Goal: Task Accomplishment & Management: Use online tool/utility

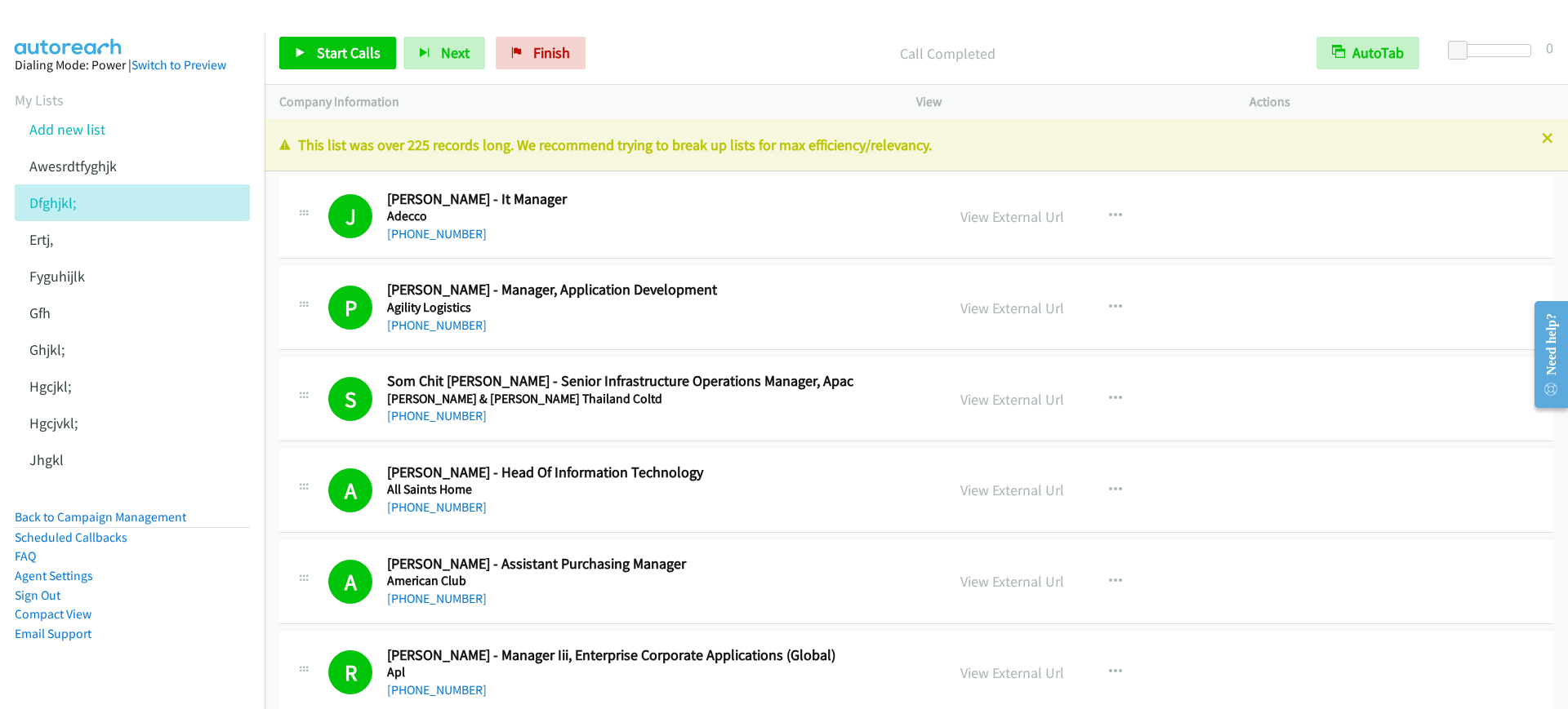
scroll to position [6938, 0]
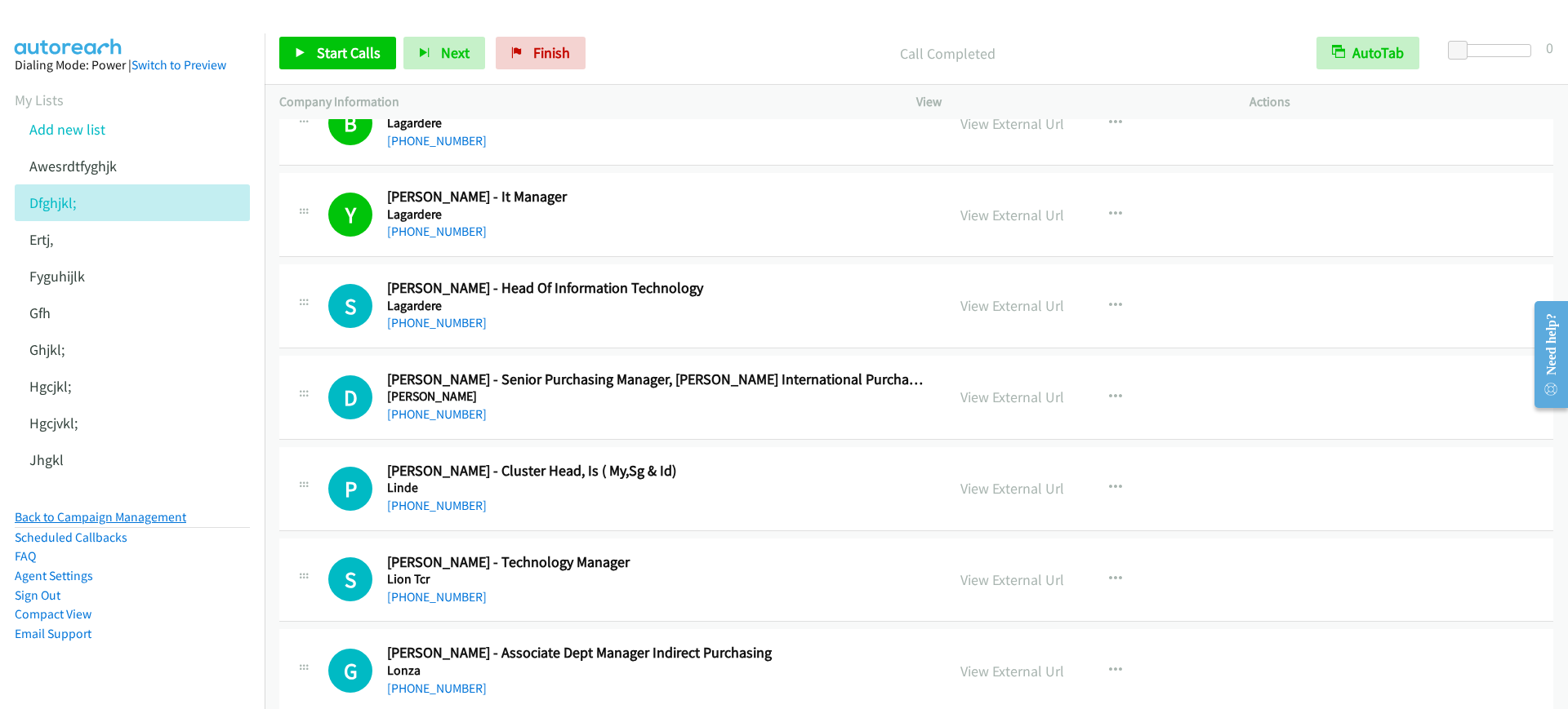
click at [154, 523] on link "Back to Campaign Management" at bounding box center [100, 517] width 171 height 15
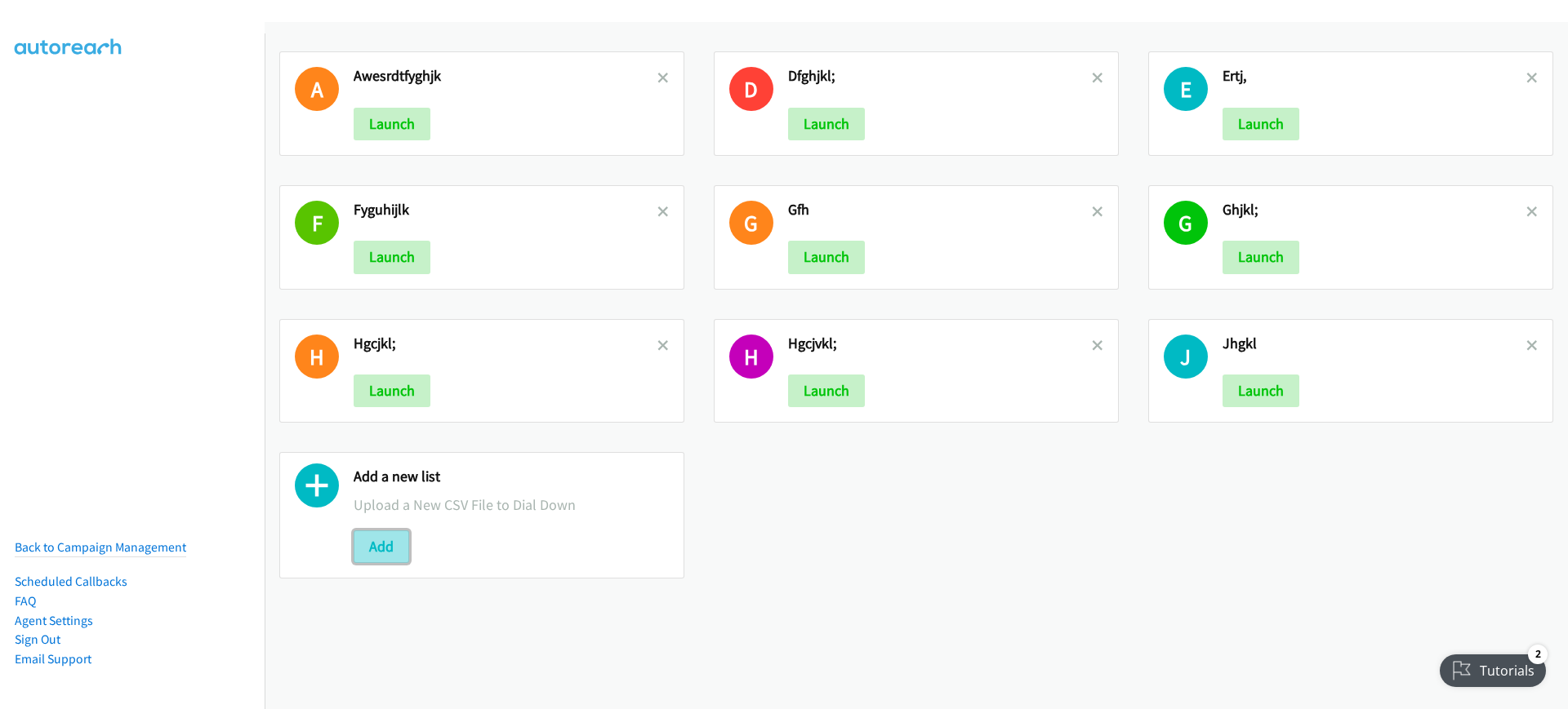
click at [372, 541] on button "Add" at bounding box center [381, 546] width 56 height 33
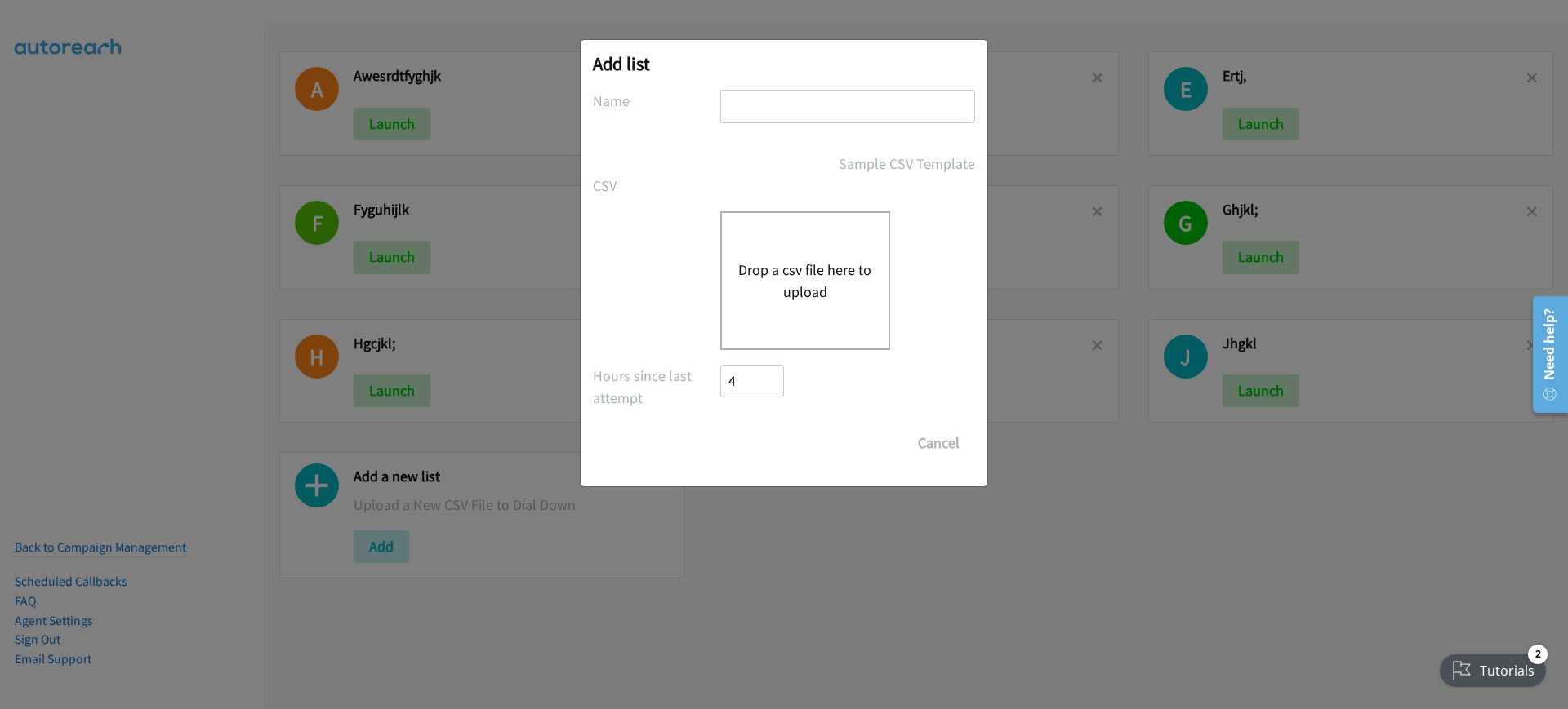
click at [753, 237] on div "Drop a csv file here to upload" at bounding box center [805, 281] width 170 height 139
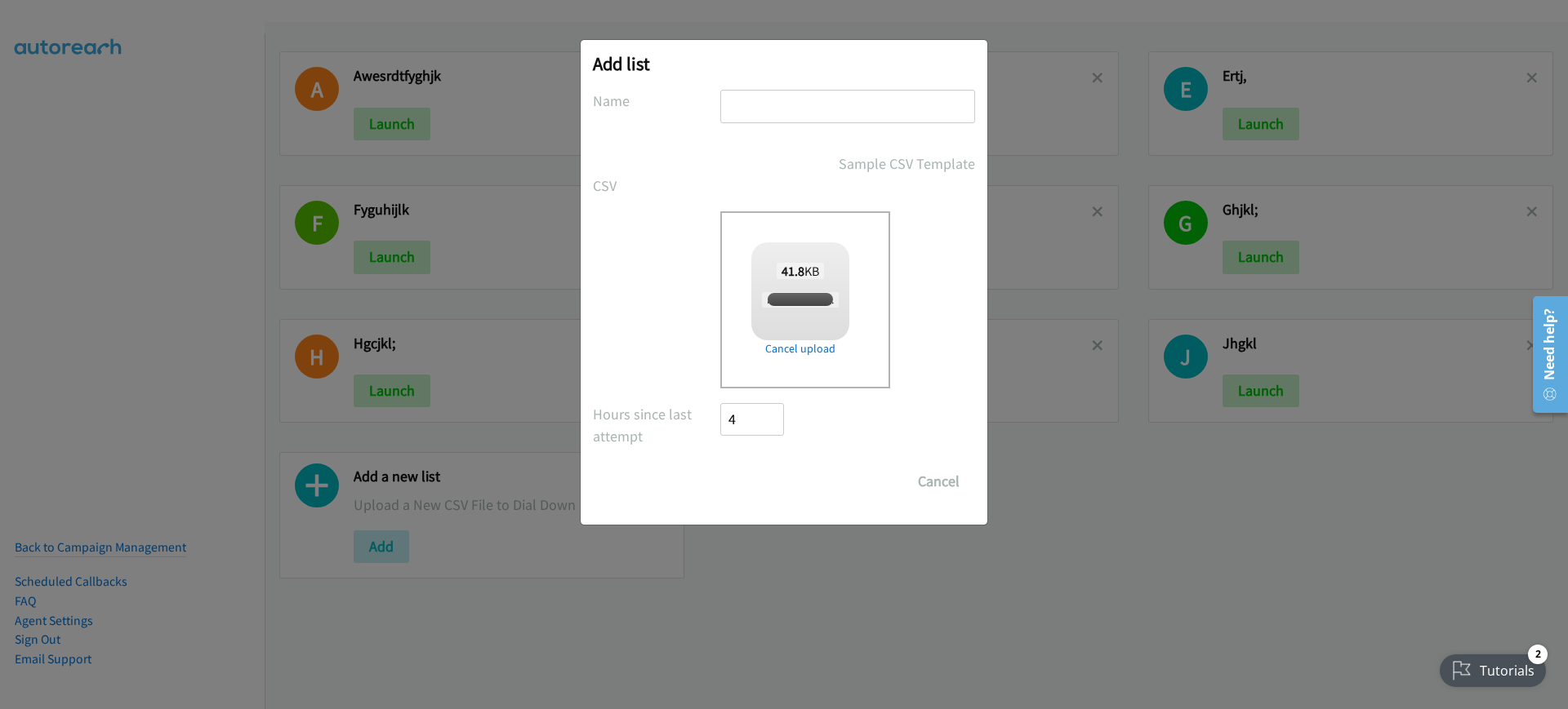
checkbox input "true"
click at [796, 108] on input "text" at bounding box center [848, 107] width 255 height 34
type input "fghjkl"
click at [745, 488] on input "Save List" at bounding box center [763, 481] width 86 height 33
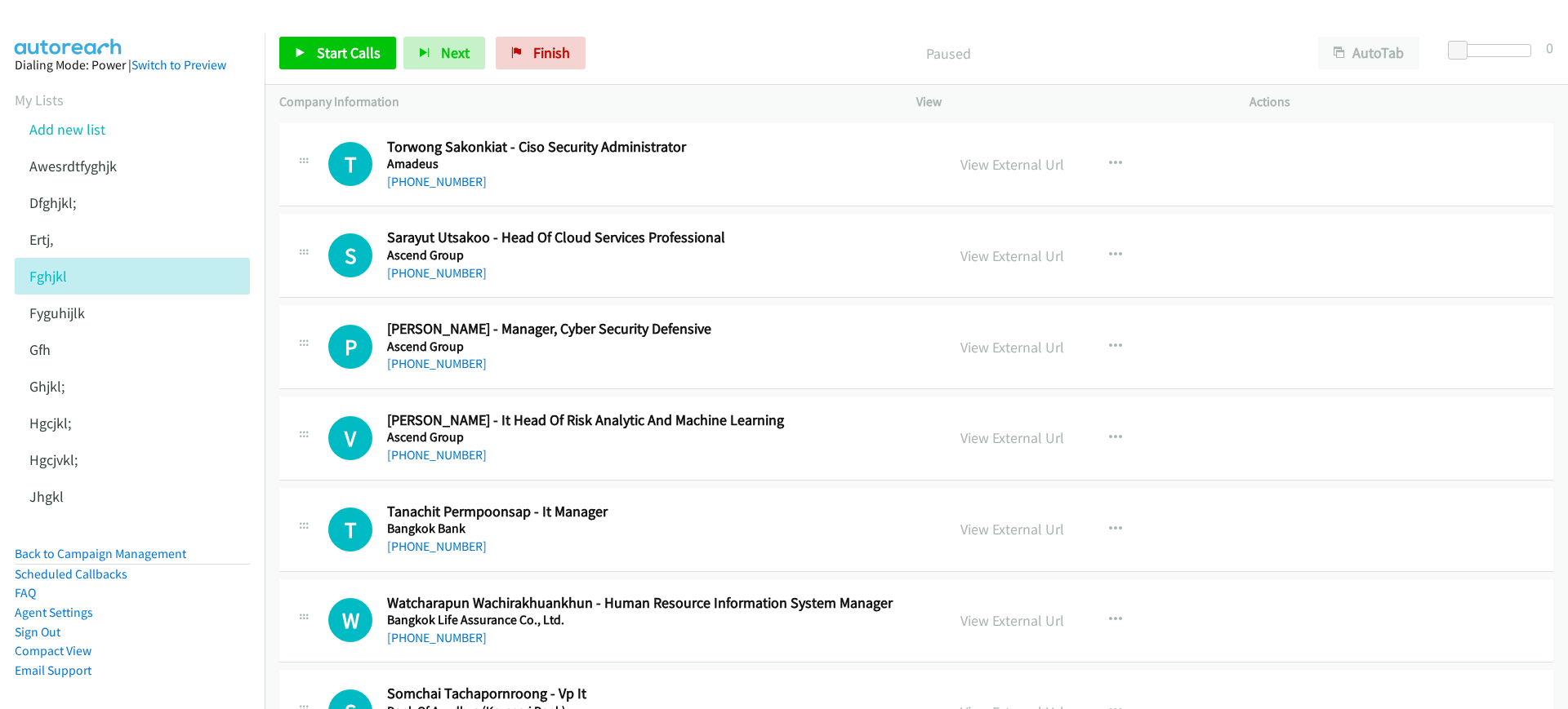
click at [1425, 46] on div "AutoTab AutoTab" at bounding box center [1372, 53] width 138 height 33
click at [1404, 48] on button "AutoTab" at bounding box center [1368, 53] width 101 height 33
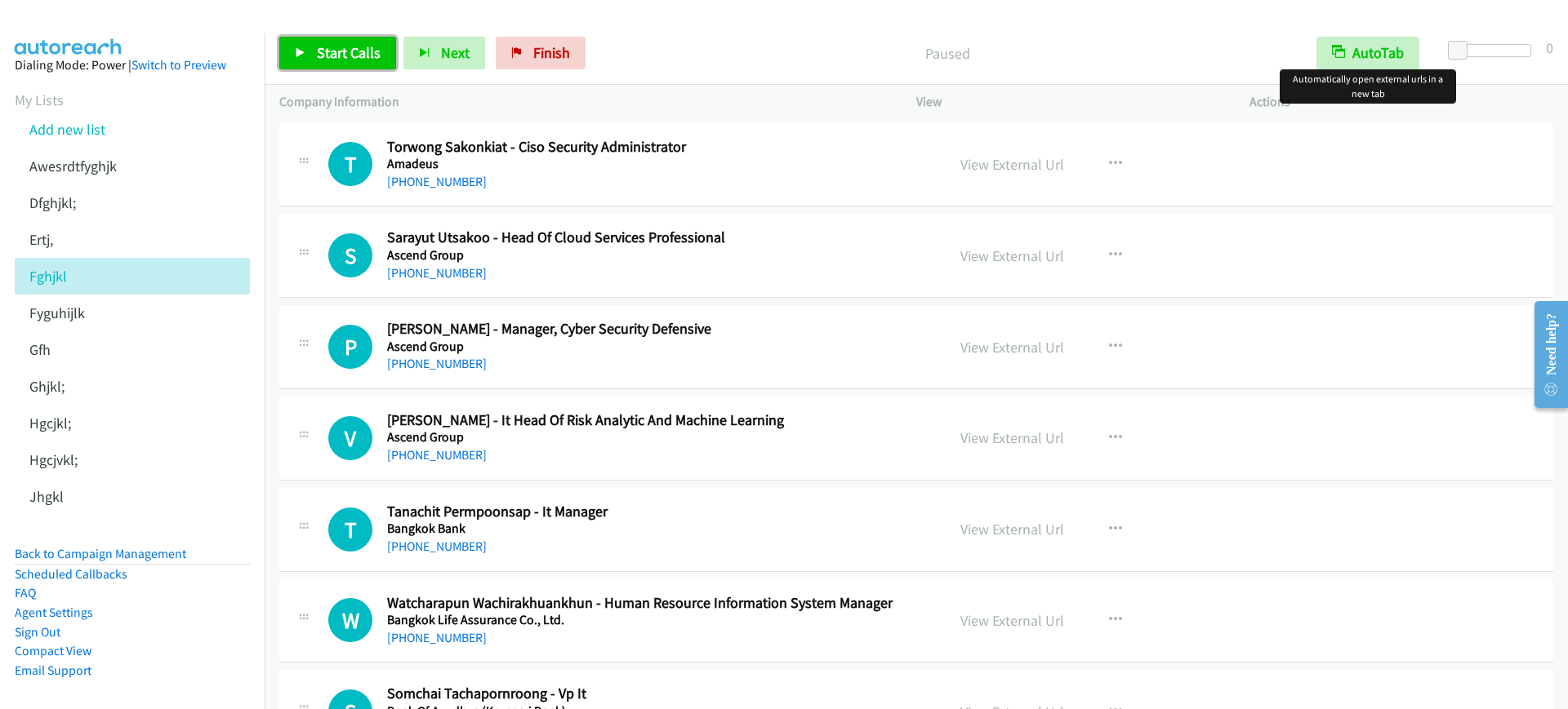
click at [359, 52] on span "Start Calls" at bounding box center [348, 53] width 64 height 19
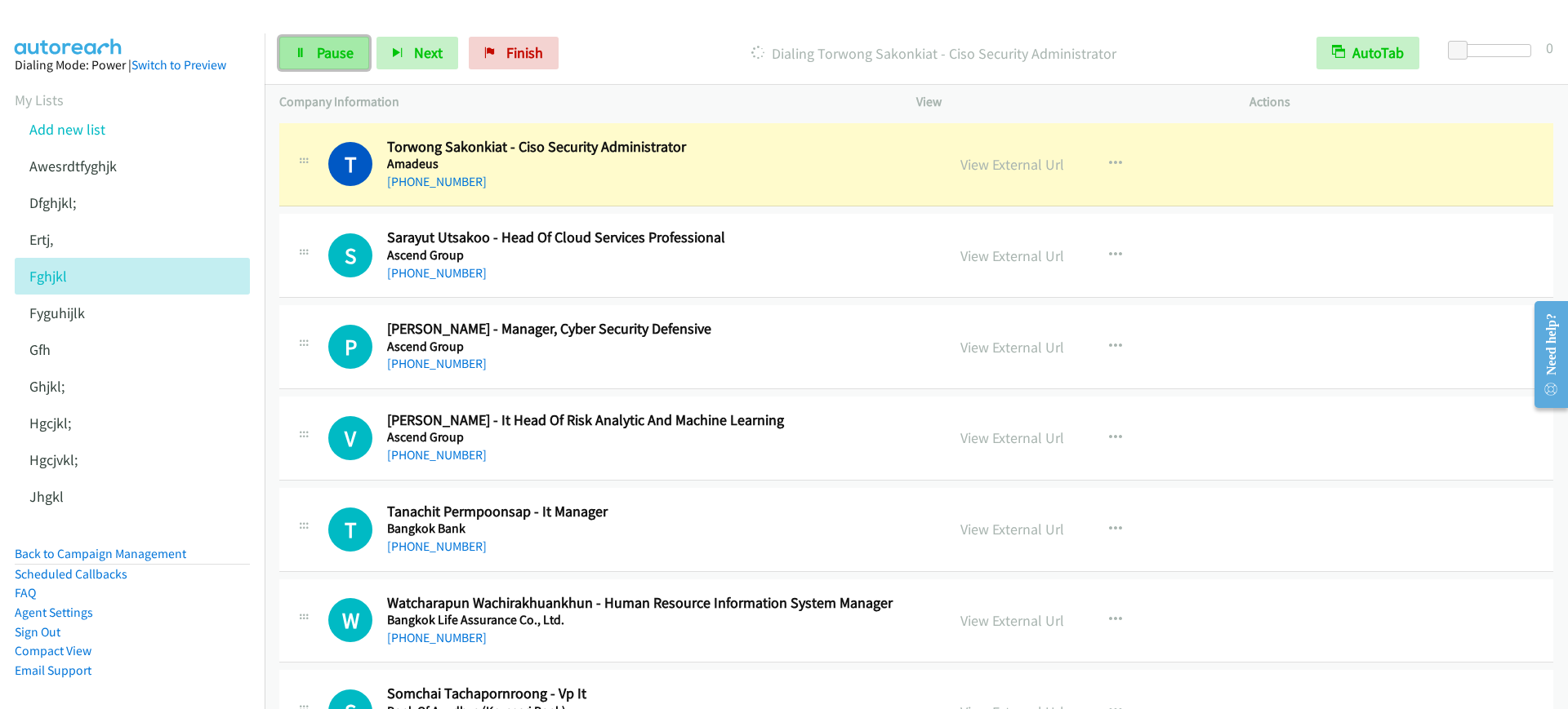
click at [285, 64] on link "Pause" at bounding box center [325, 53] width 90 height 33
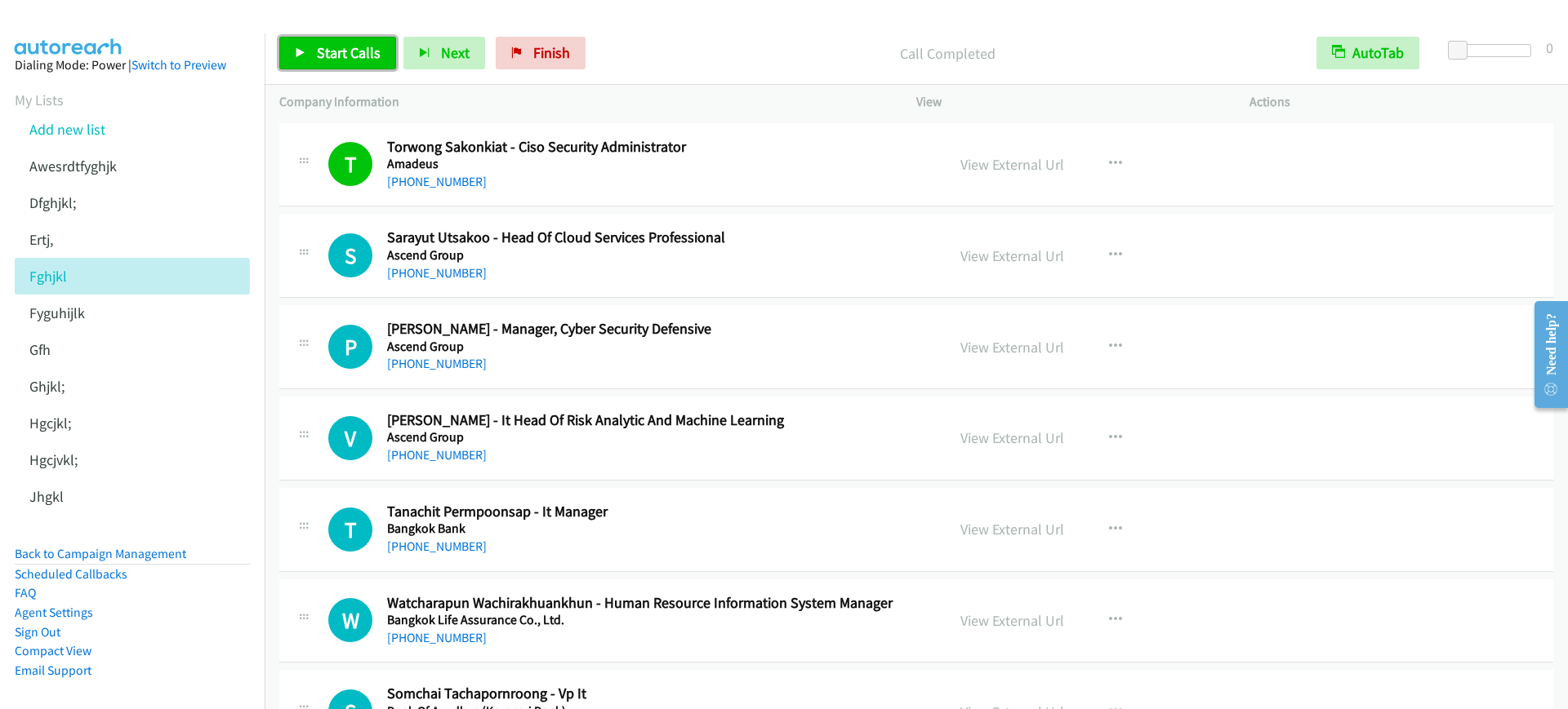
click at [338, 43] on span "Start Calls" at bounding box center [348, 53] width 64 height 19
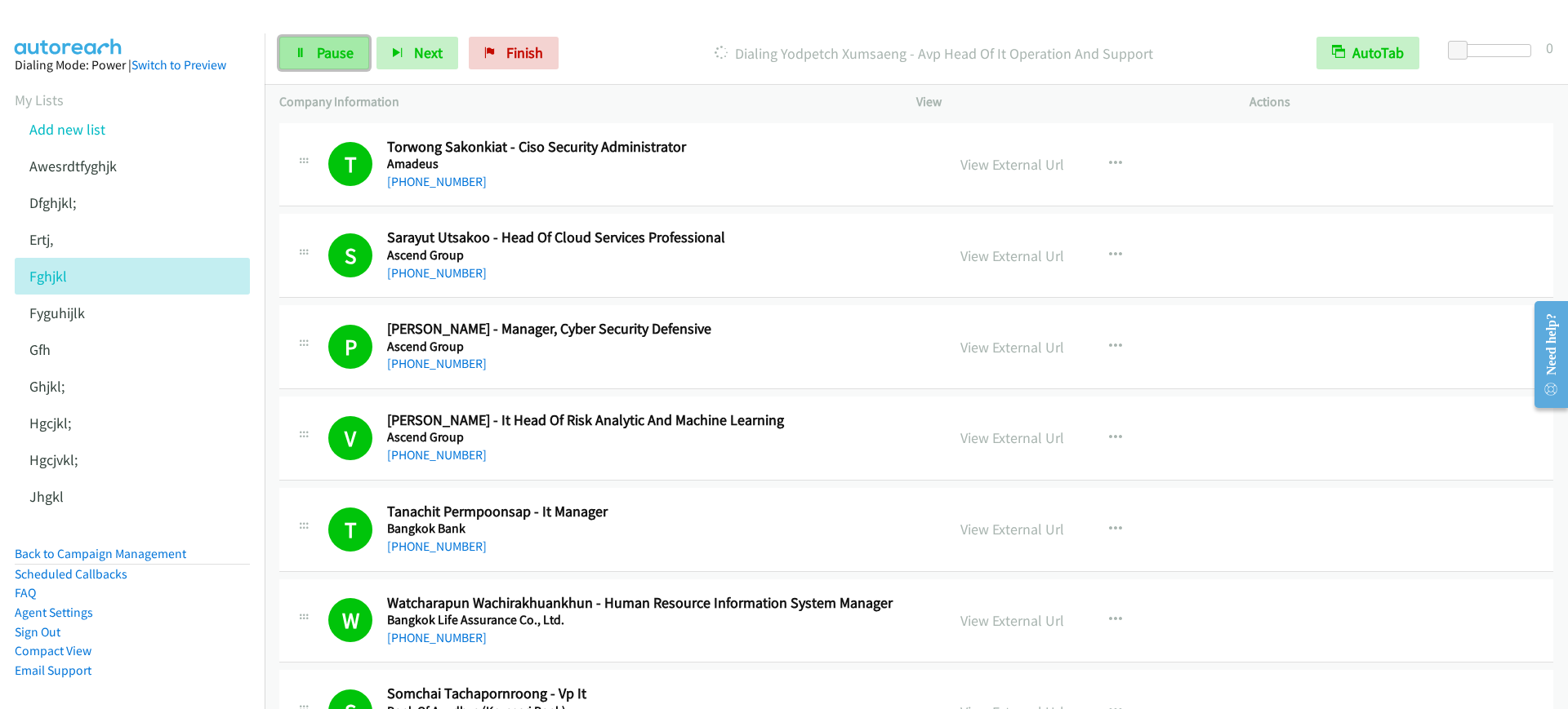
click at [324, 64] on link "Pause" at bounding box center [325, 53] width 90 height 33
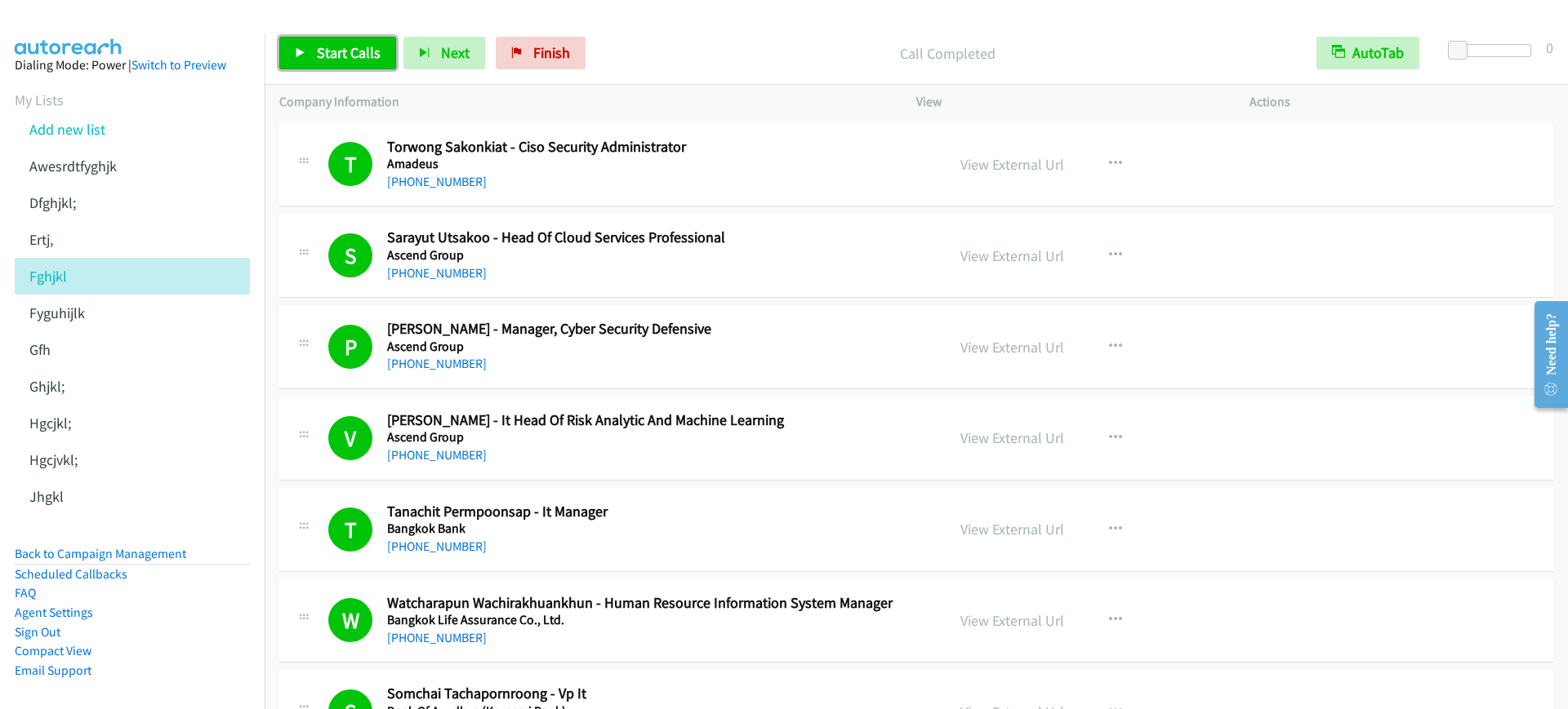
click at [352, 55] on span "Start Calls" at bounding box center [348, 53] width 64 height 19
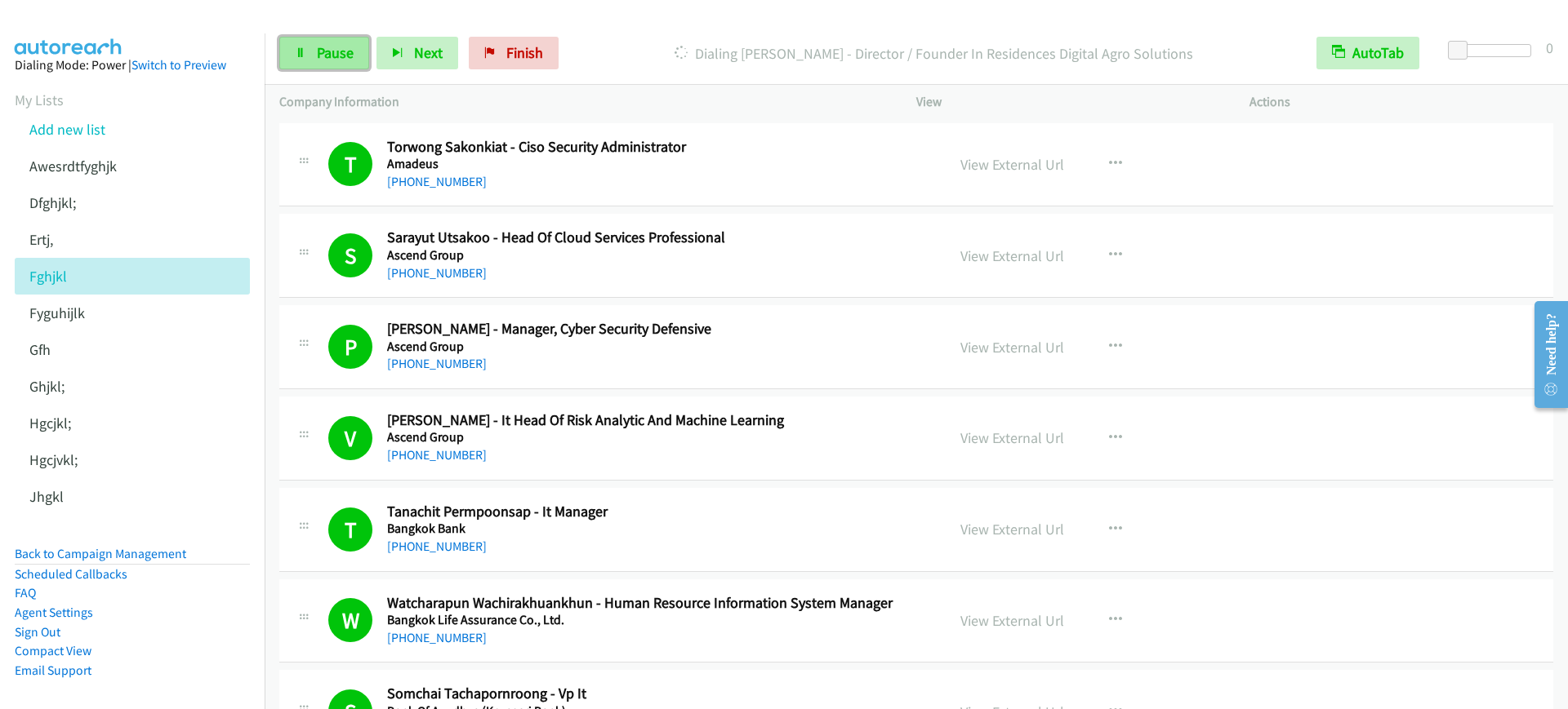
click at [322, 66] on link "Pause" at bounding box center [325, 53] width 90 height 33
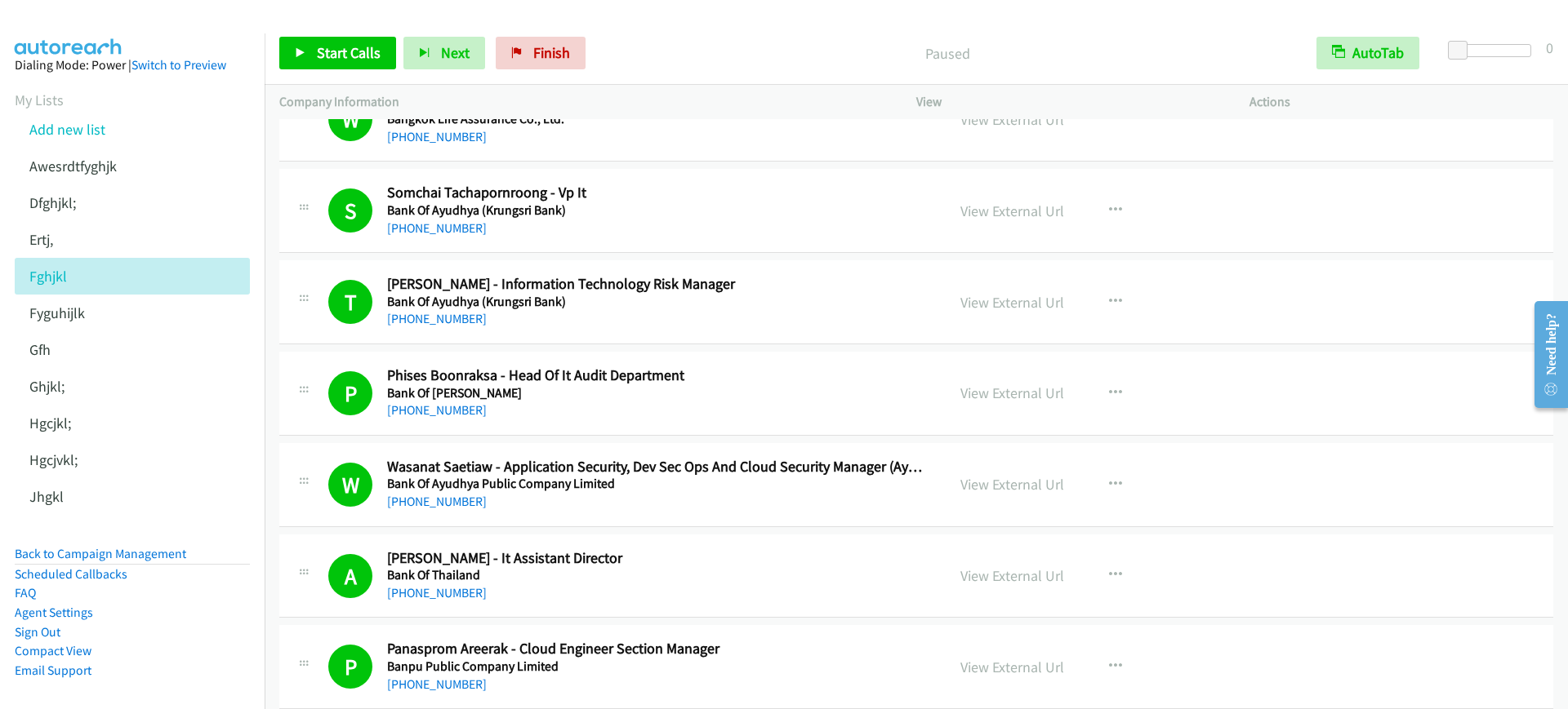
scroll to position [612, 0]
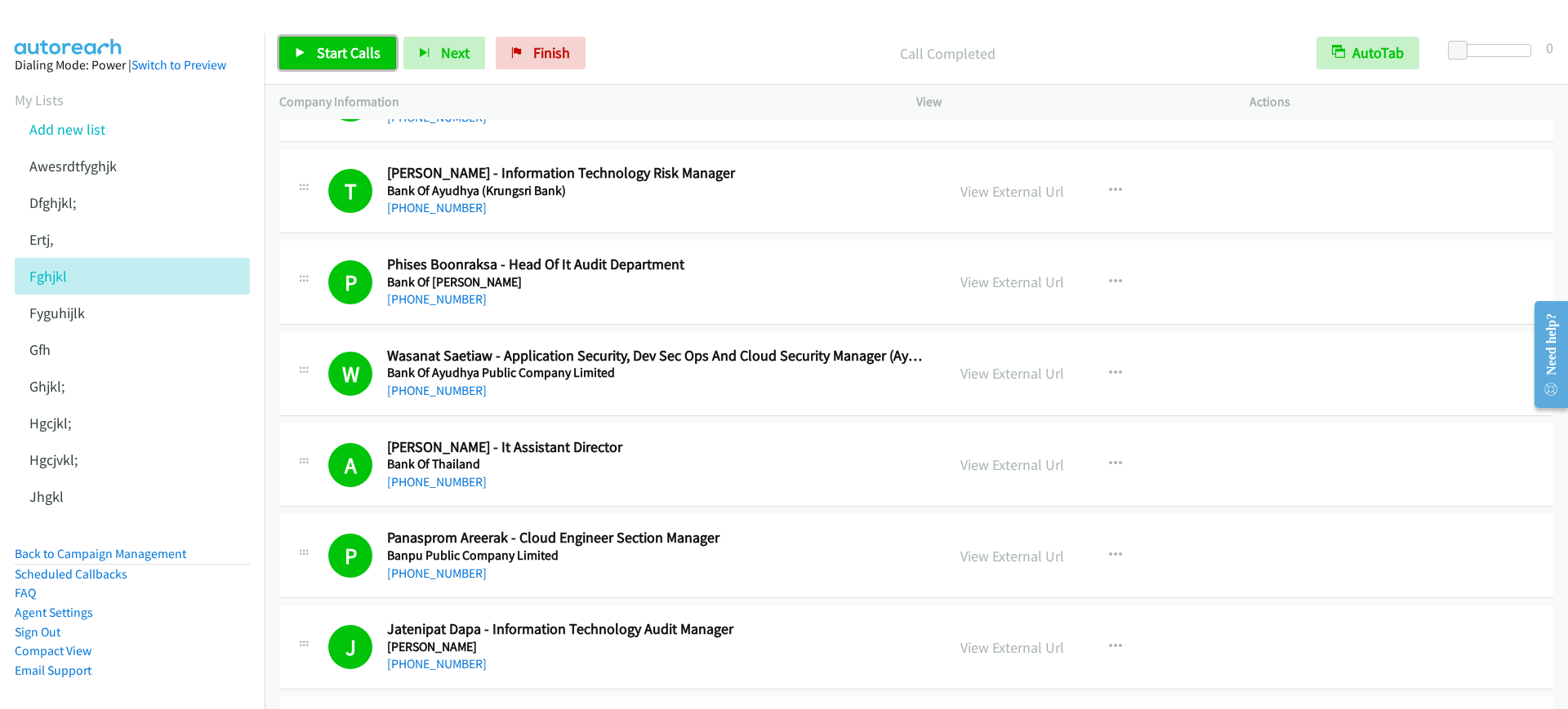
click at [301, 50] on icon at bounding box center [300, 53] width 11 height 11
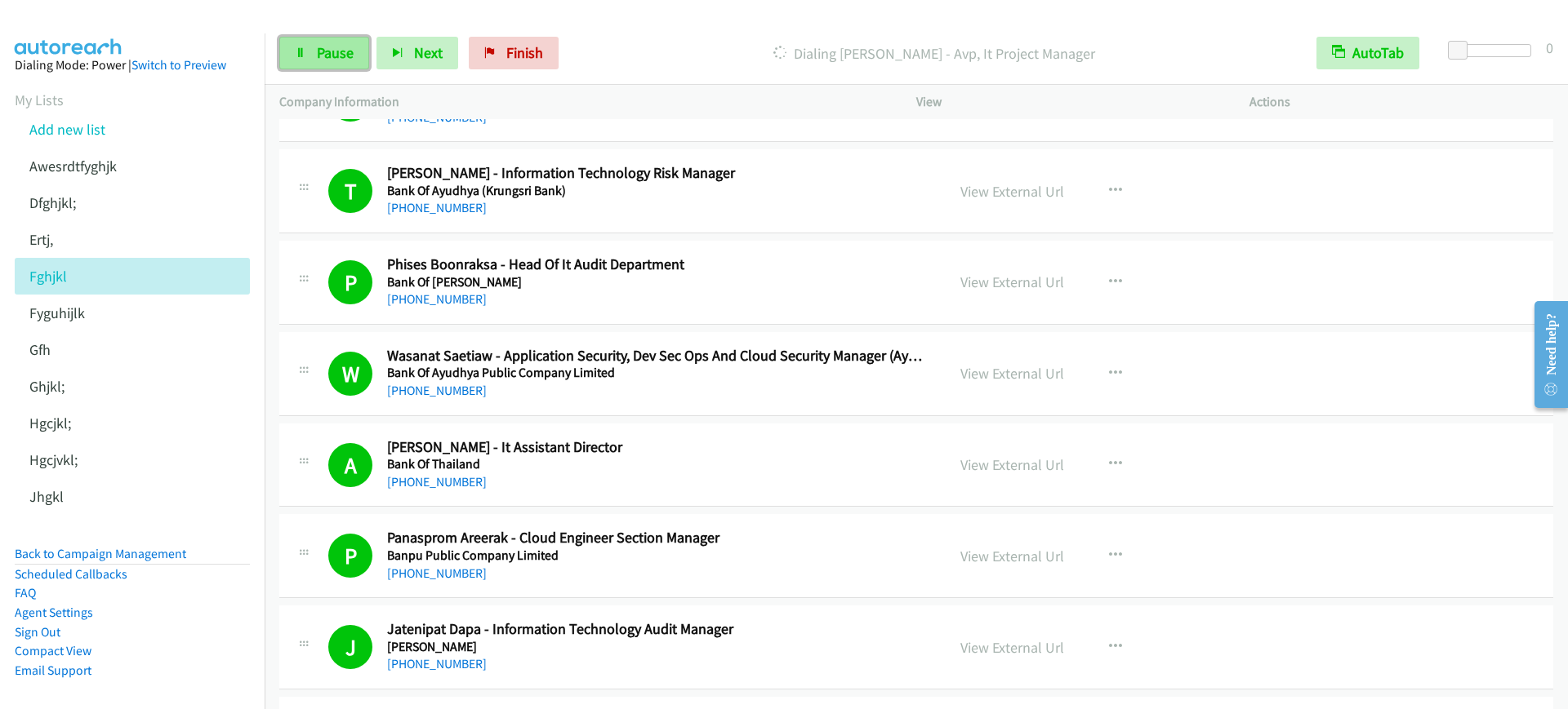
click at [324, 68] on link "Pause" at bounding box center [325, 53] width 90 height 33
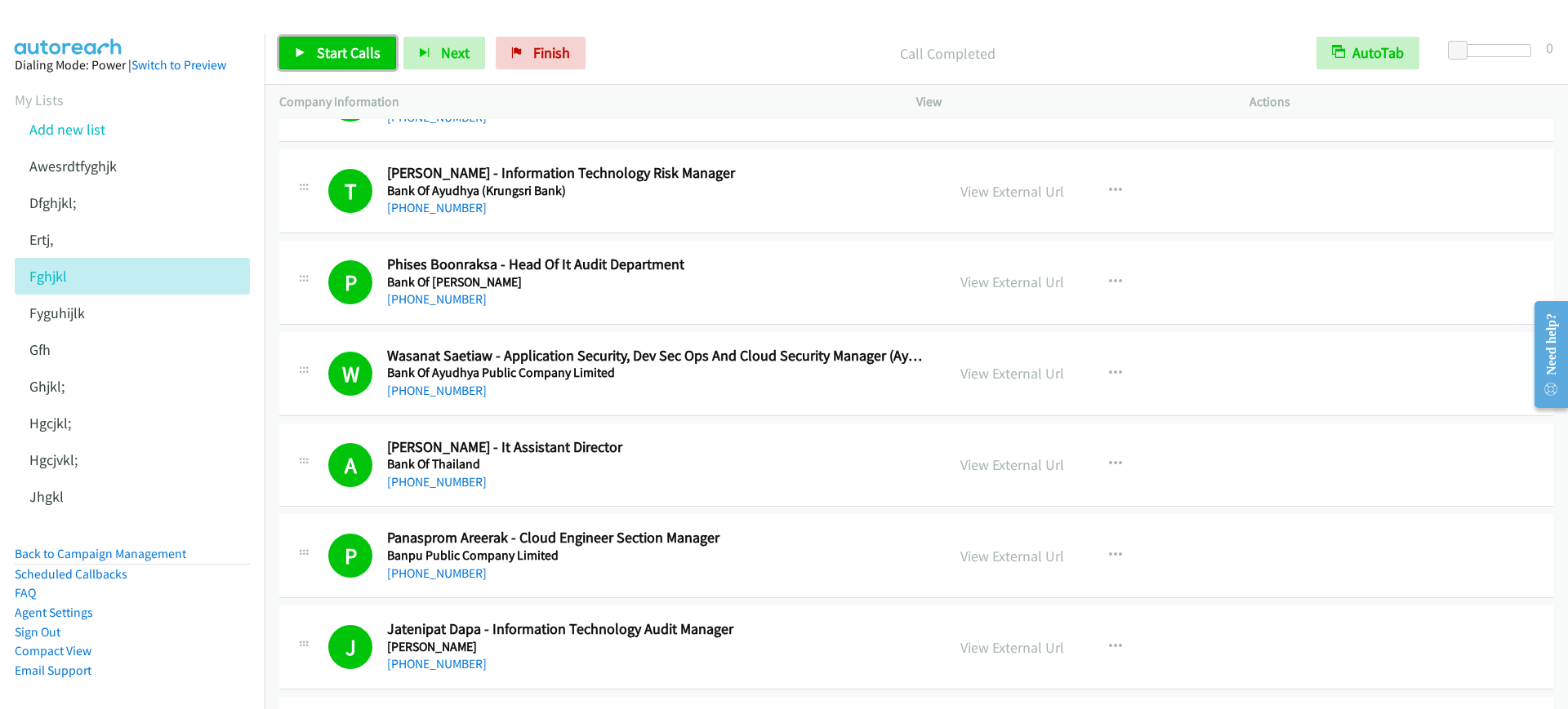
click at [313, 49] on link "Start Calls" at bounding box center [338, 53] width 117 height 33
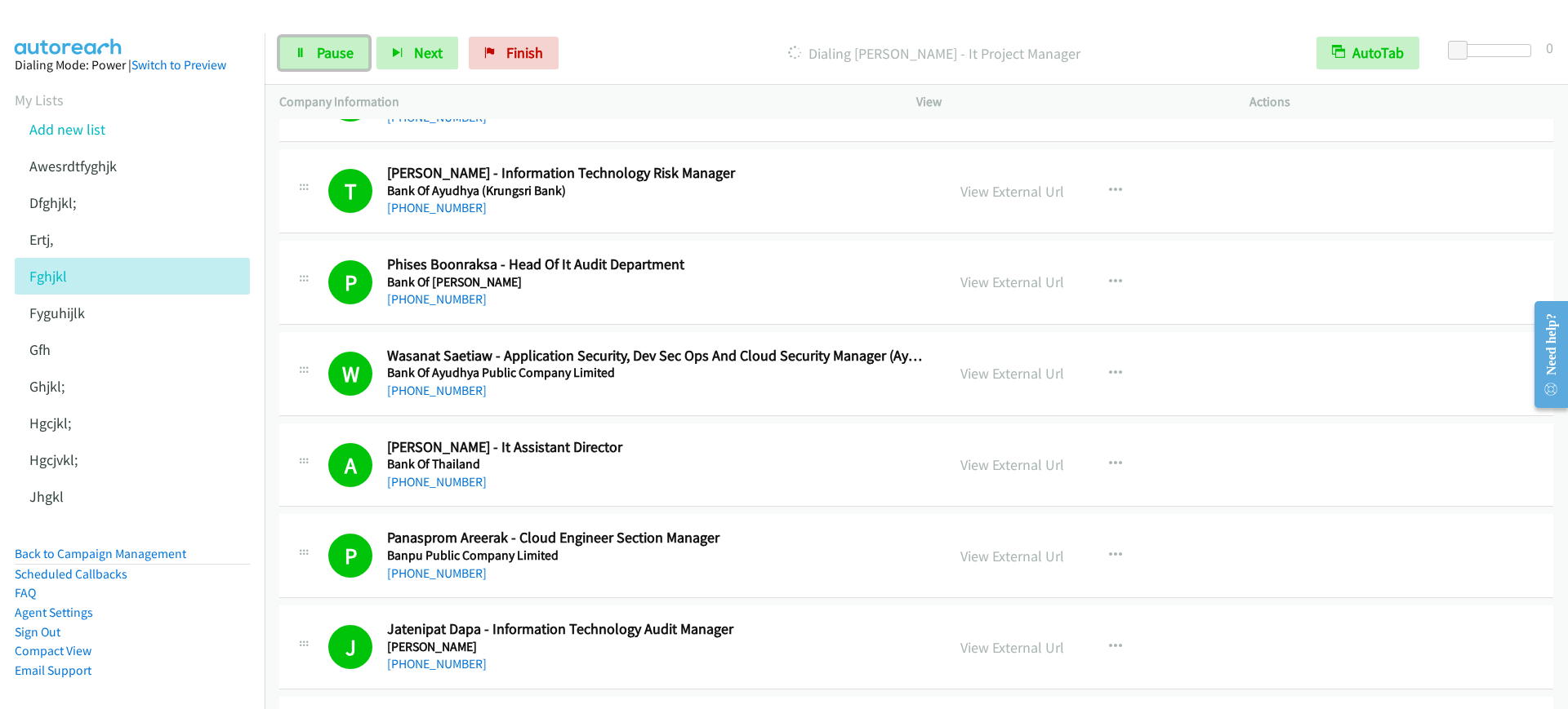
click at [320, 62] on link "Pause" at bounding box center [325, 53] width 90 height 33
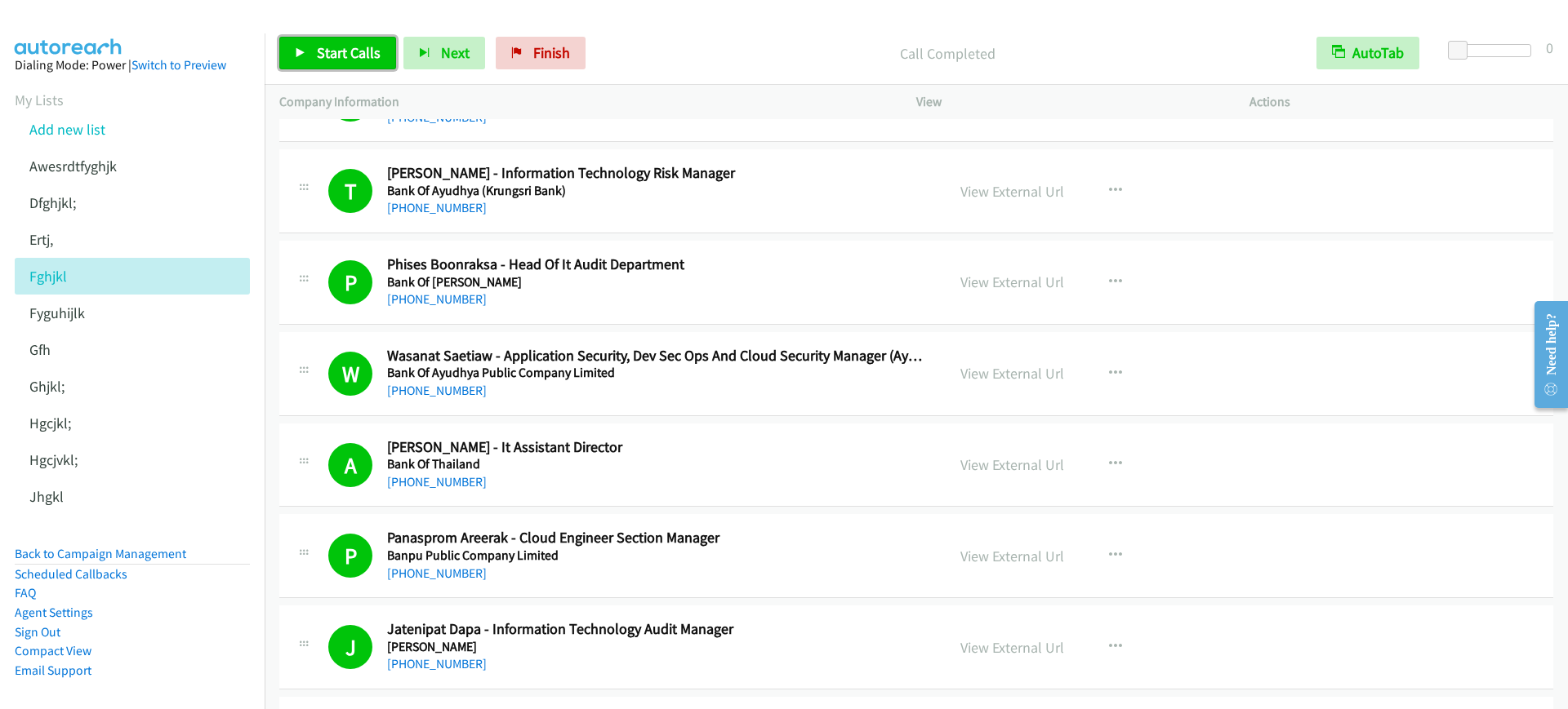
click at [351, 50] on span "Start Calls" at bounding box center [348, 53] width 64 height 19
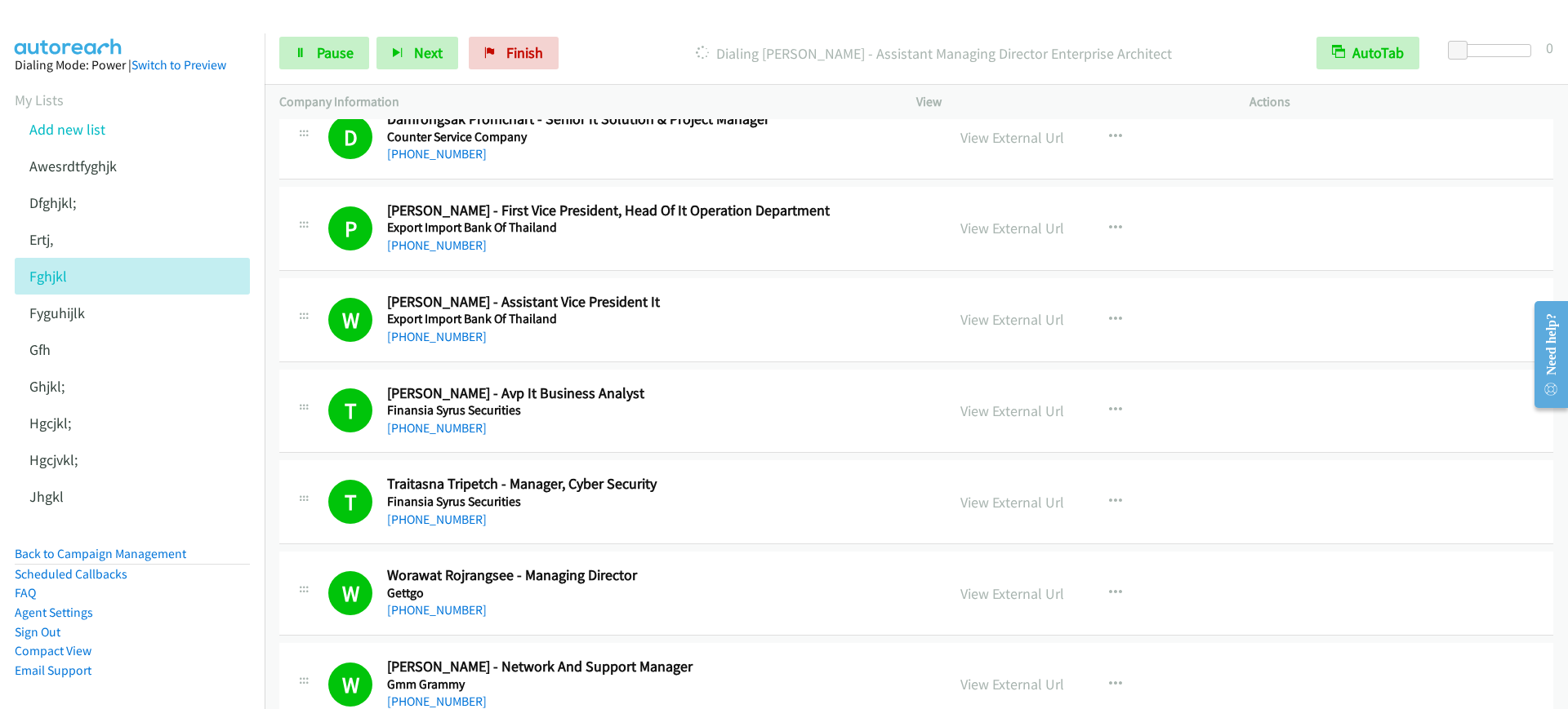
scroll to position [3265, 0]
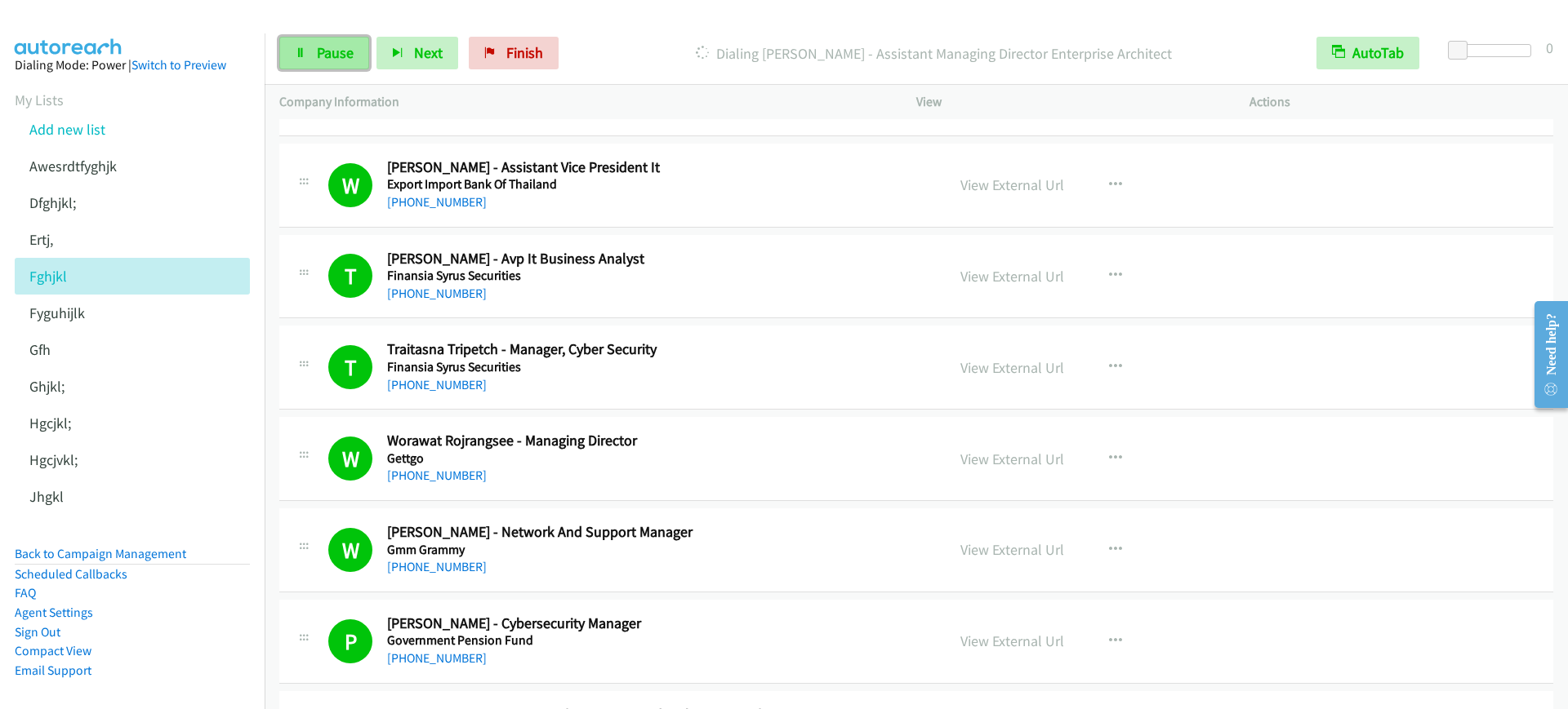
click at [329, 61] on span "Pause" at bounding box center [335, 53] width 36 height 19
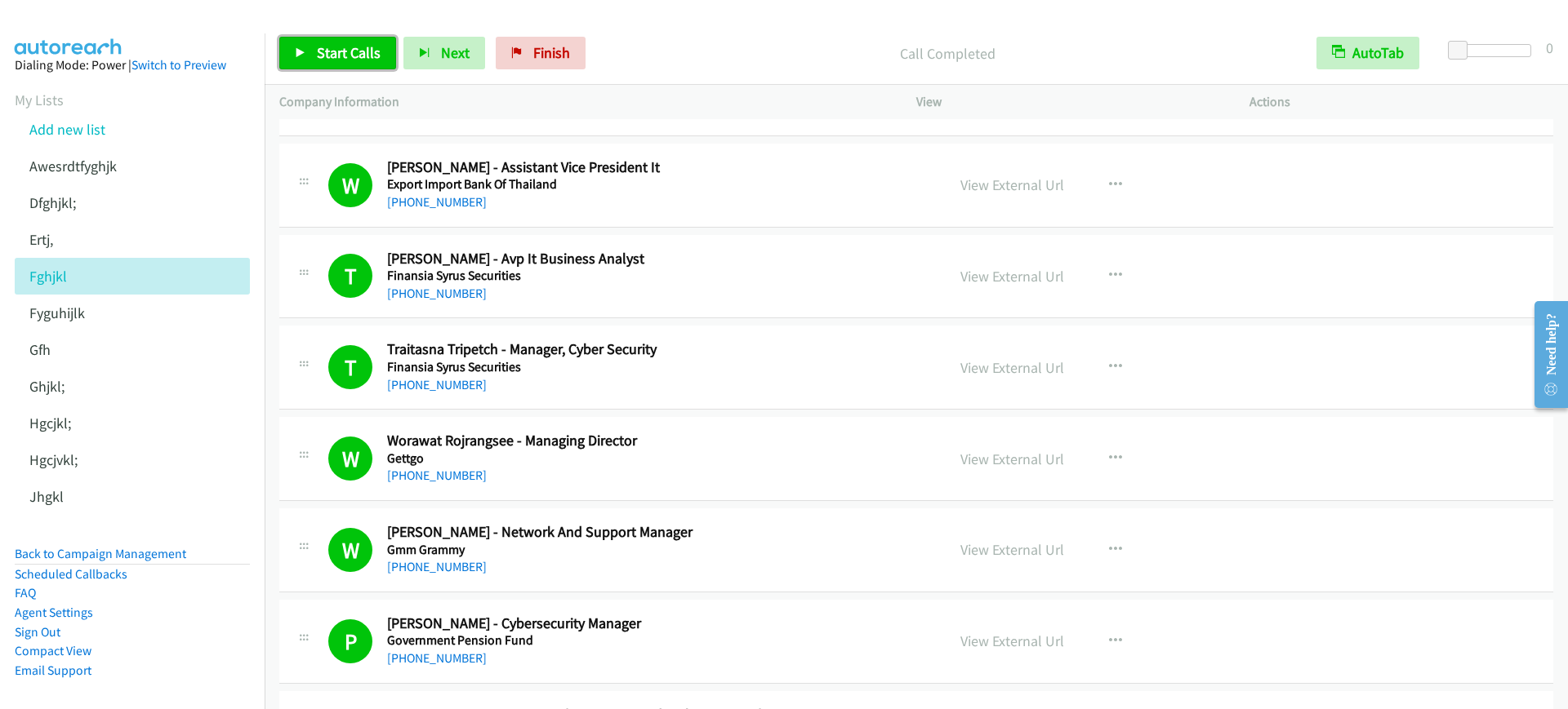
click at [336, 56] on span "Start Calls" at bounding box center [348, 53] width 64 height 19
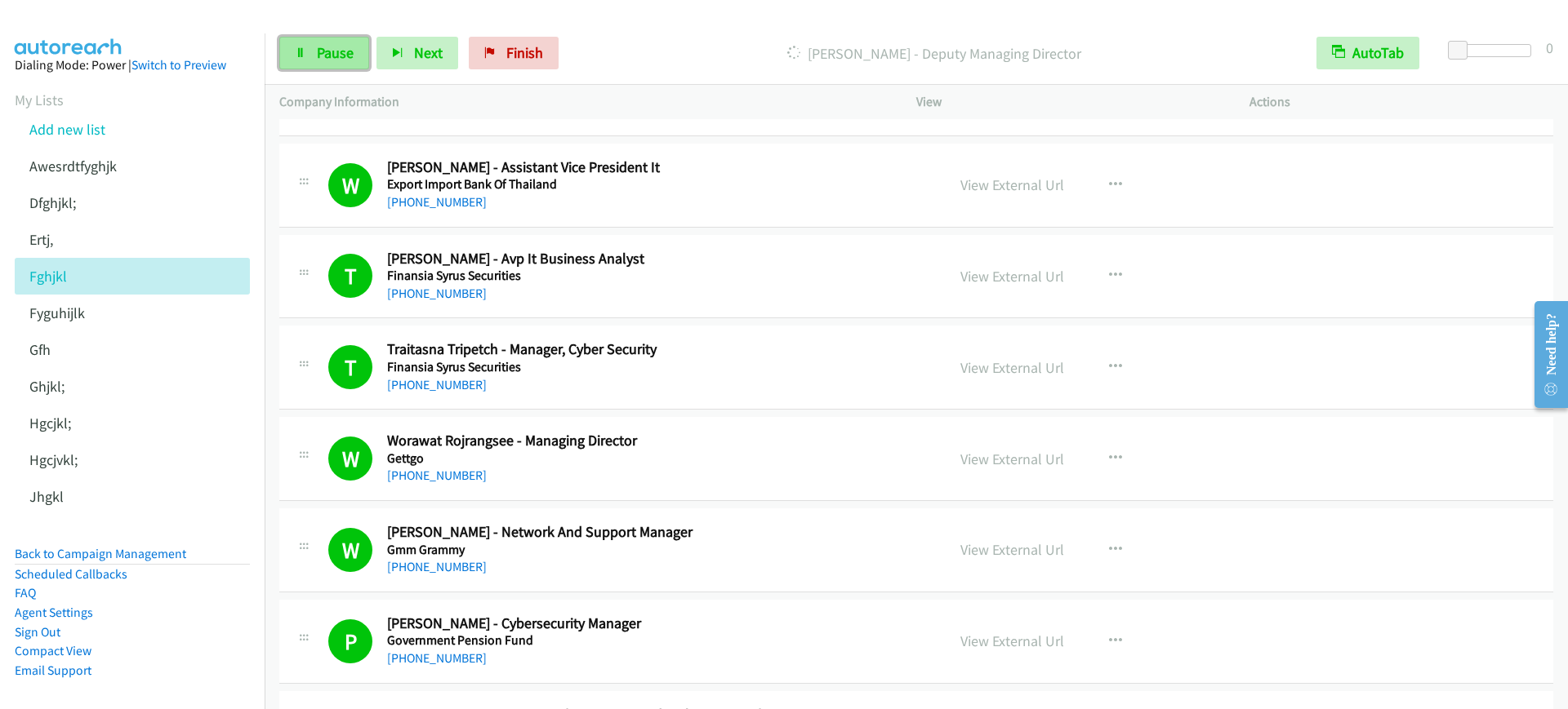
click at [323, 55] on span "Pause" at bounding box center [335, 53] width 36 height 19
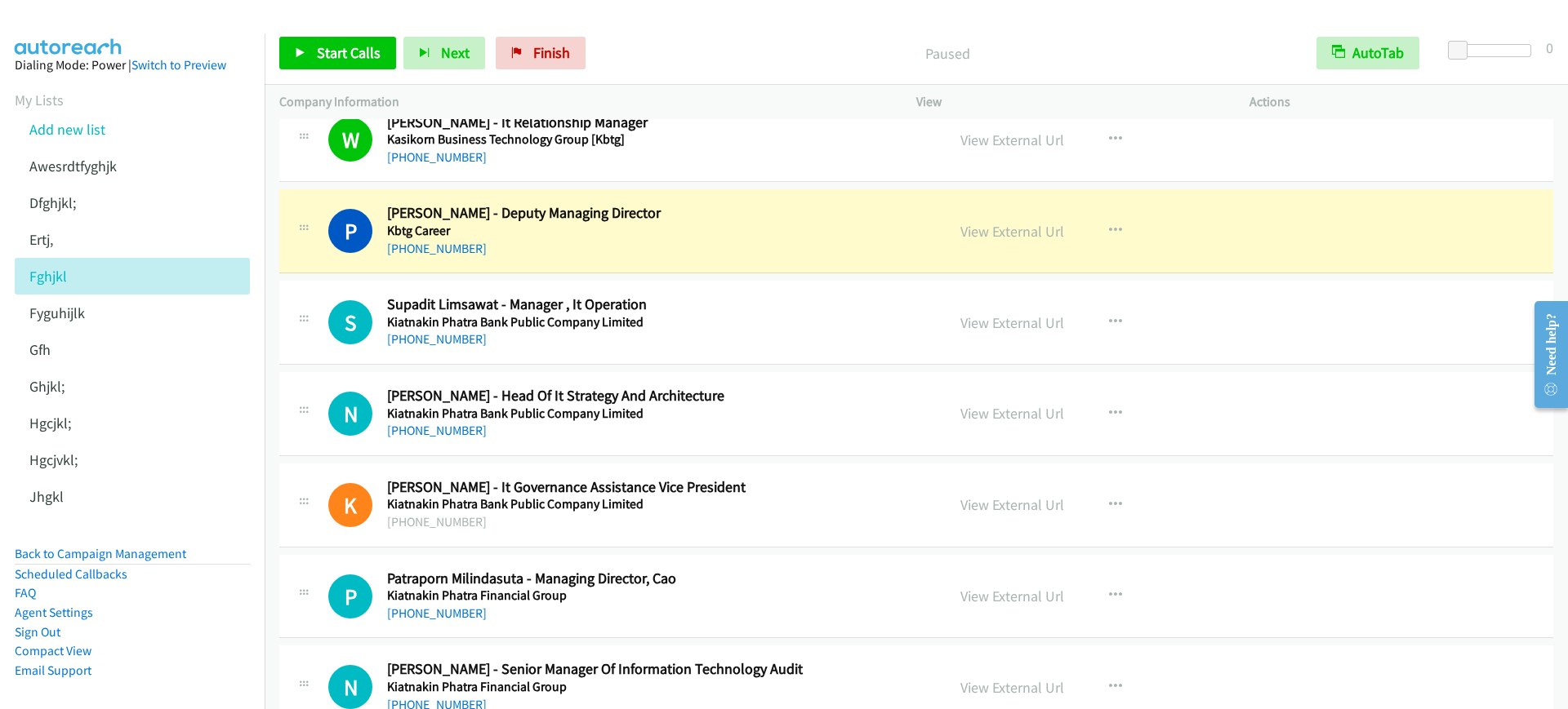
scroll to position [4898, 0]
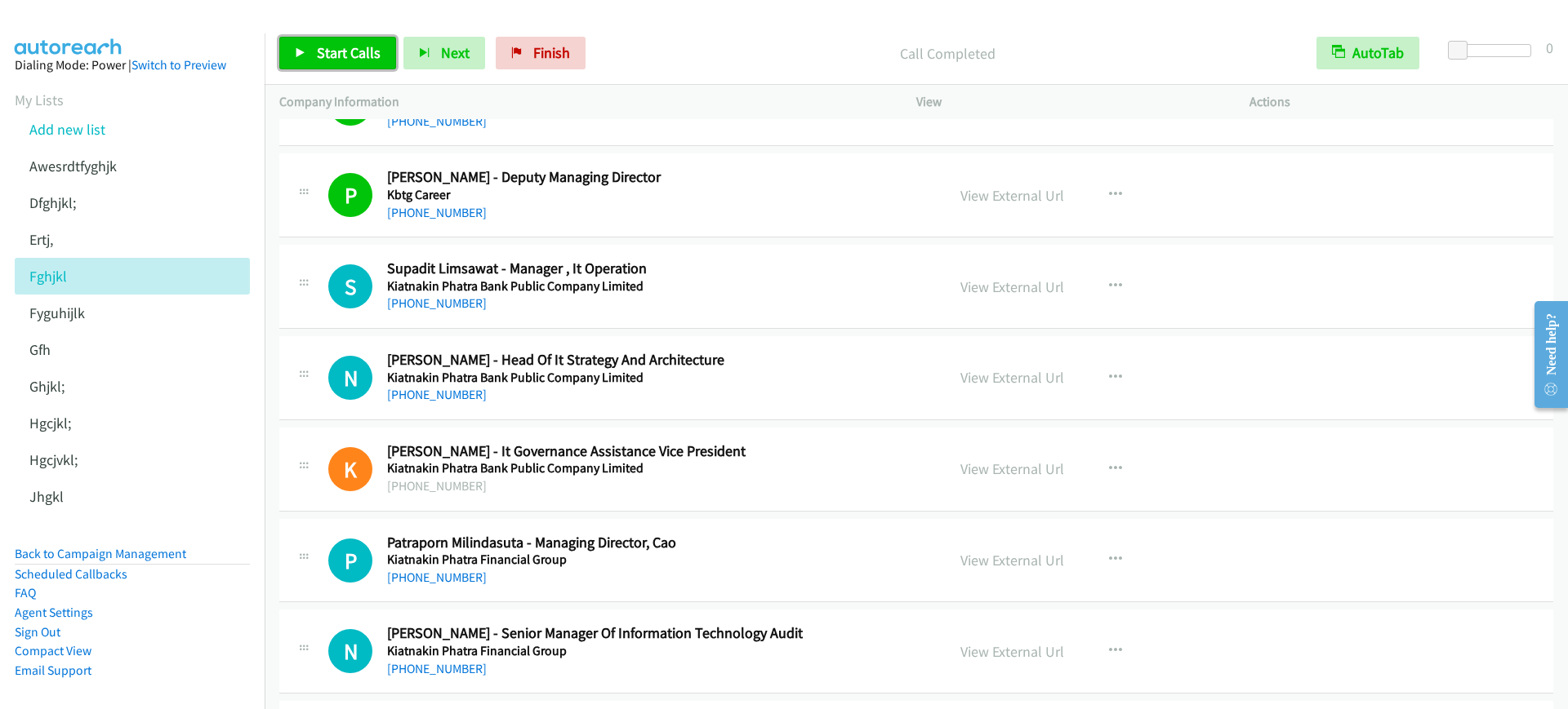
click at [334, 58] on span "Start Calls" at bounding box center [348, 53] width 64 height 19
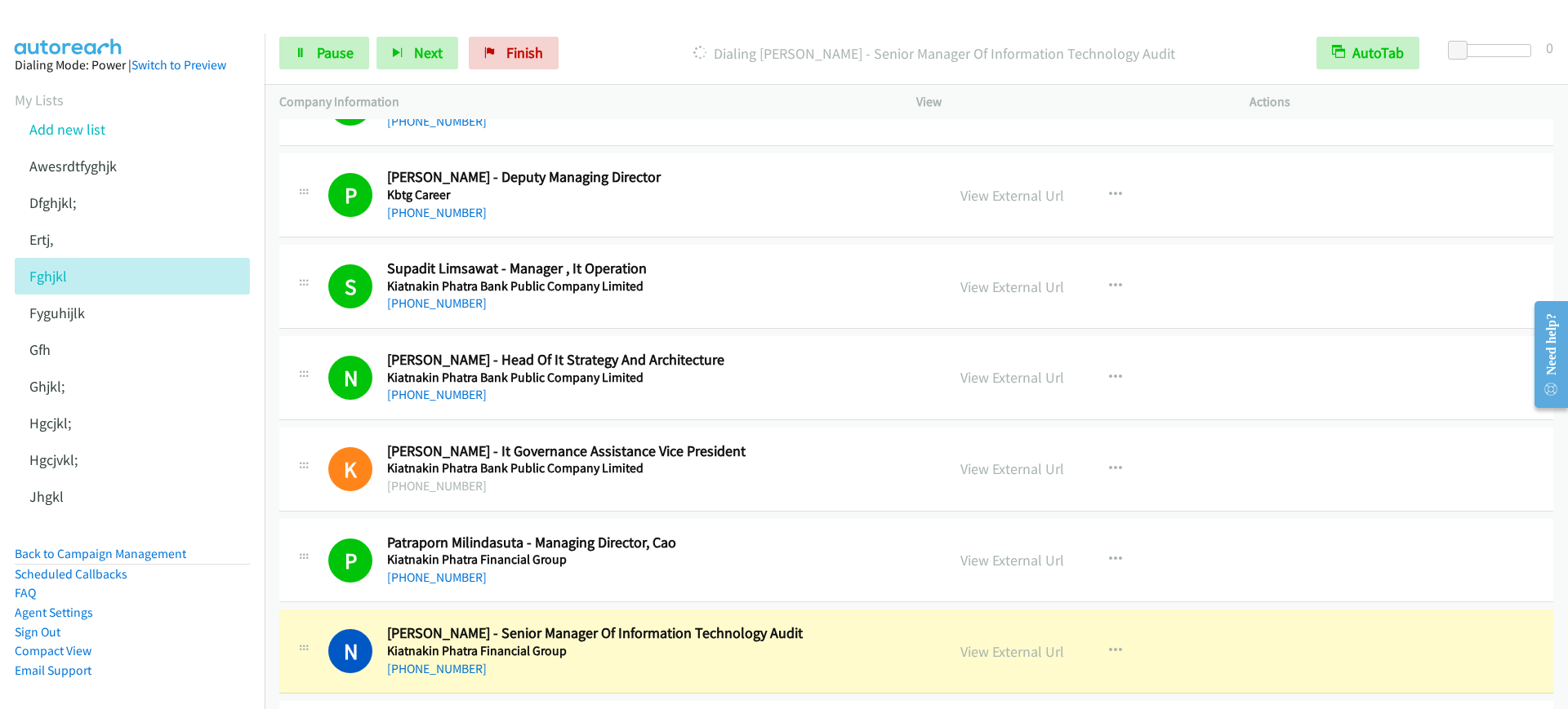
click at [297, 70] on div "Start Calls Pause Next Finish Dialing Nattiya Leepiyasakulchai - Senior Manager…" at bounding box center [916, 53] width 1304 height 63
click at [312, 40] on link "Pause" at bounding box center [325, 53] width 90 height 33
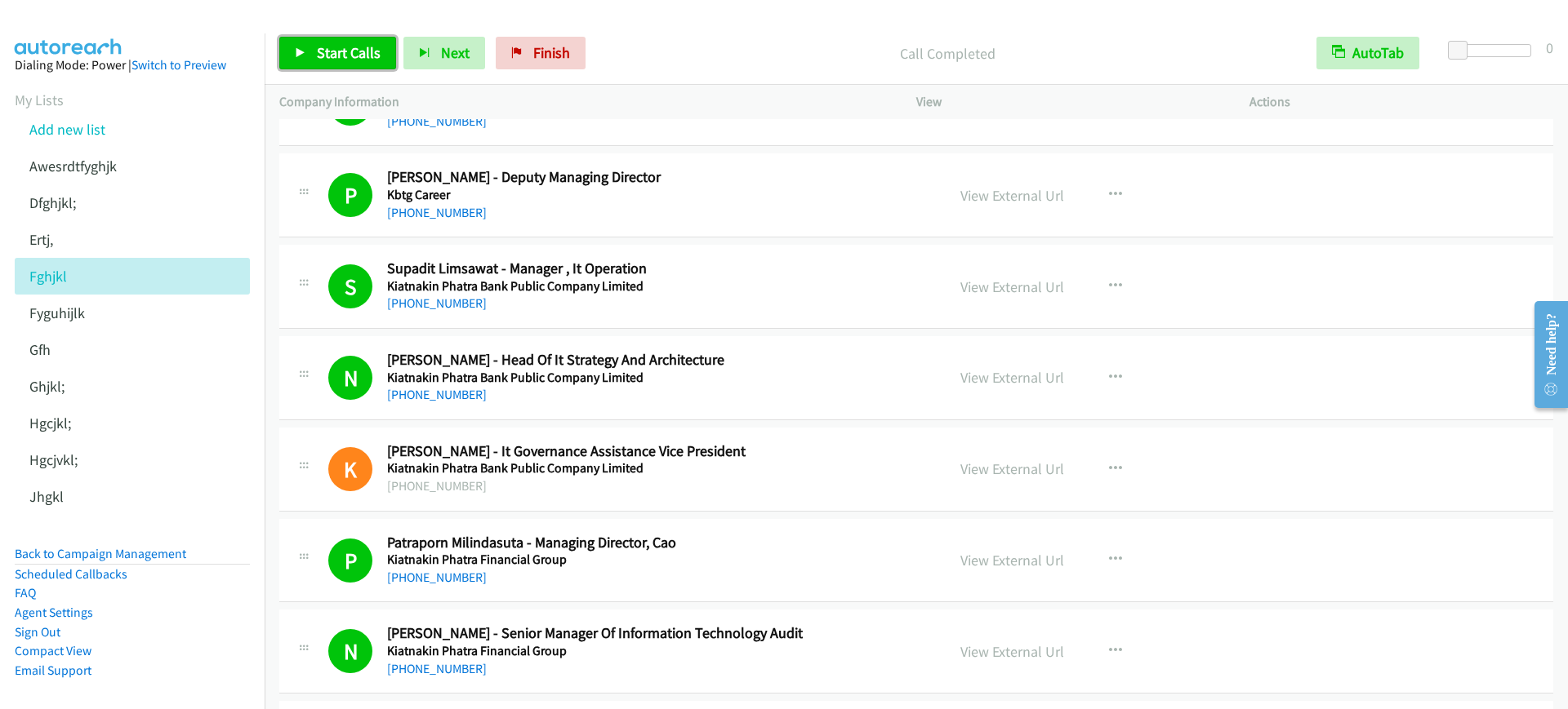
click at [308, 36] on link "Start Calls" at bounding box center [338, 53] width 117 height 33
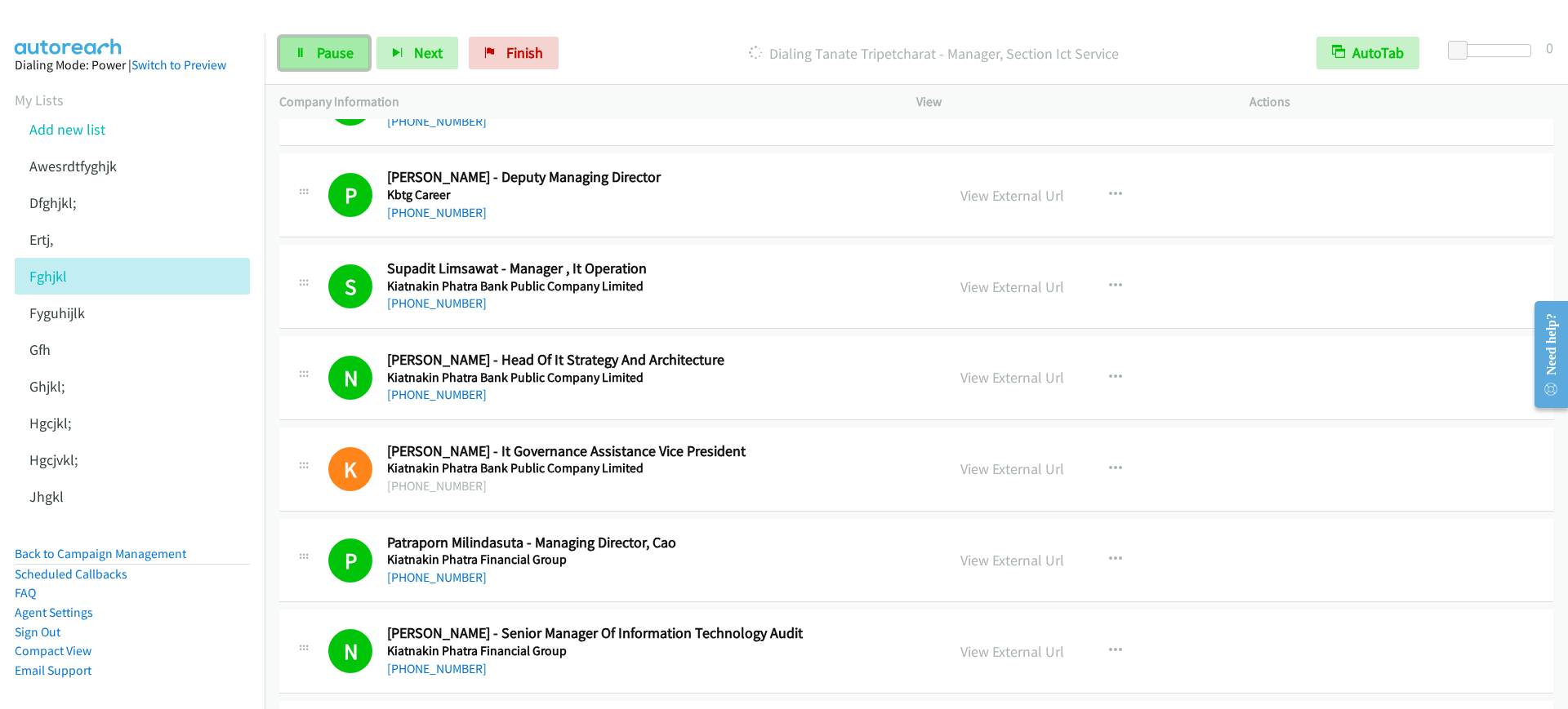
click at [320, 56] on span "Pause" at bounding box center [335, 53] width 36 height 19
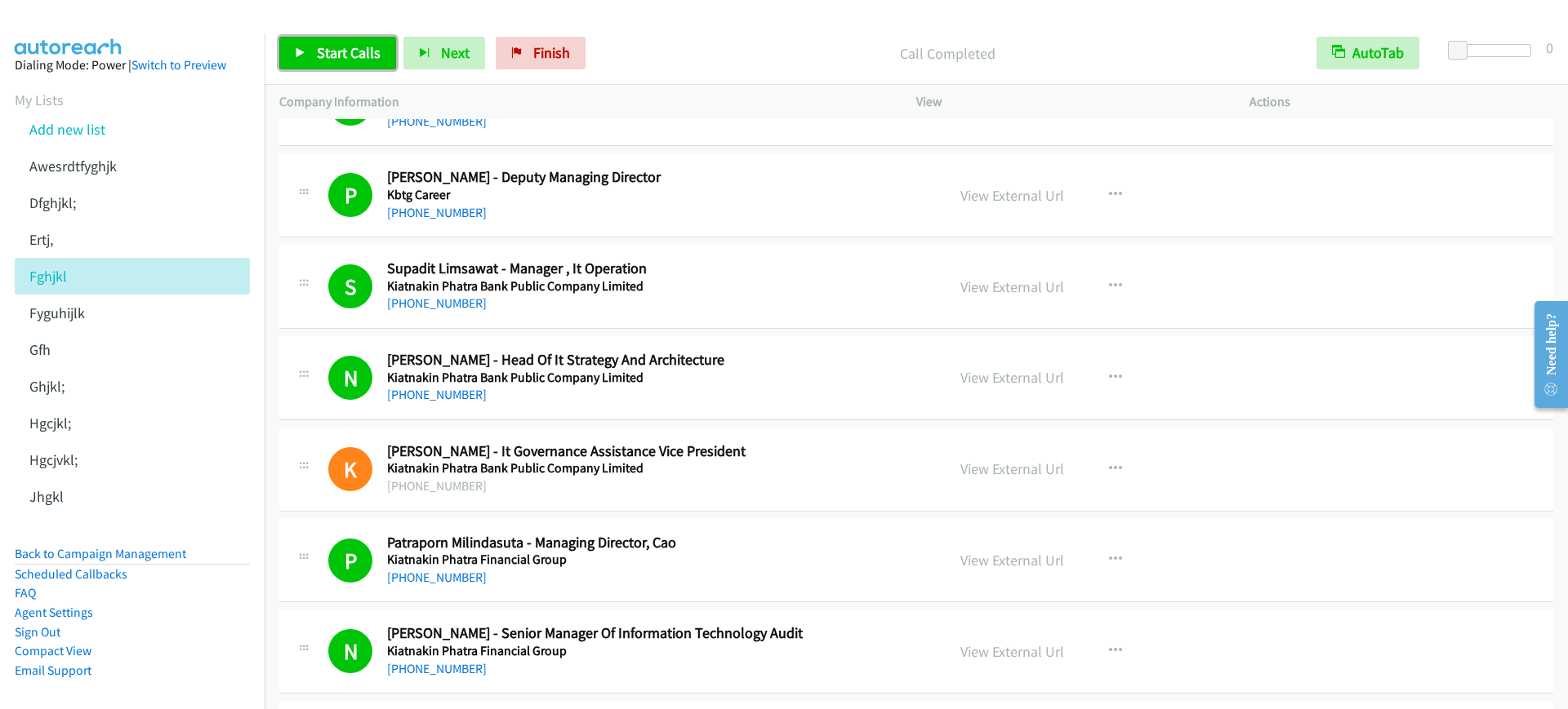
click at [320, 40] on link "Start Calls" at bounding box center [338, 53] width 117 height 33
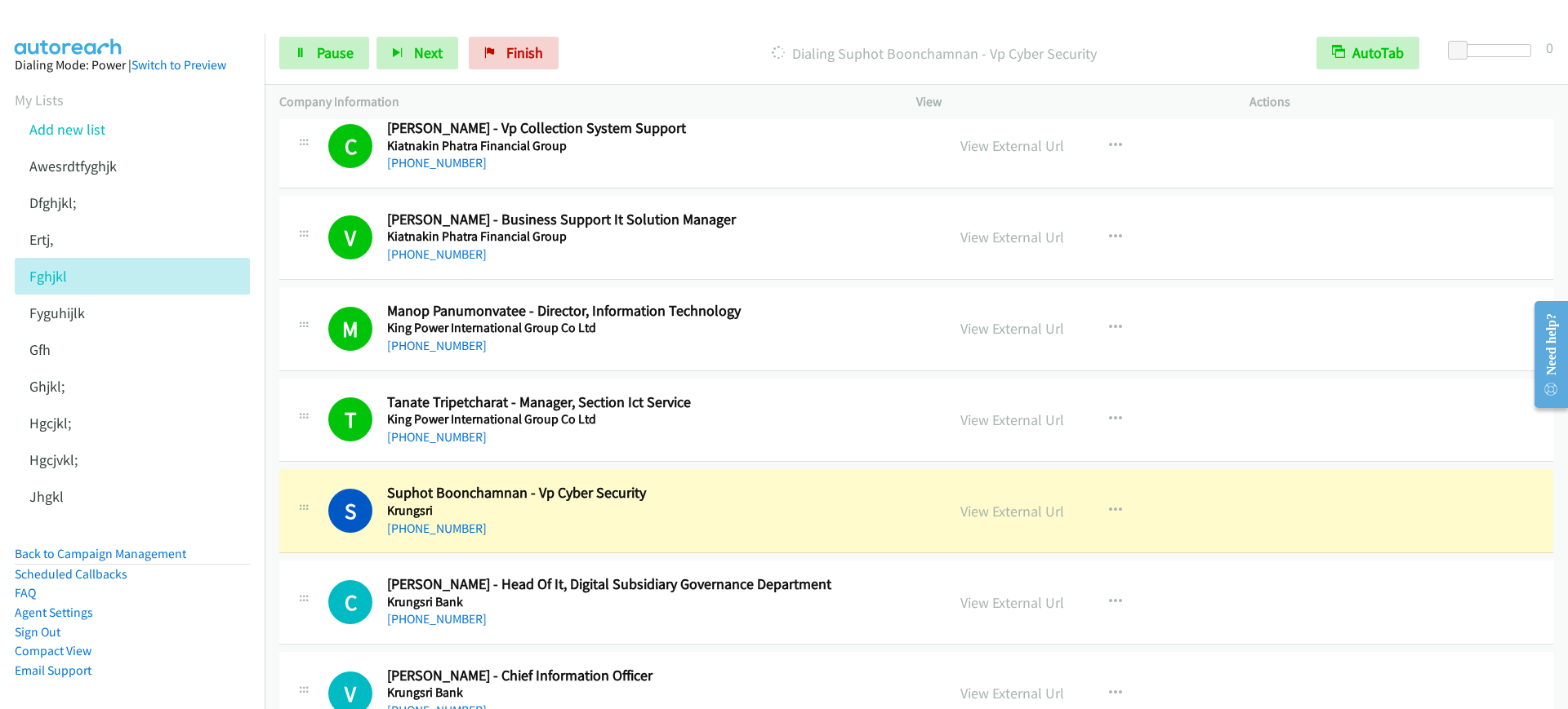
scroll to position [5816, 0]
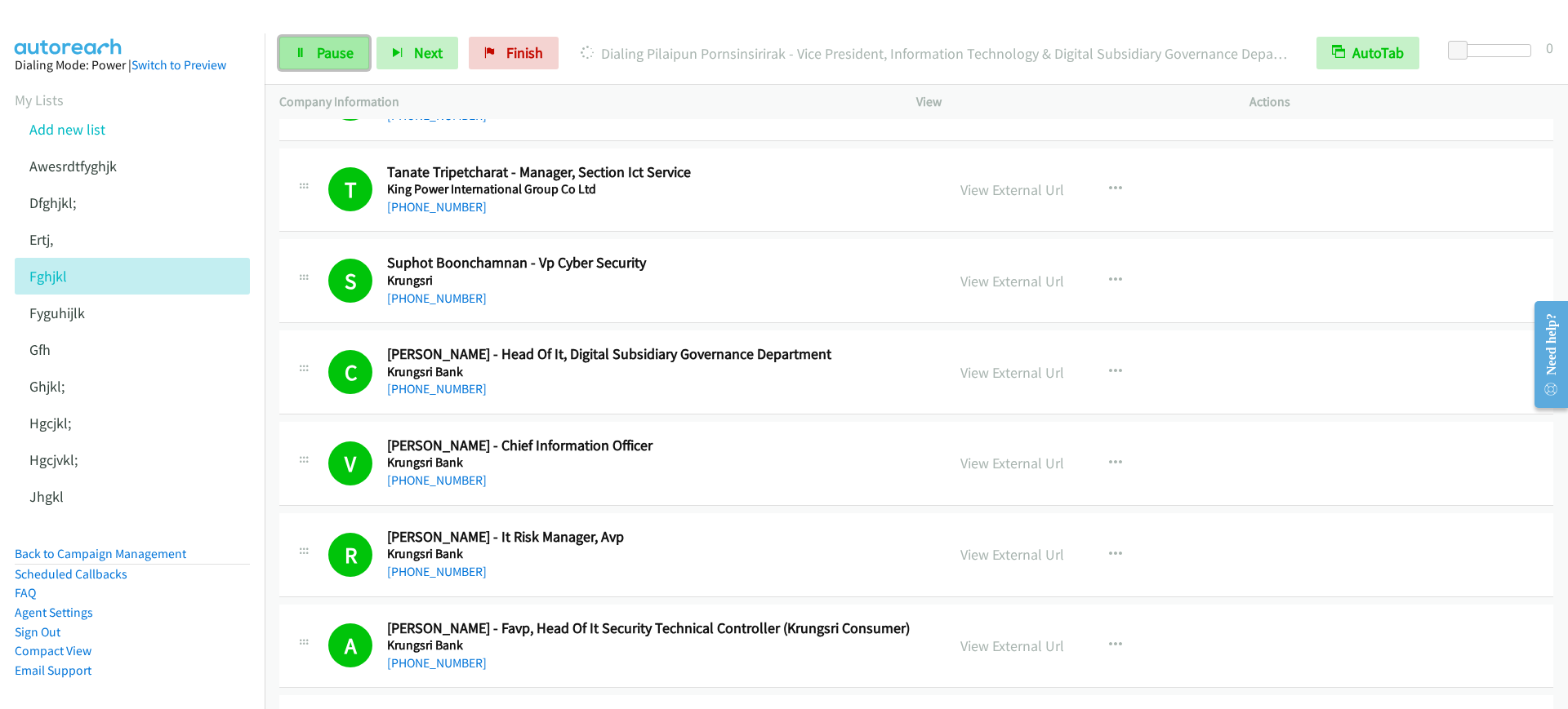
click at [302, 42] on link "Pause" at bounding box center [325, 53] width 90 height 33
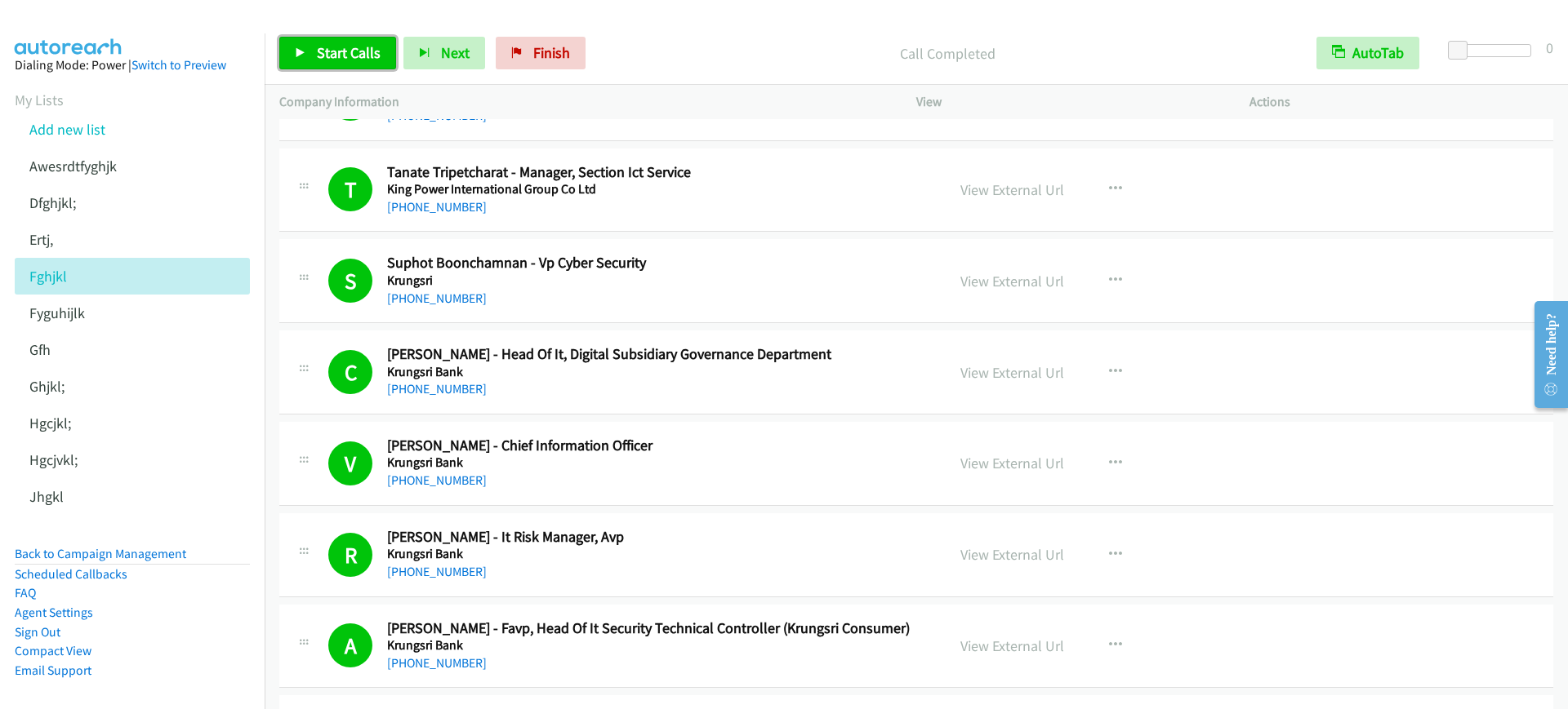
click at [352, 52] on span "Start Calls" at bounding box center [348, 53] width 64 height 19
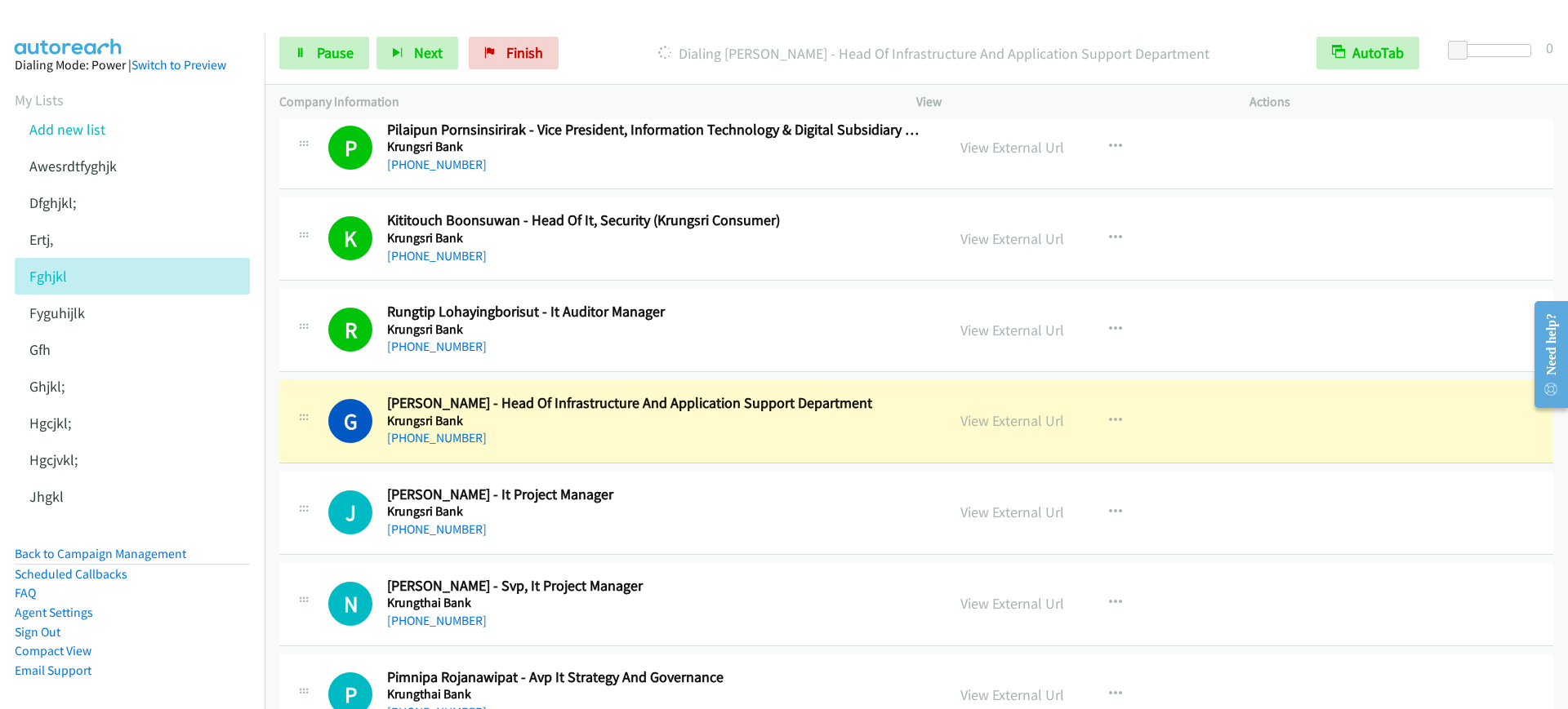
scroll to position [6938, 0]
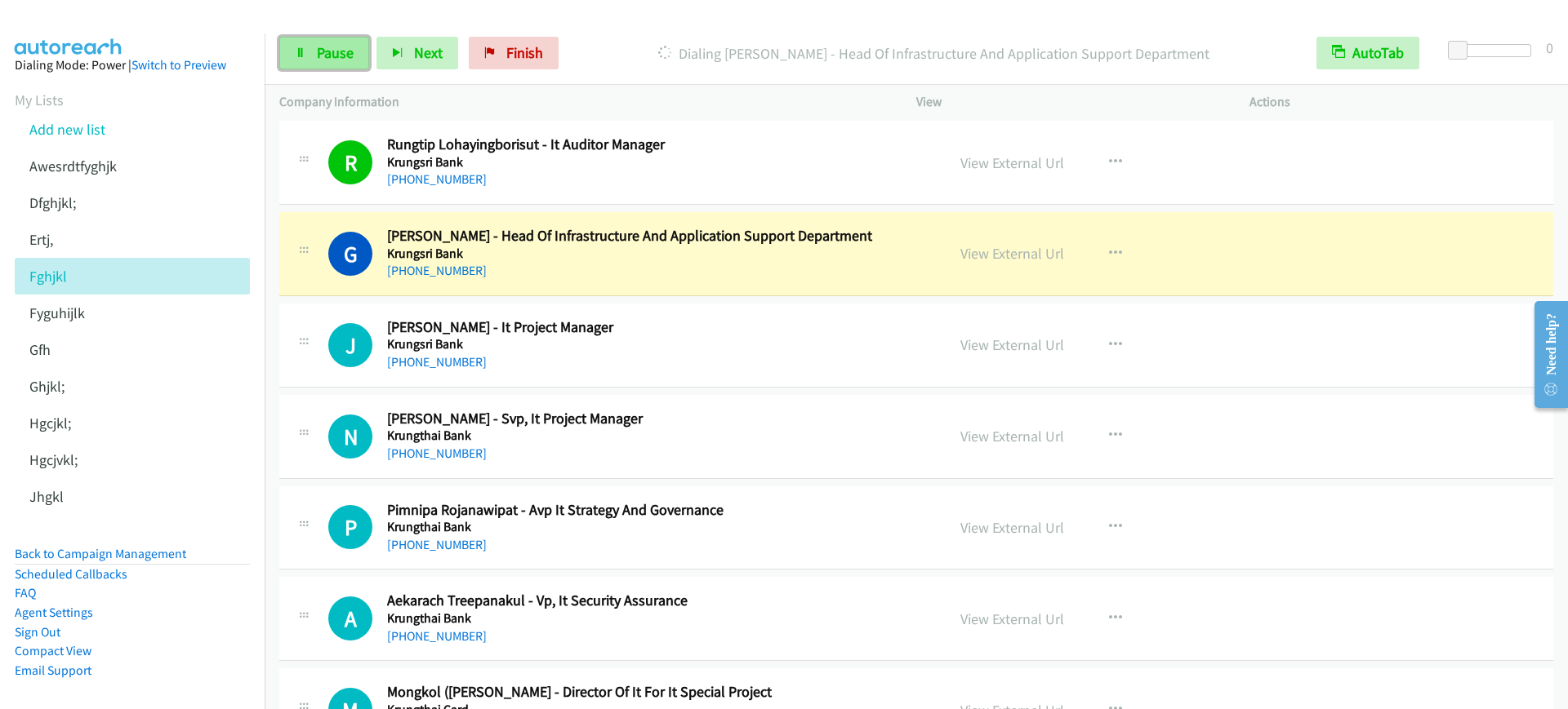
click at [283, 36] on link "Pause" at bounding box center [325, 53] width 90 height 33
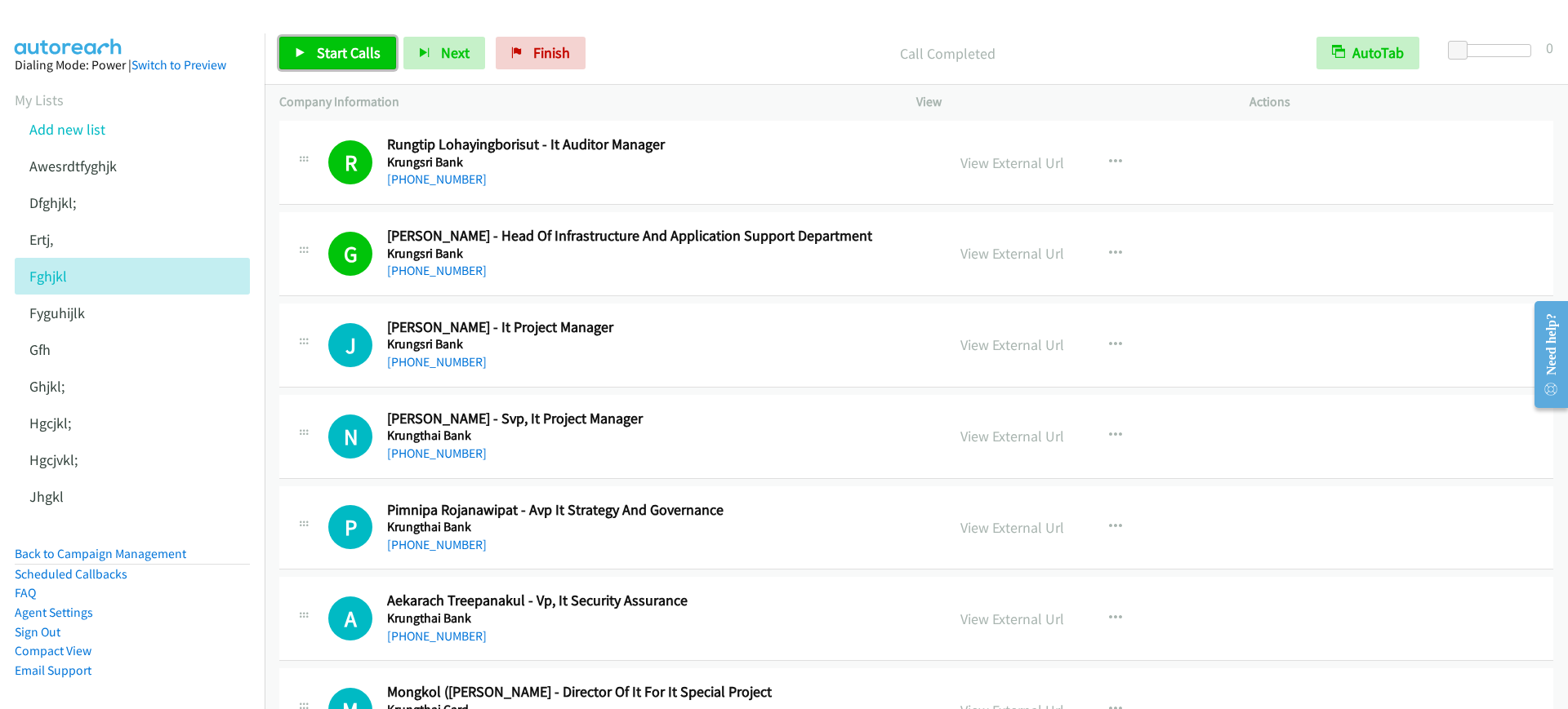
click at [327, 62] on link "Start Calls" at bounding box center [338, 53] width 117 height 33
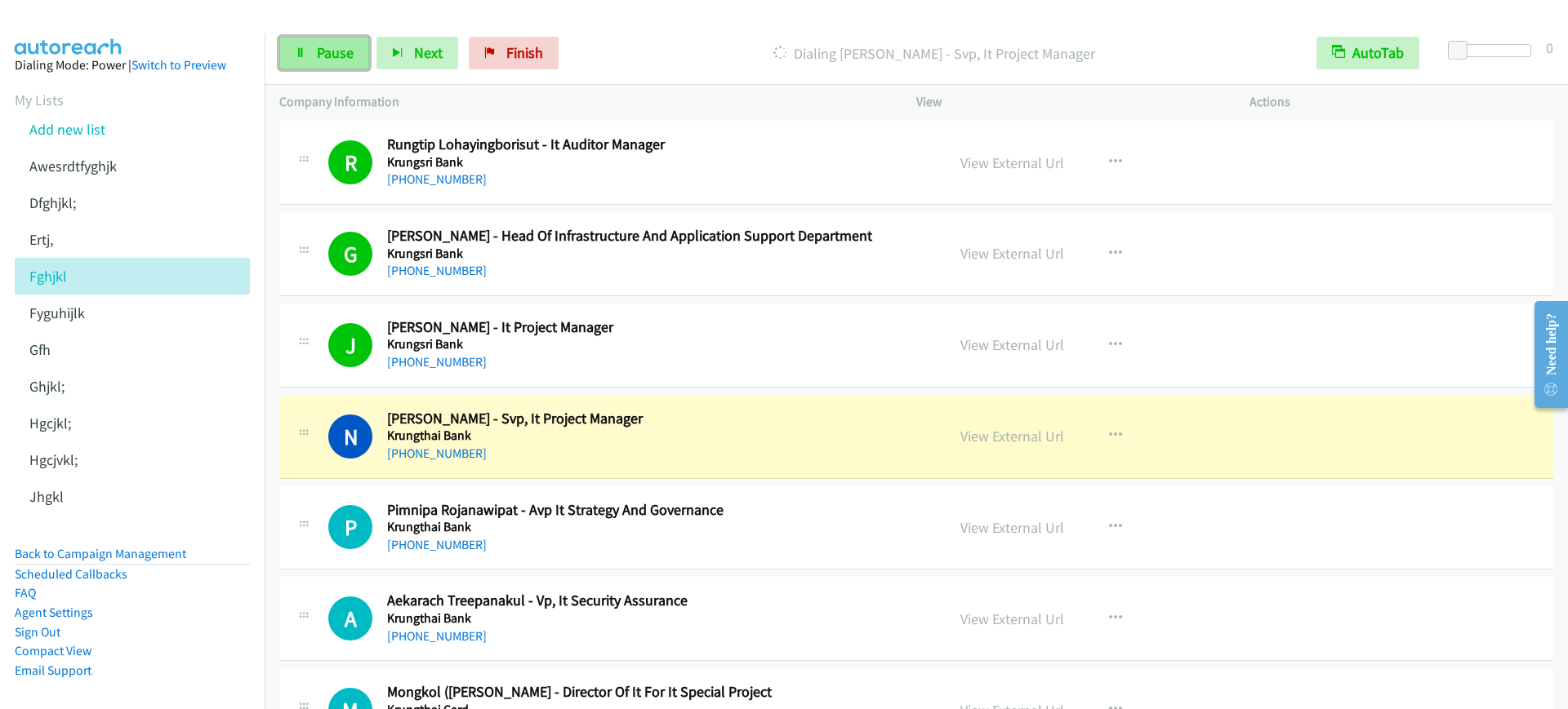
click at [327, 62] on link "Pause" at bounding box center [325, 53] width 90 height 33
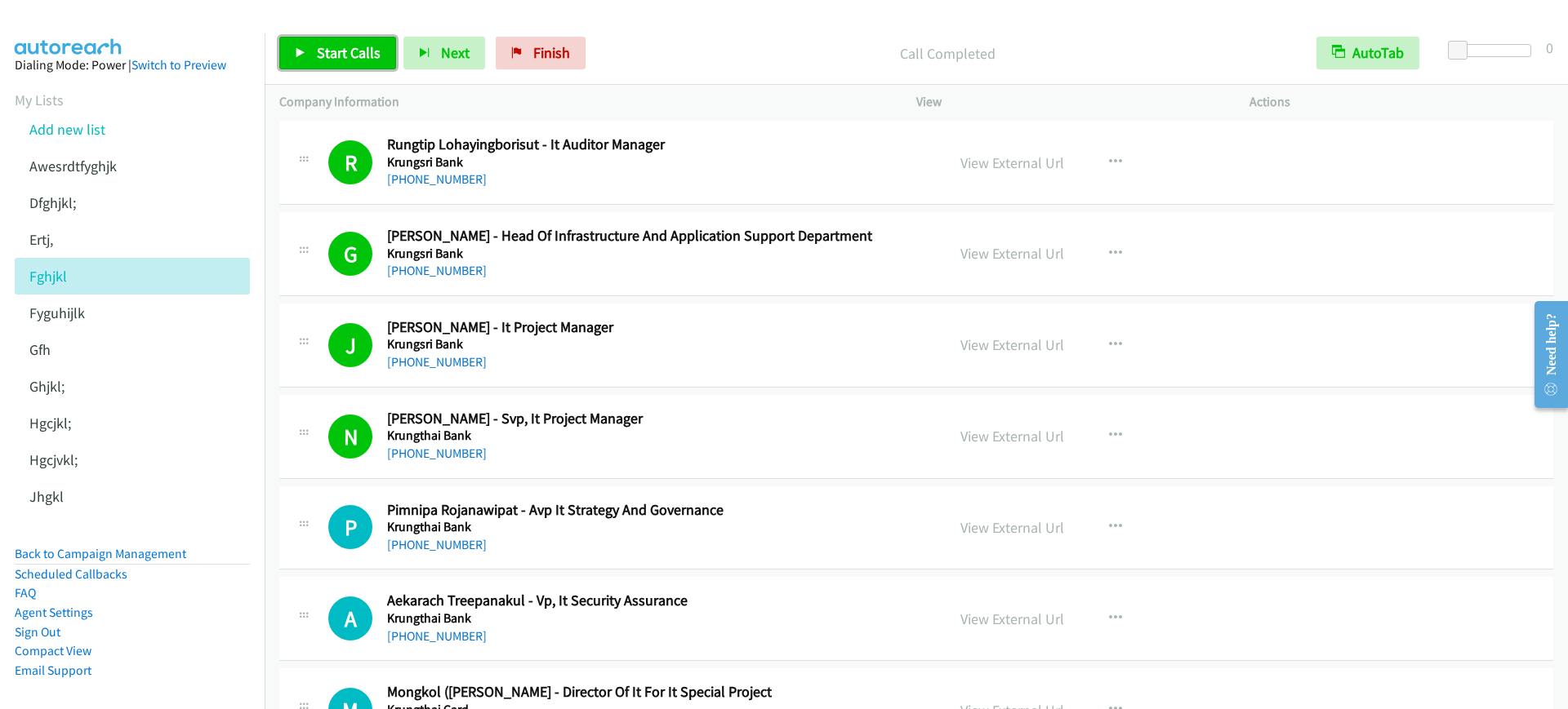
click at [355, 58] on span "Start Calls" at bounding box center [348, 53] width 64 height 19
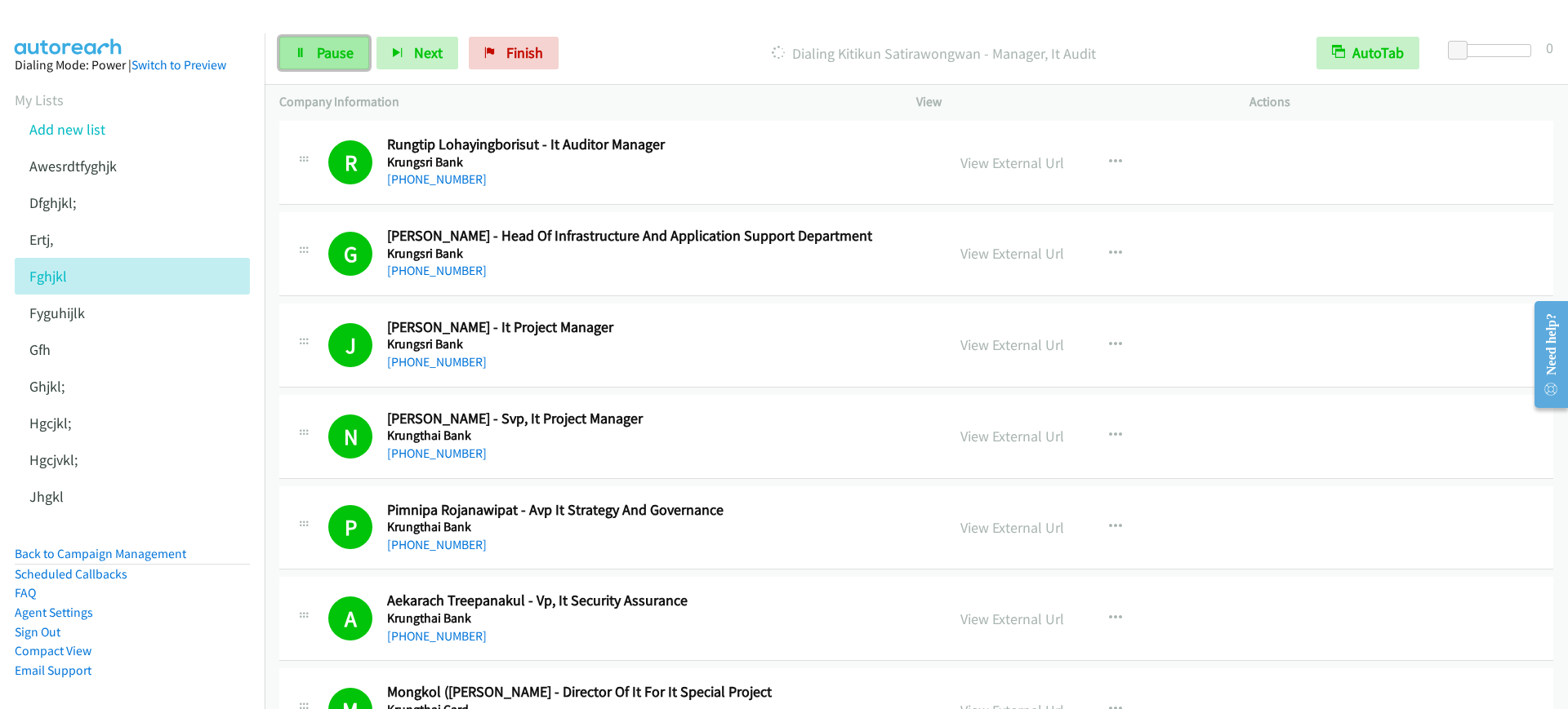
click at [333, 48] on span "Pause" at bounding box center [335, 53] width 36 height 19
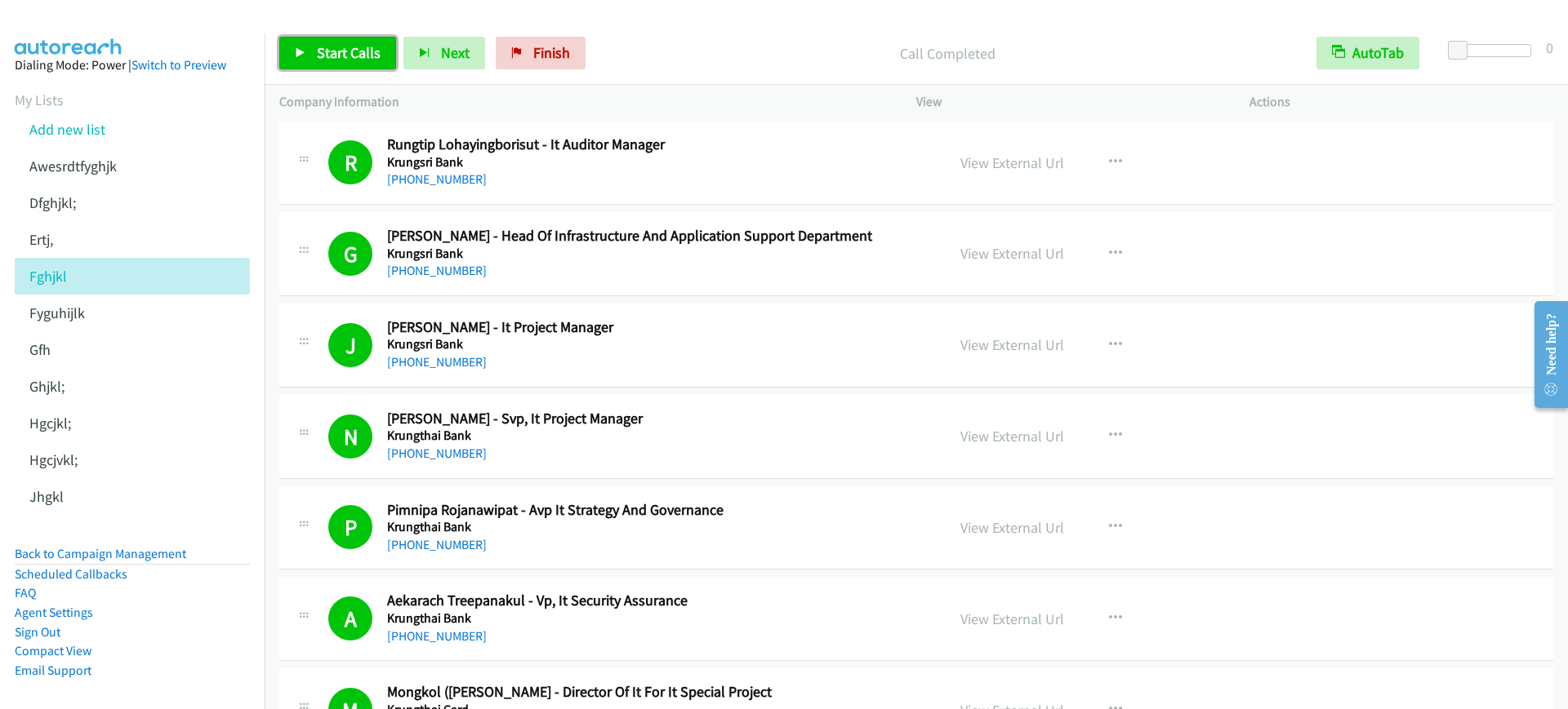
click at [339, 50] on span "Start Calls" at bounding box center [348, 53] width 64 height 19
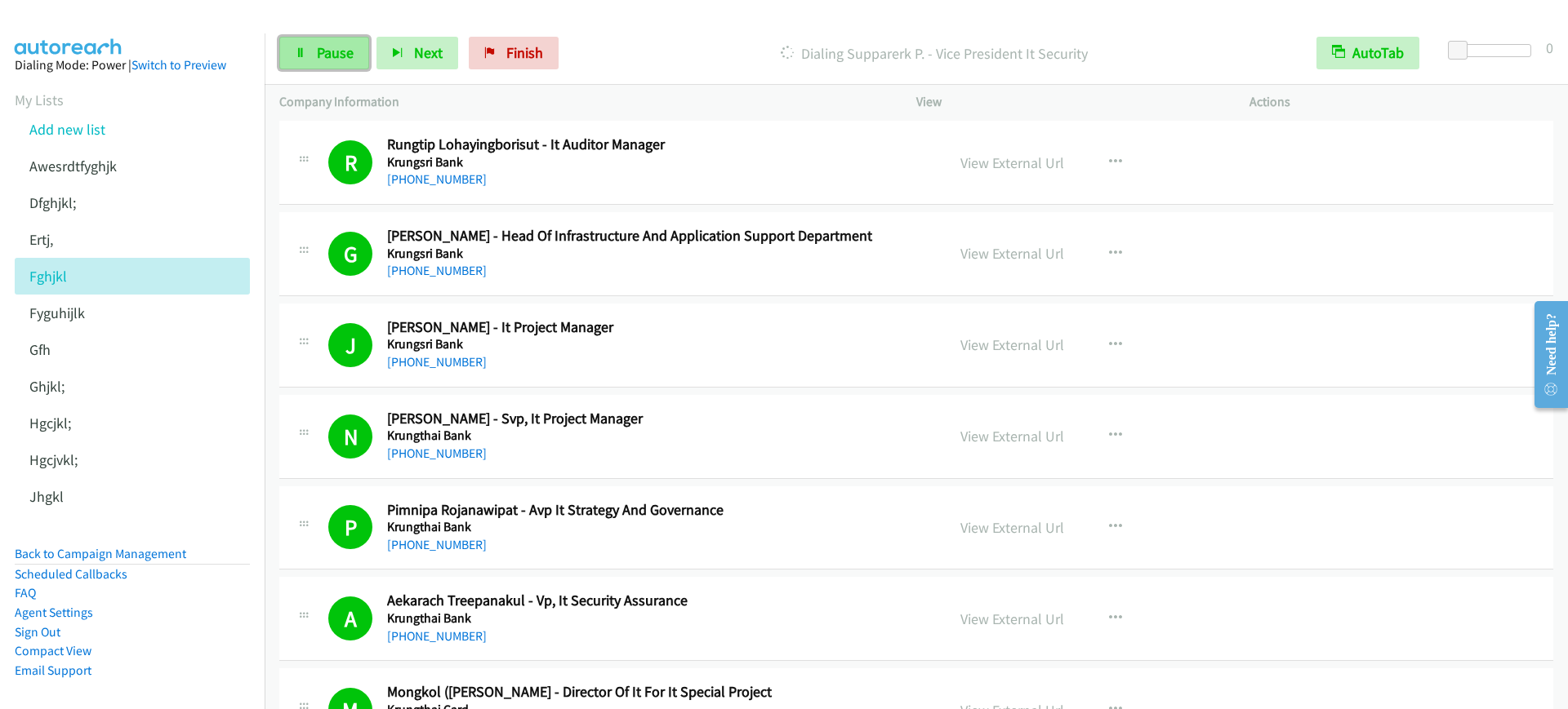
click at [305, 56] on icon at bounding box center [300, 53] width 11 height 11
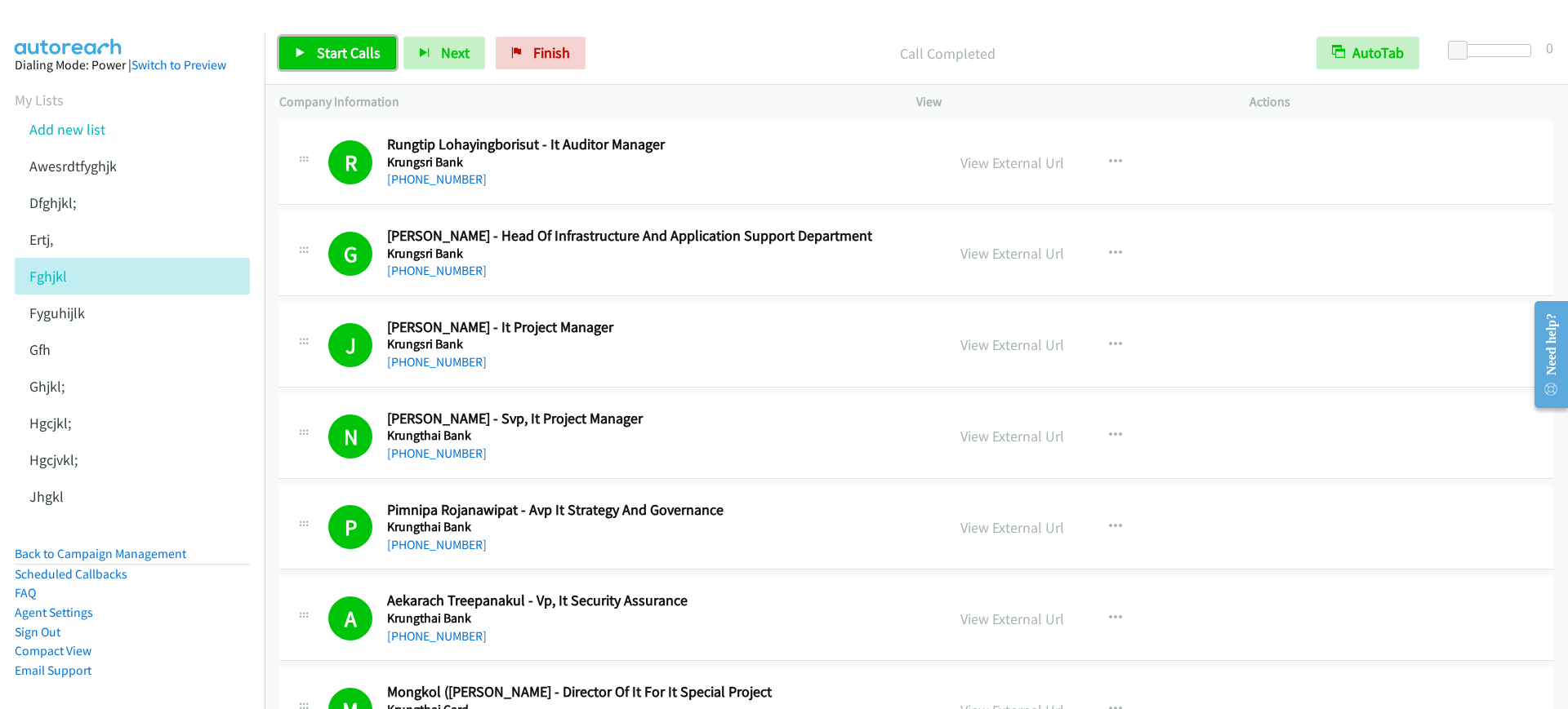
click at [335, 62] on link "Start Calls" at bounding box center [338, 53] width 117 height 33
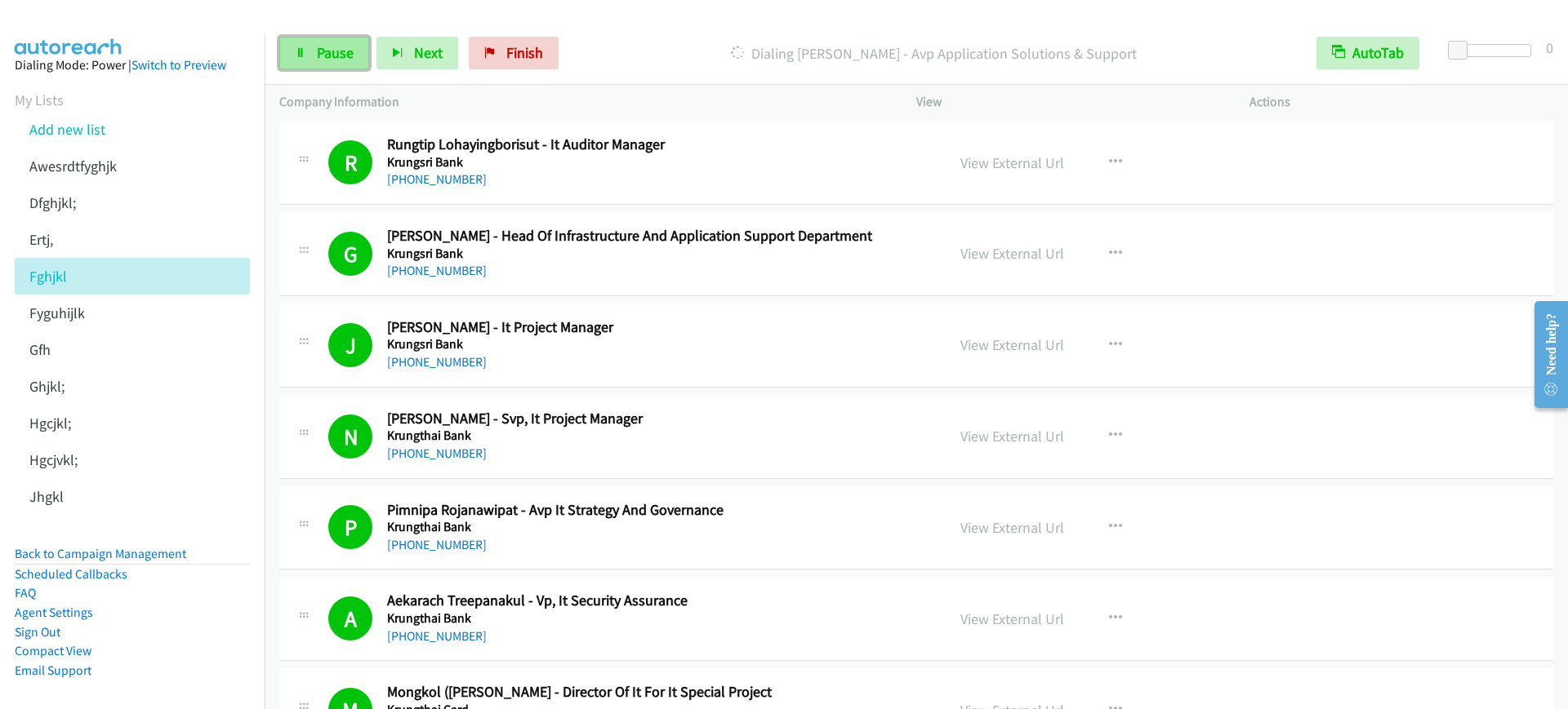
click at [330, 55] on span "Pause" at bounding box center [335, 53] width 36 height 19
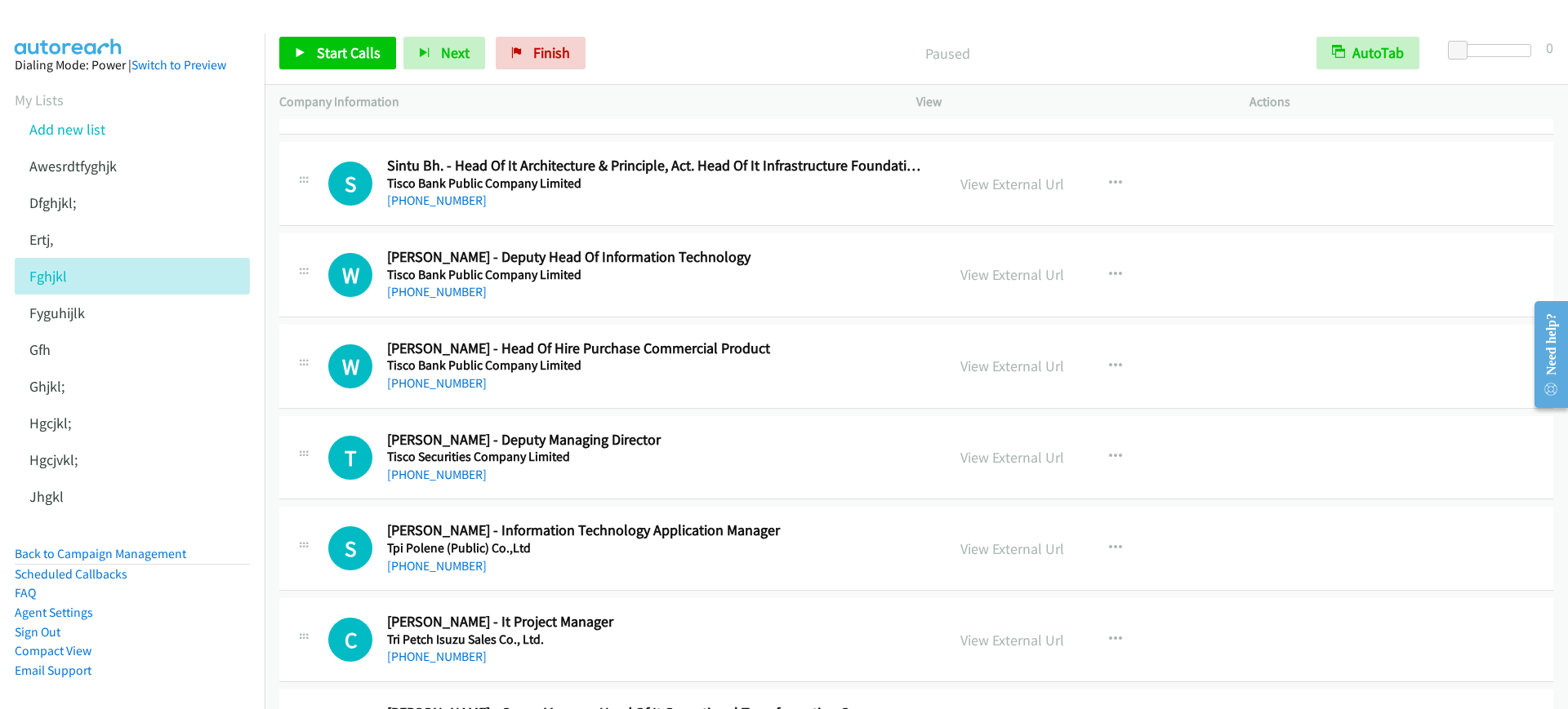
scroll to position [16603, 0]
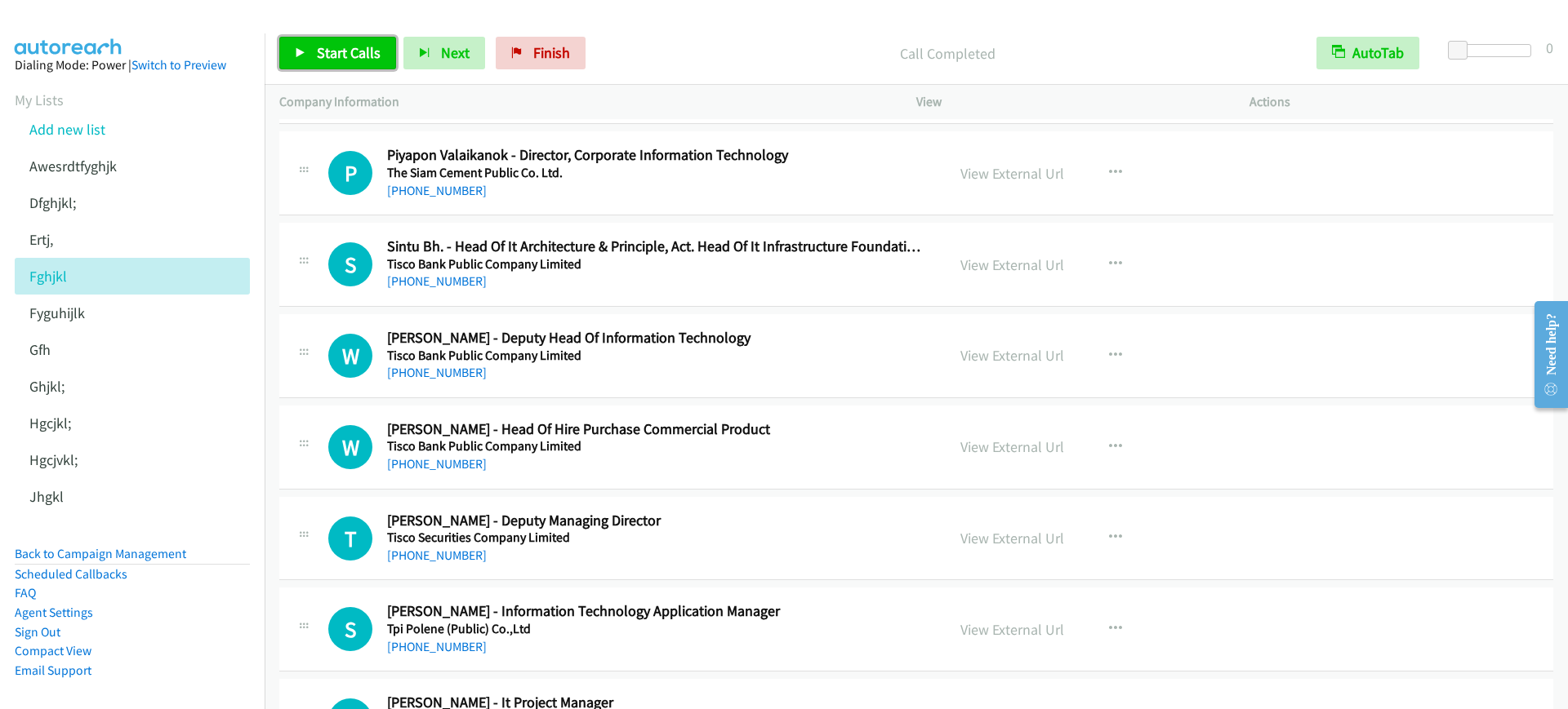
click at [363, 59] on span "Start Calls" at bounding box center [348, 53] width 64 height 19
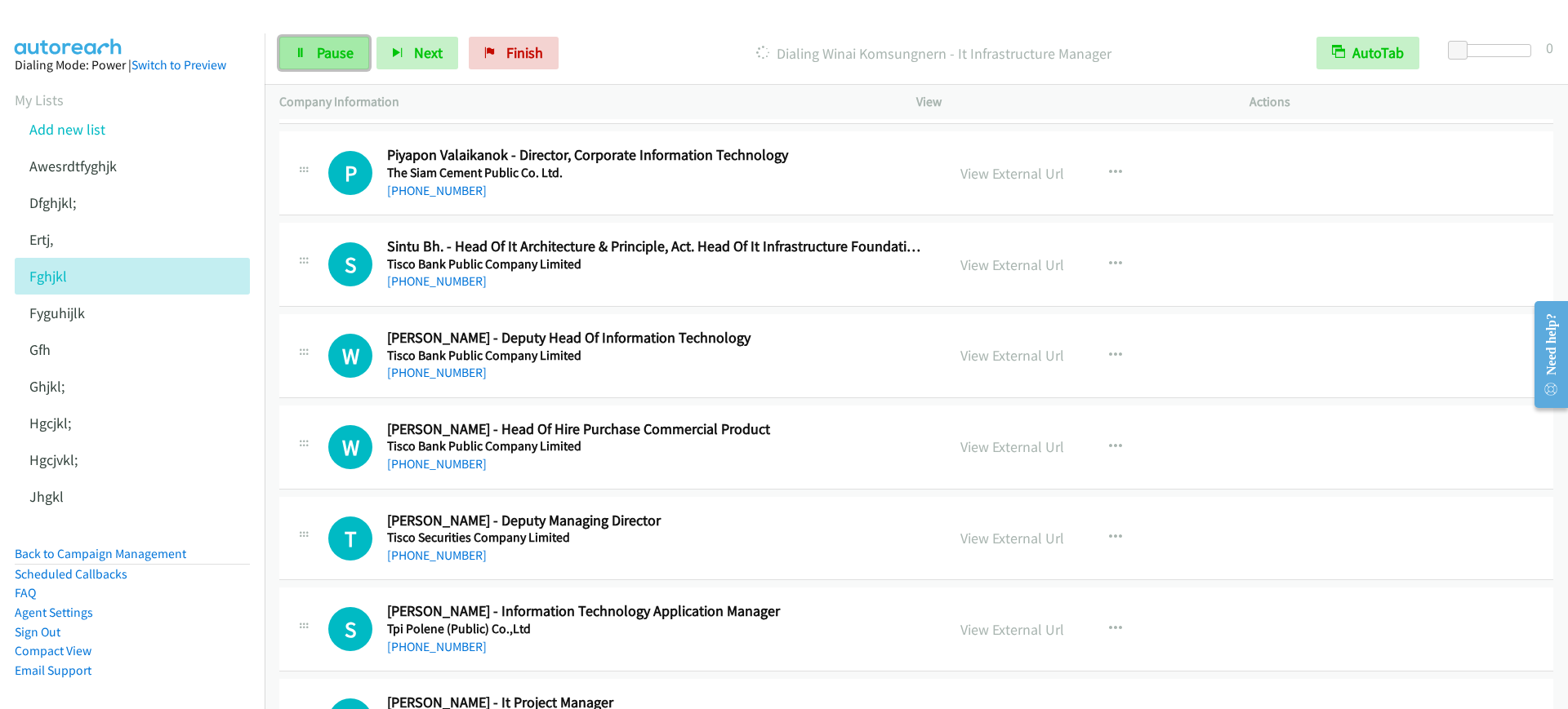
click at [310, 51] on link "Pause" at bounding box center [325, 53] width 90 height 33
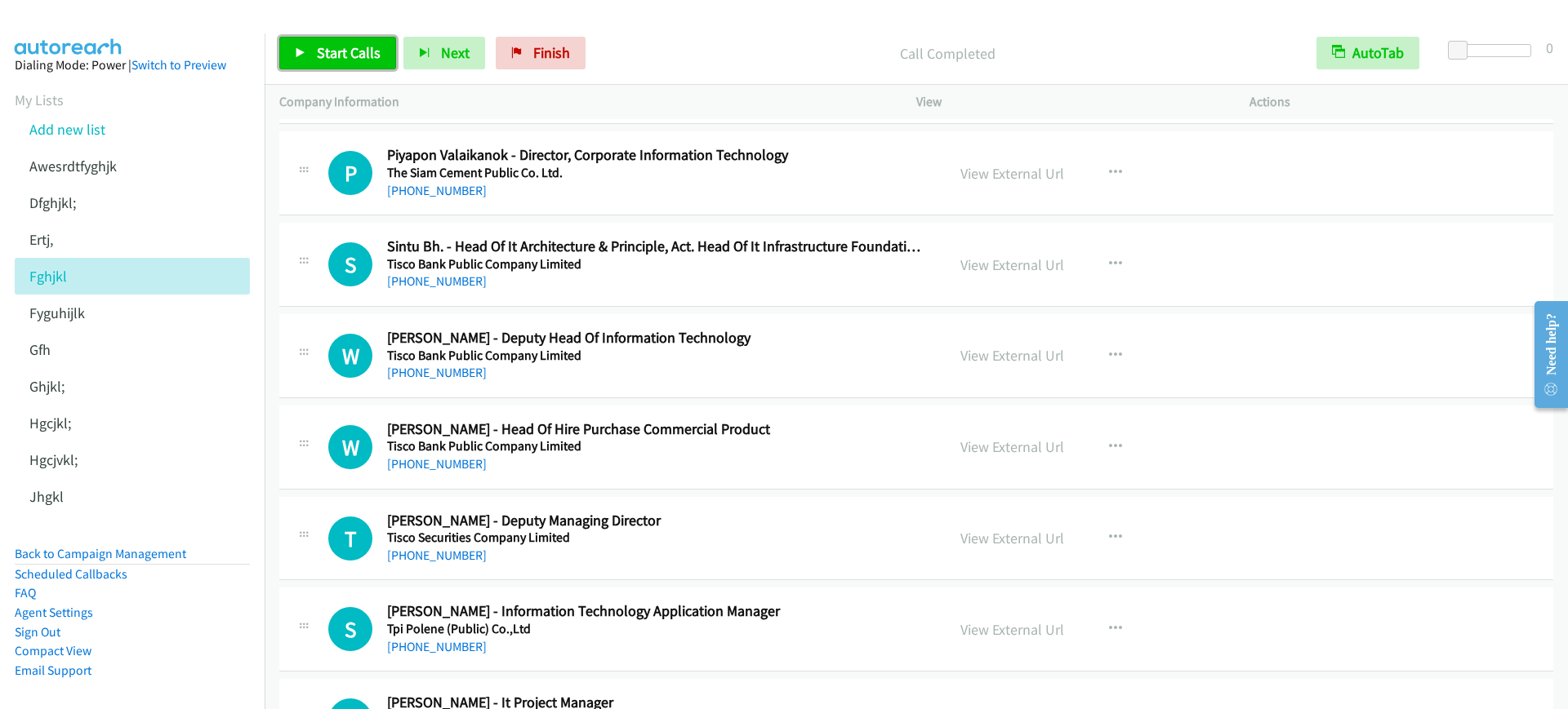
click at [373, 61] on span "Start Calls" at bounding box center [348, 53] width 64 height 19
click at [311, 55] on link "Pause" at bounding box center [325, 53] width 90 height 33
click at [338, 86] on div "Company Information" at bounding box center [583, 102] width 637 height 34
click at [343, 48] on span "Start Calls" at bounding box center [348, 53] width 64 height 19
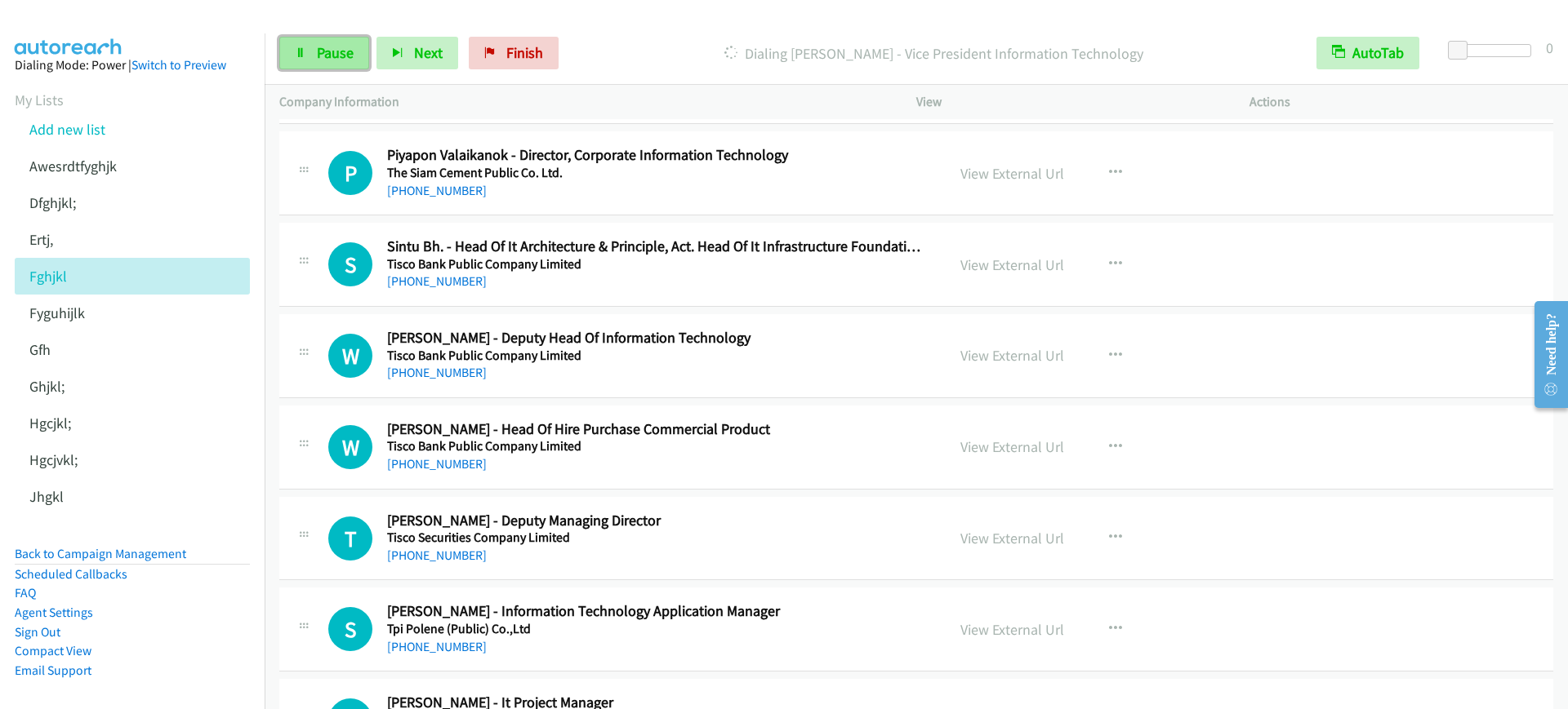
click at [343, 48] on span "Pause" at bounding box center [335, 53] width 36 height 19
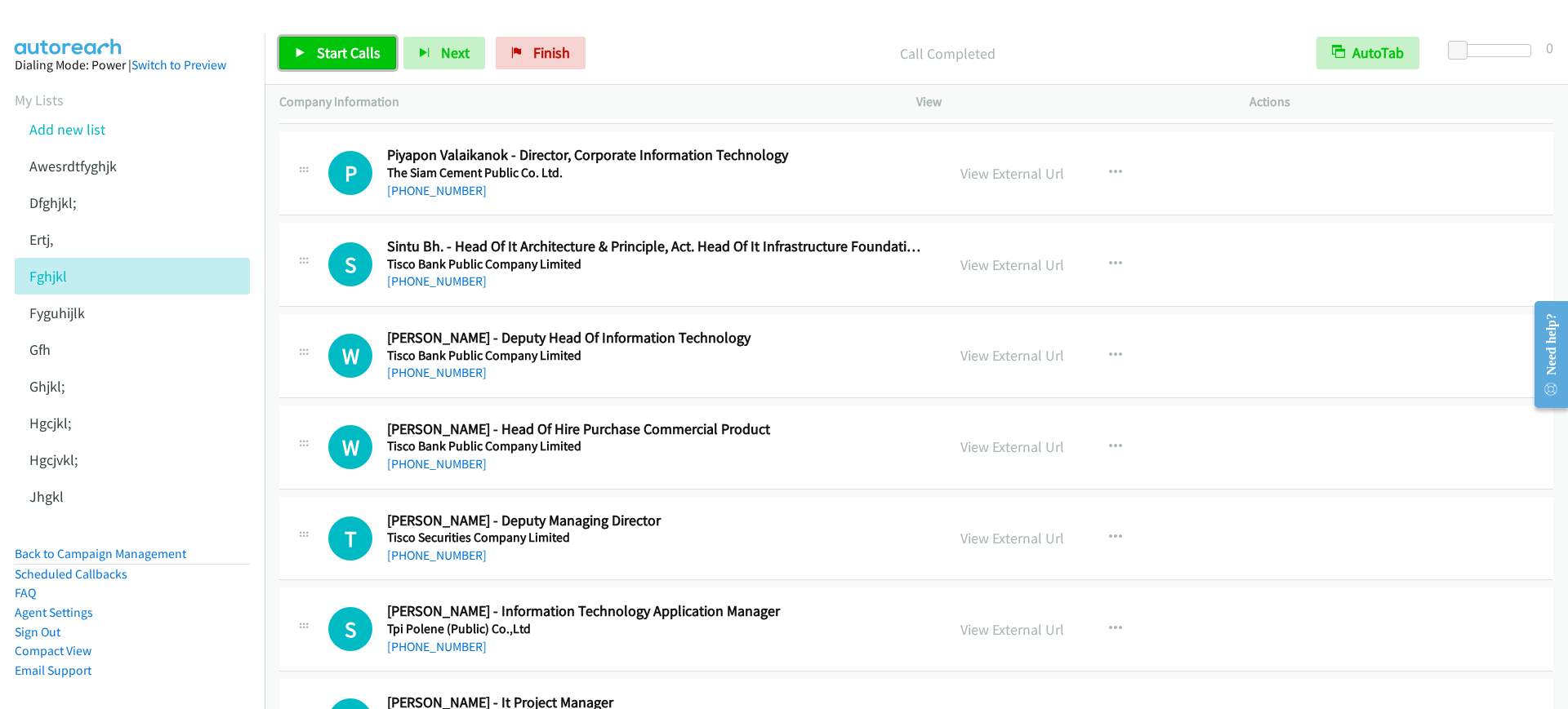
click at [344, 58] on span "Start Calls" at bounding box center [348, 53] width 64 height 19
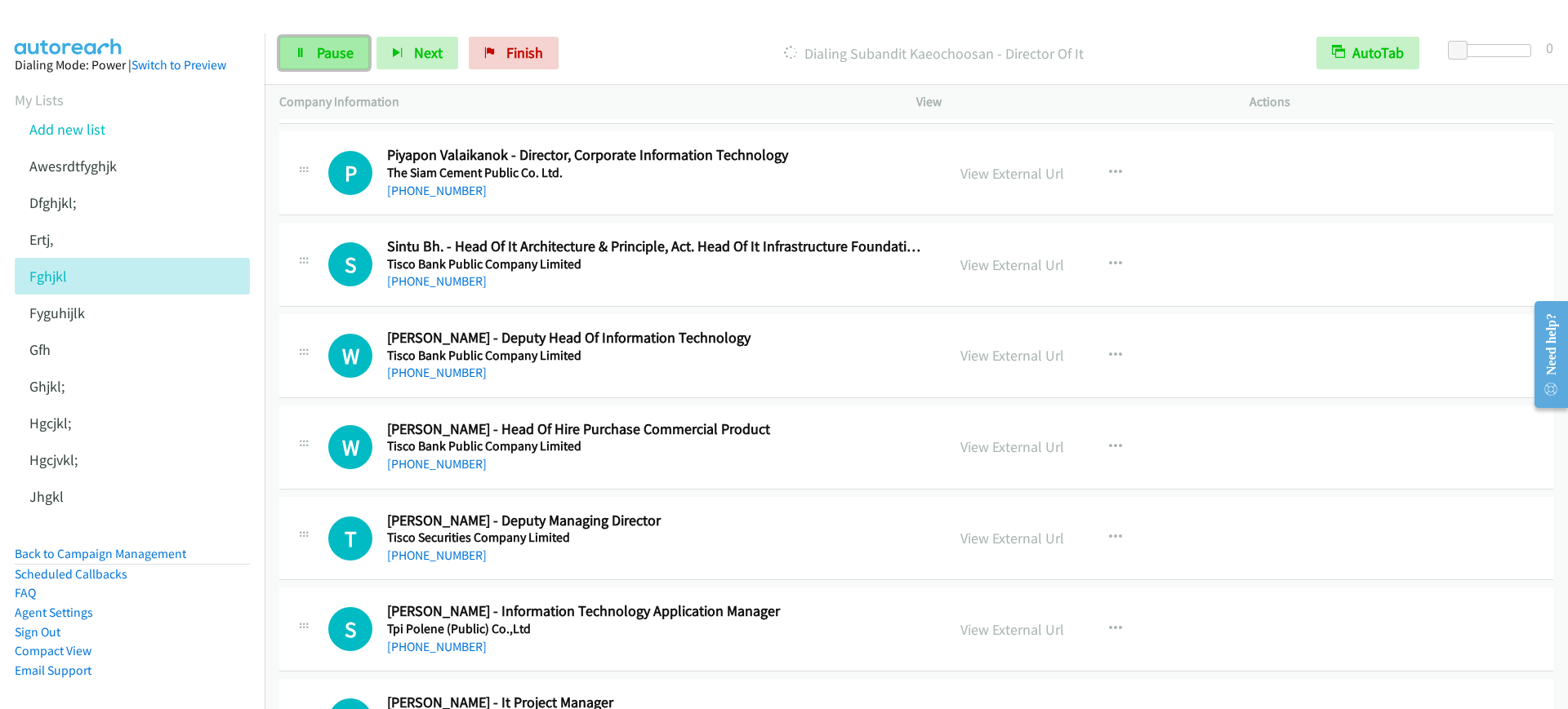
click at [313, 59] on link "Pause" at bounding box center [325, 53] width 90 height 33
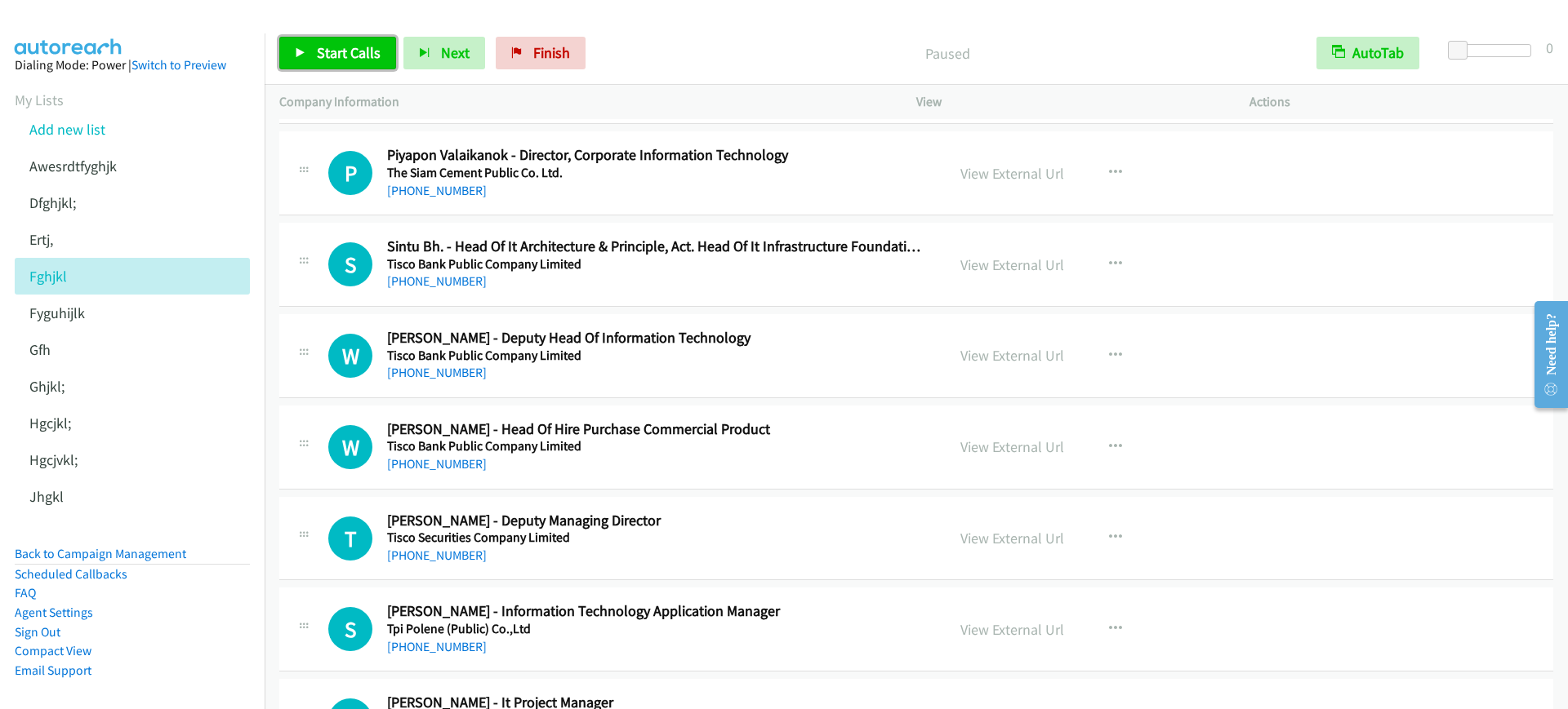
click at [283, 48] on link "Start Calls" at bounding box center [338, 53] width 117 height 33
click at [330, 53] on span "Pause" at bounding box center [335, 53] width 36 height 19
click at [380, 54] on link "Start Calls" at bounding box center [338, 53] width 117 height 33
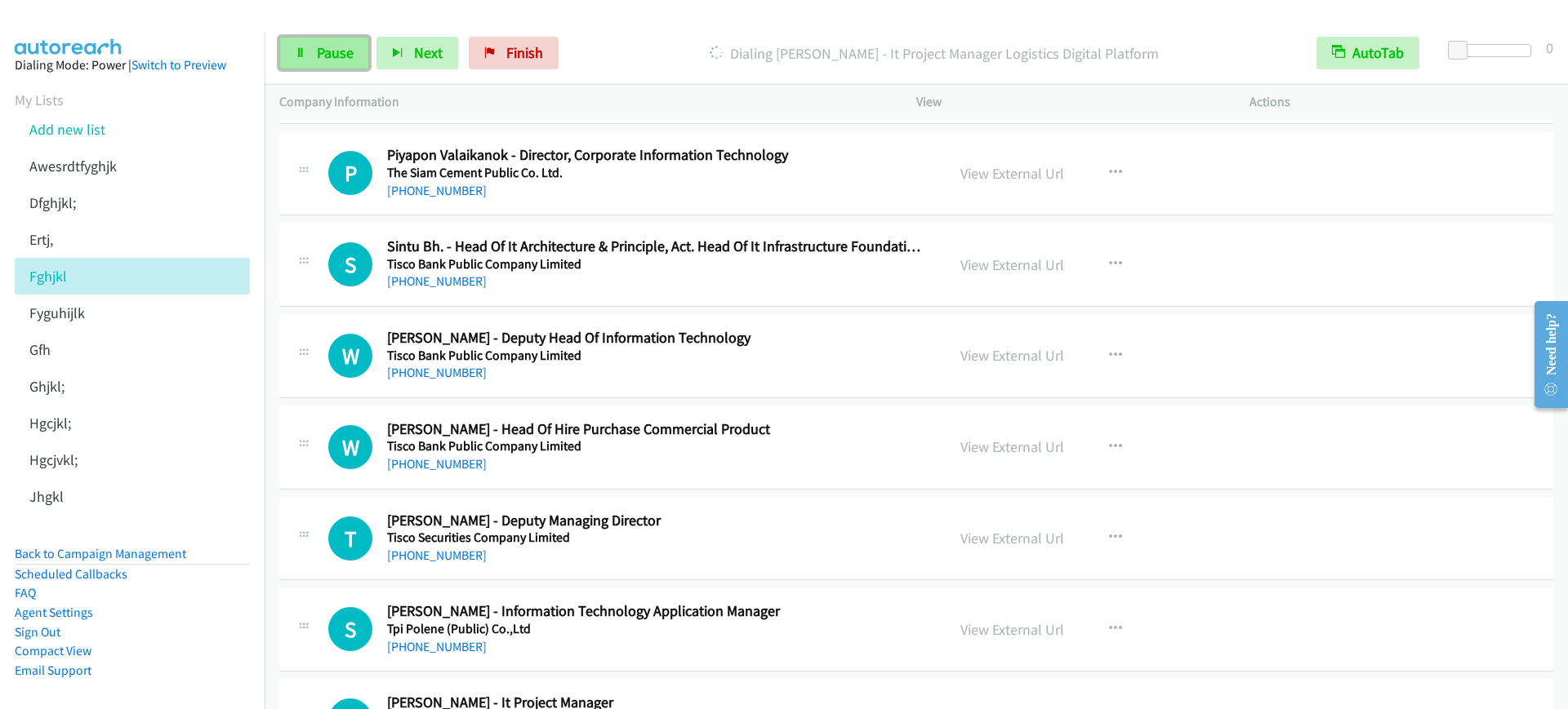
click at [331, 61] on span "Pause" at bounding box center [335, 53] width 36 height 19
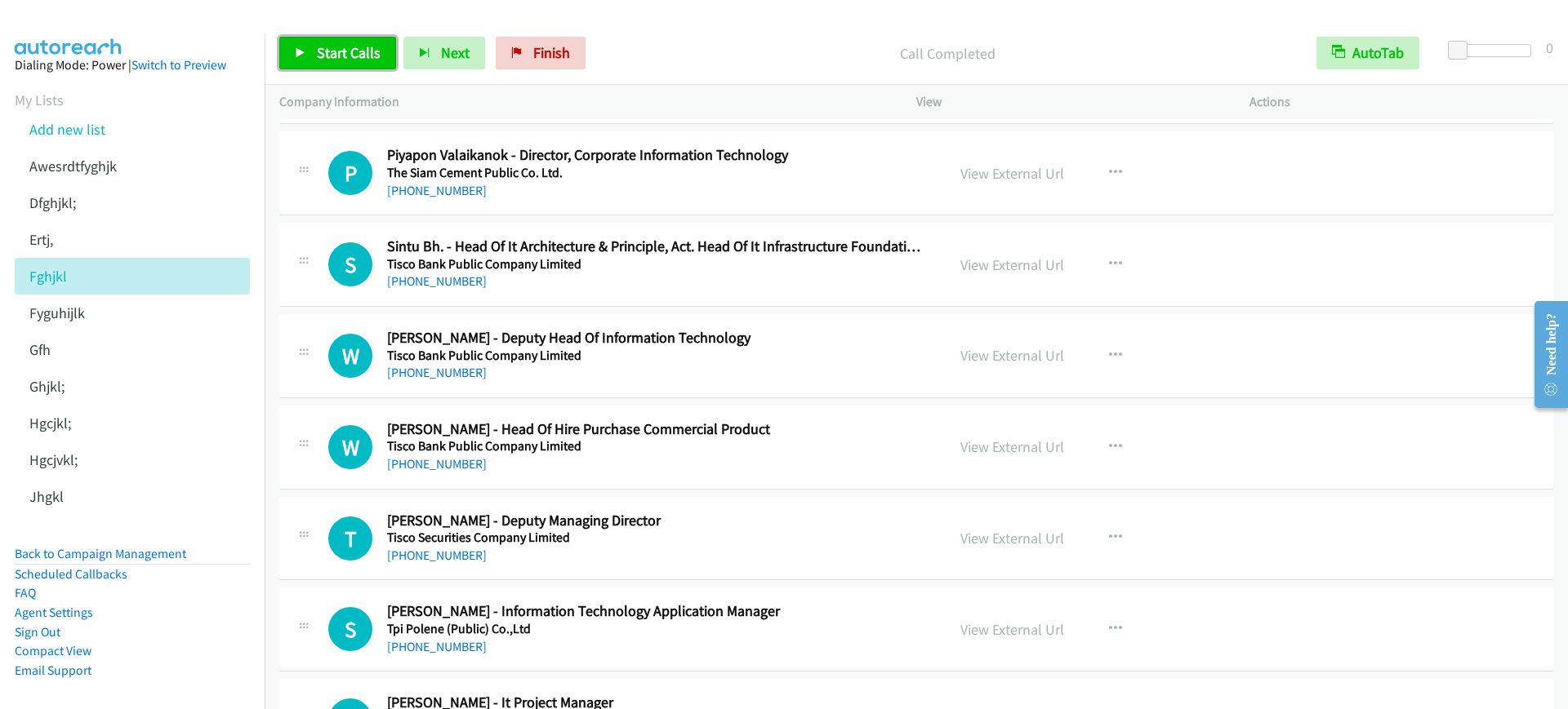
click at [309, 58] on link "Start Calls" at bounding box center [338, 53] width 117 height 33
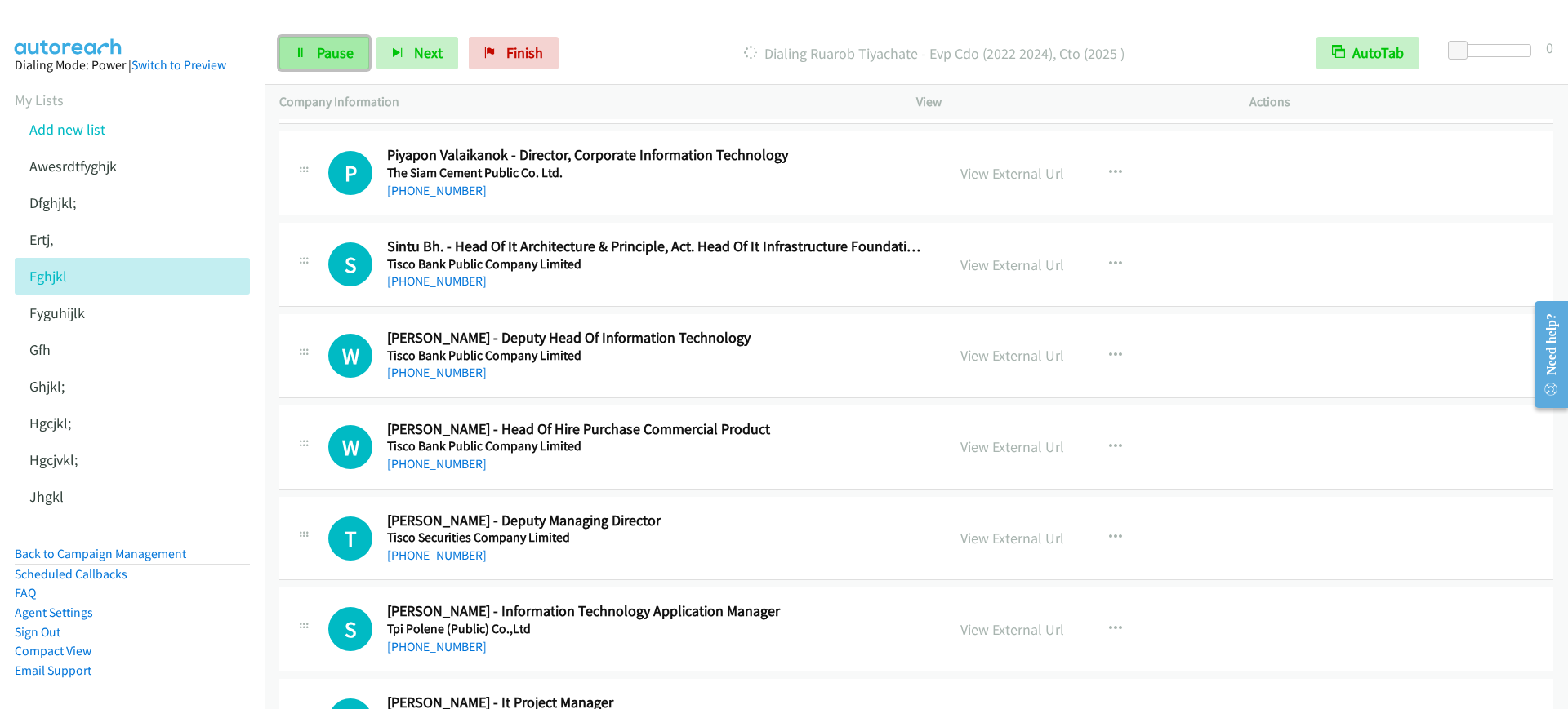
click at [297, 51] on icon at bounding box center [300, 53] width 11 height 11
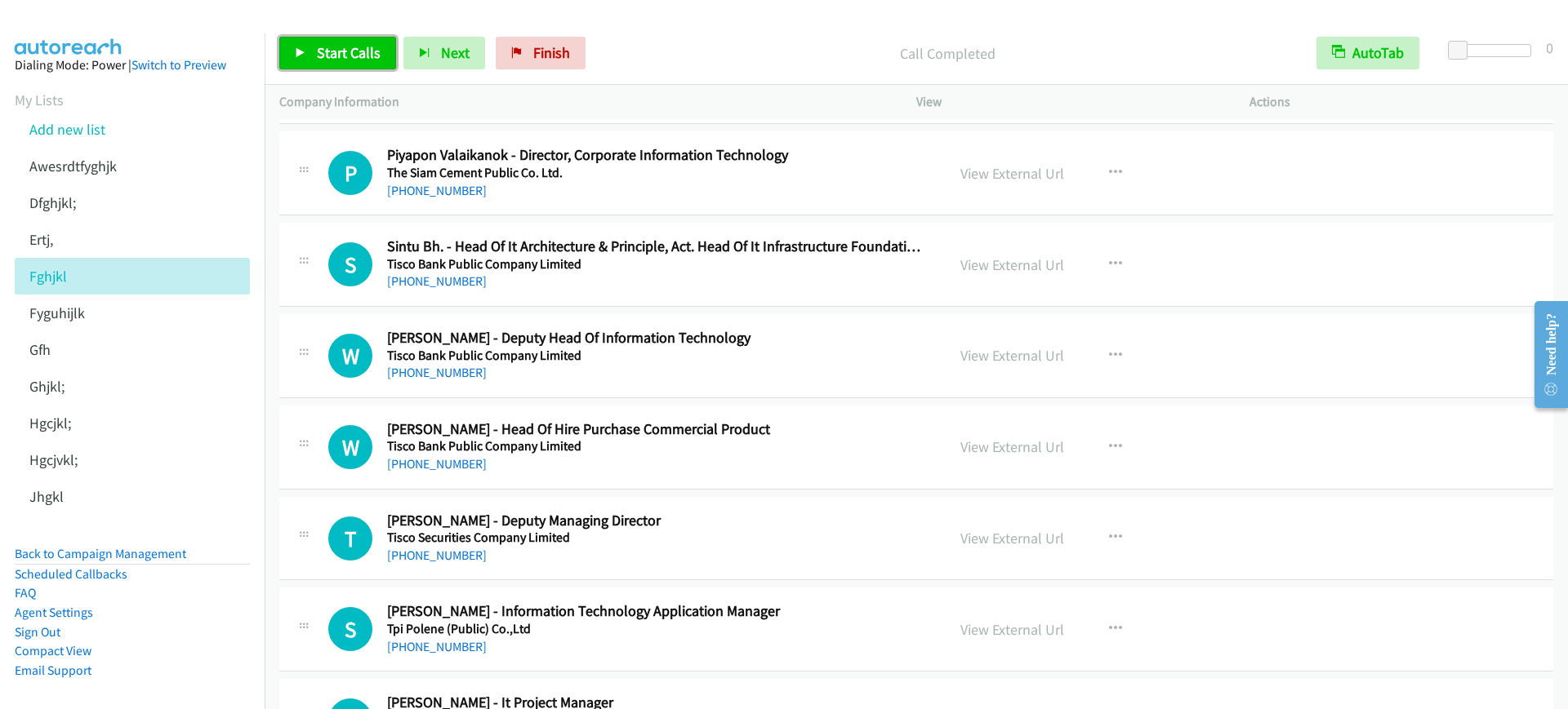
click at [386, 56] on link "Start Calls" at bounding box center [338, 53] width 117 height 33
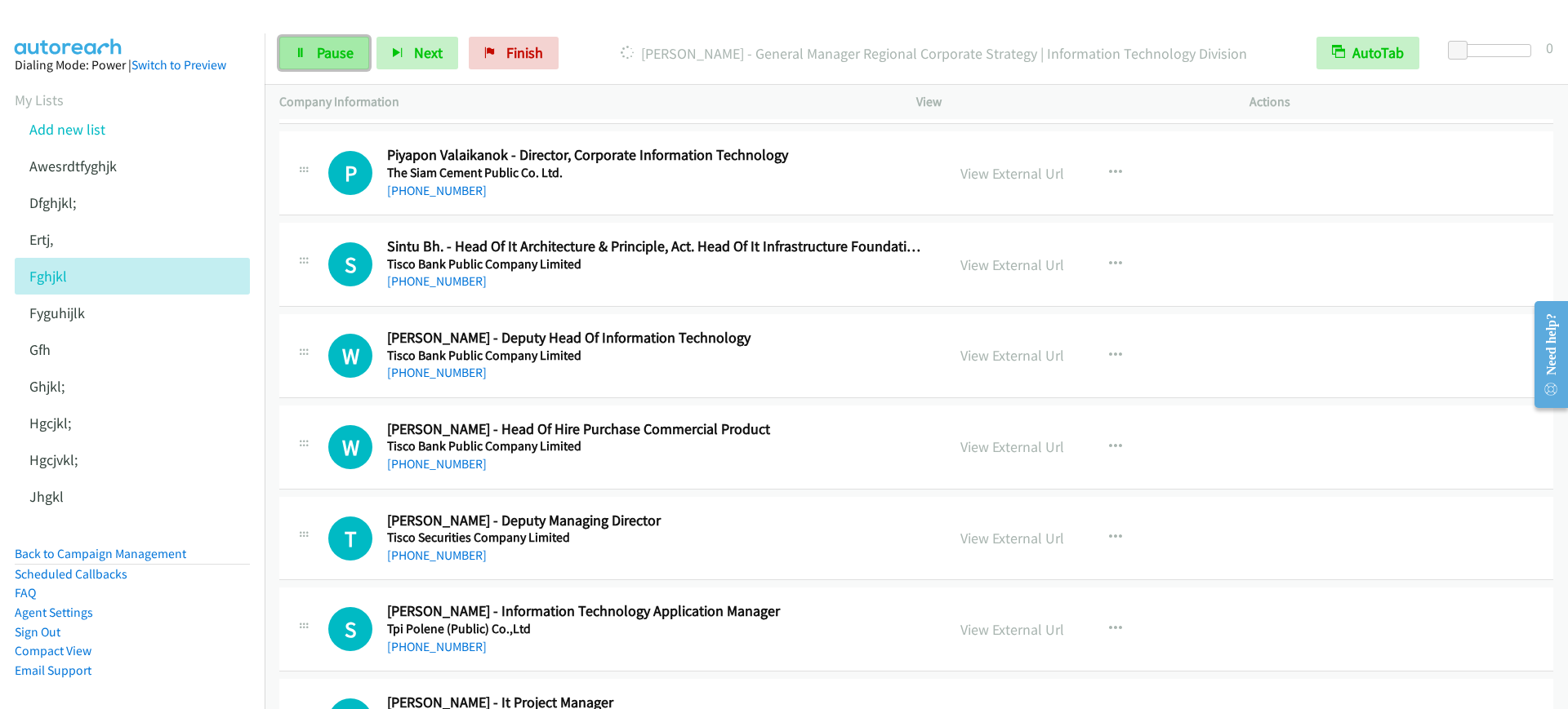
click at [330, 56] on span "Pause" at bounding box center [335, 53] width 36 height 19
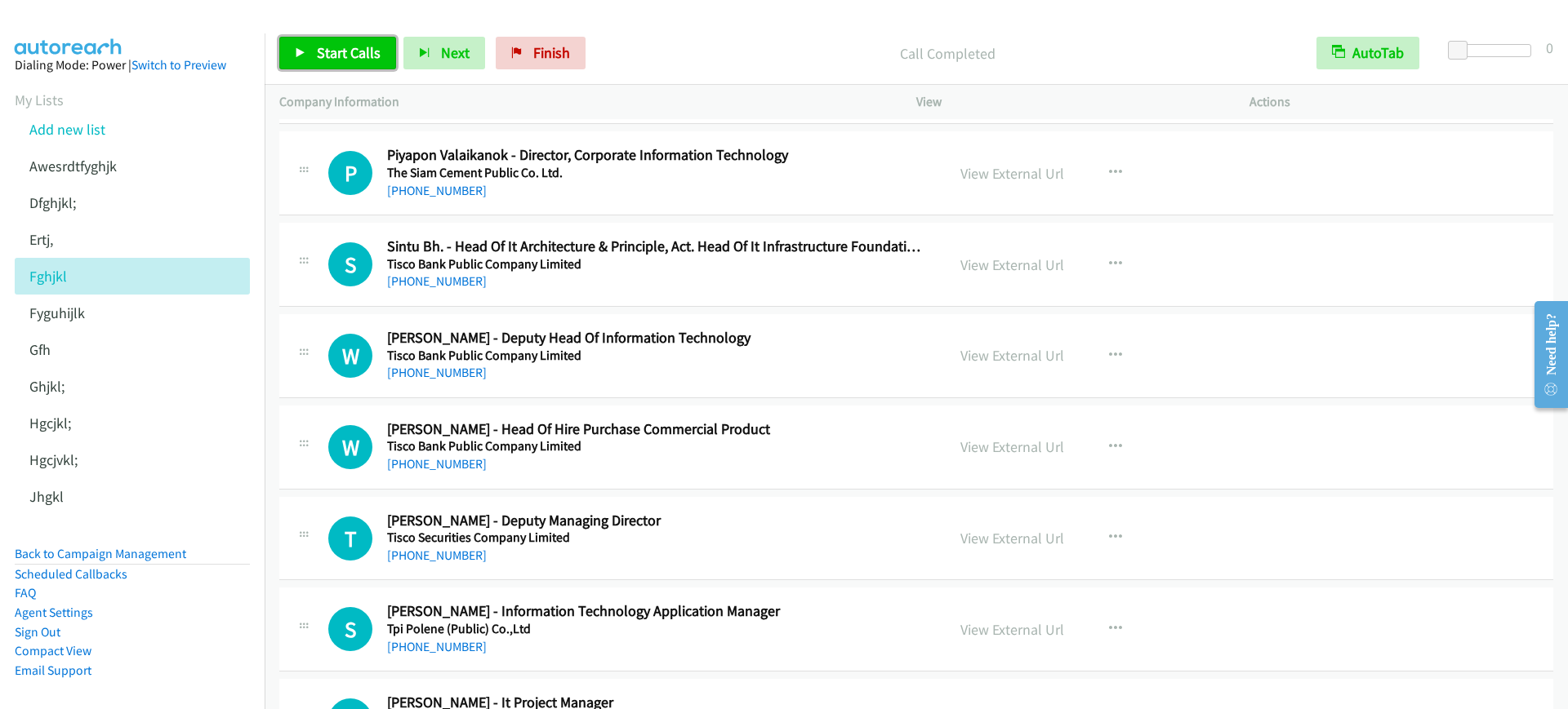
click at [312, 47] on link "Start Calls" at bounding box center [338, 53] width 117 height 33
click at [300, 57] on icon at bounding box center [300, 53] width 11 height 11
click at [345, 56] on span "Start Calls" at bounding box center [348, 53] width 64 height 19
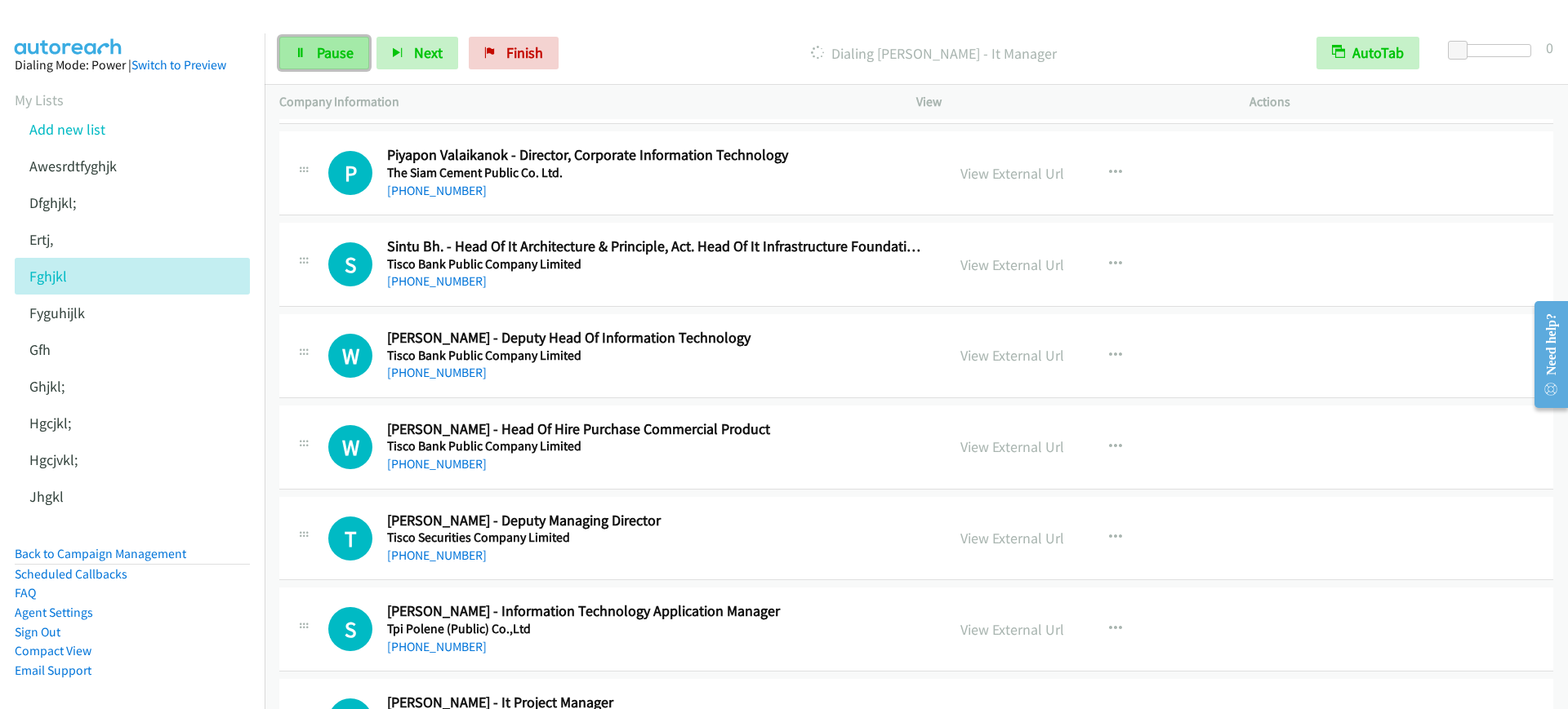
click at [331, 49] on span "Pause" at bounding box center [335, 53] width 36 height 19
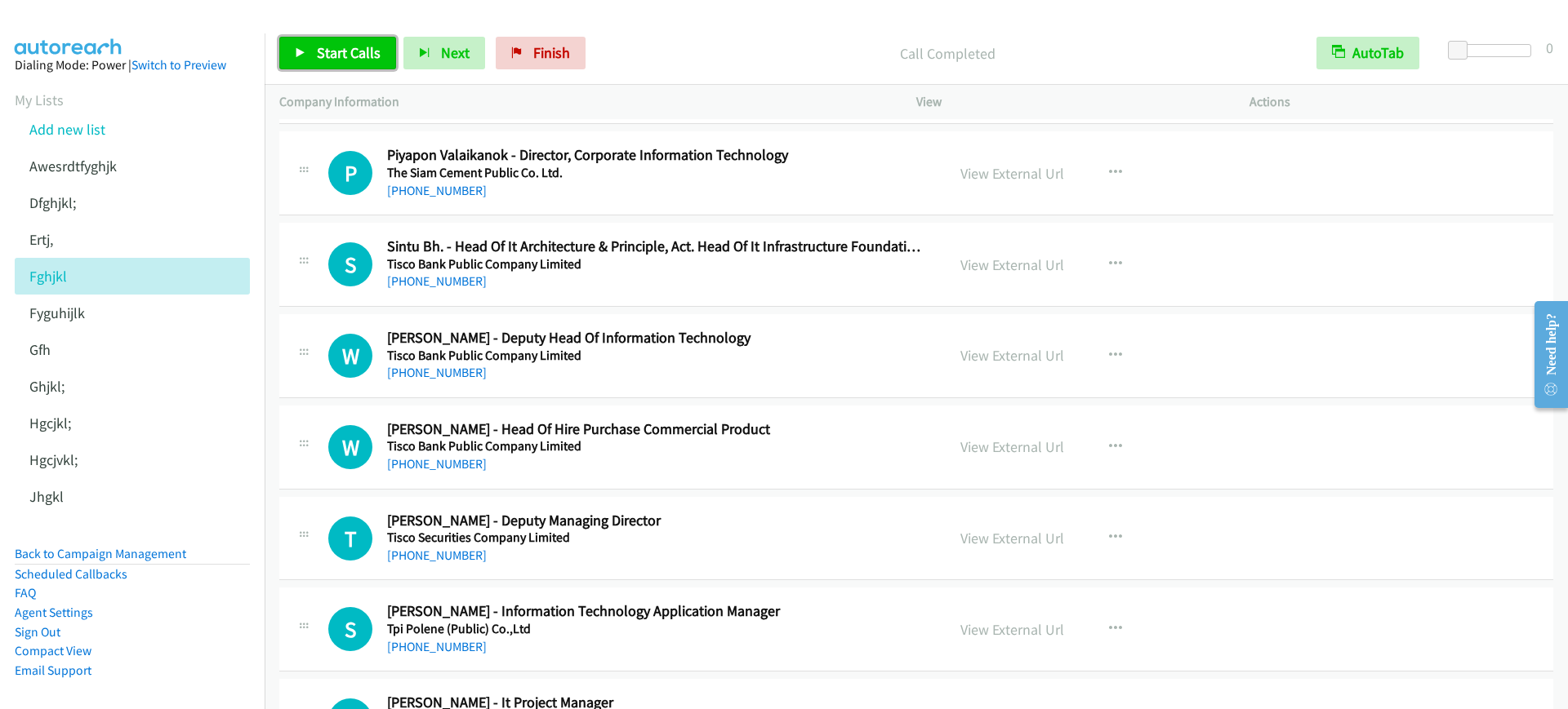
click at [325, 44] on span "Start Calls" at bounding box center [348, 53] width 64 height 19
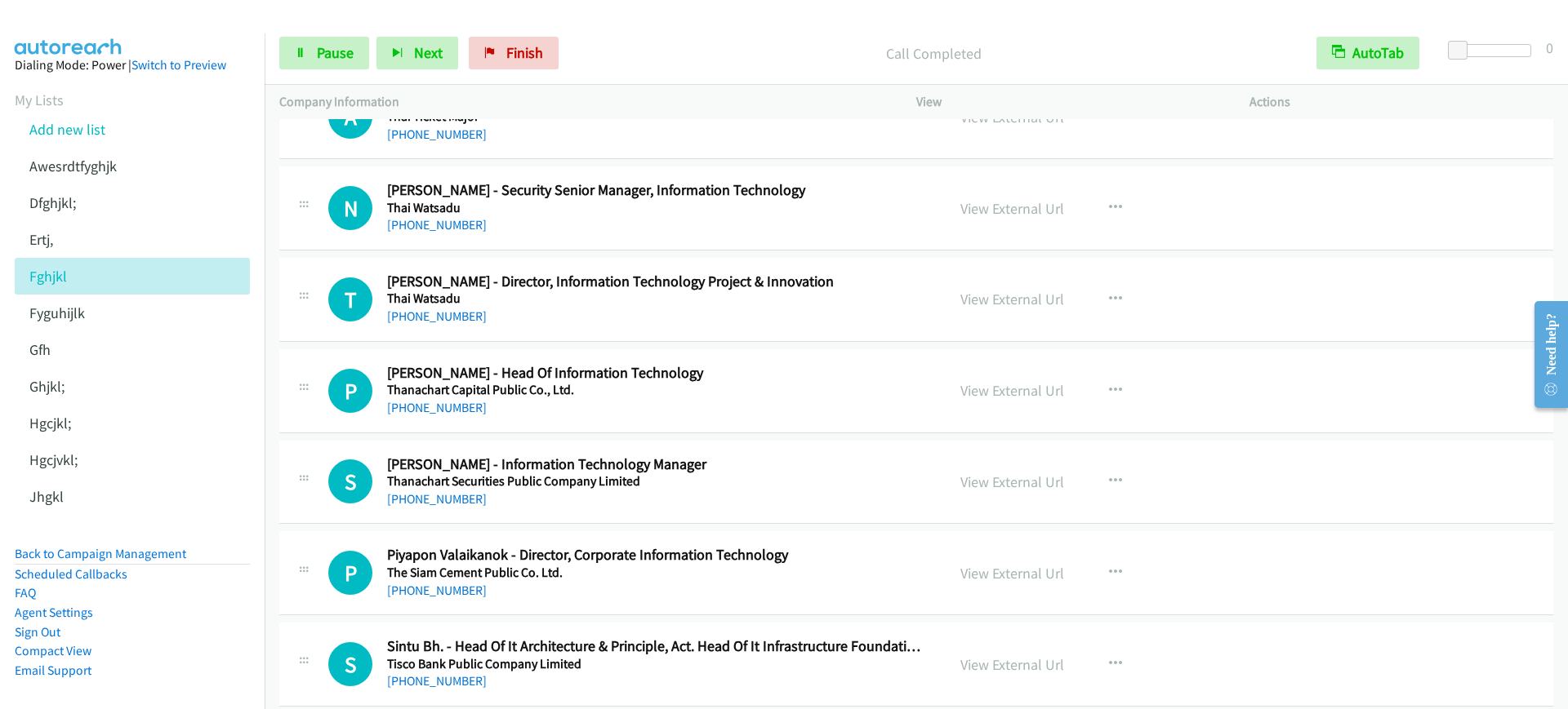
scroll to position [15991, 0]
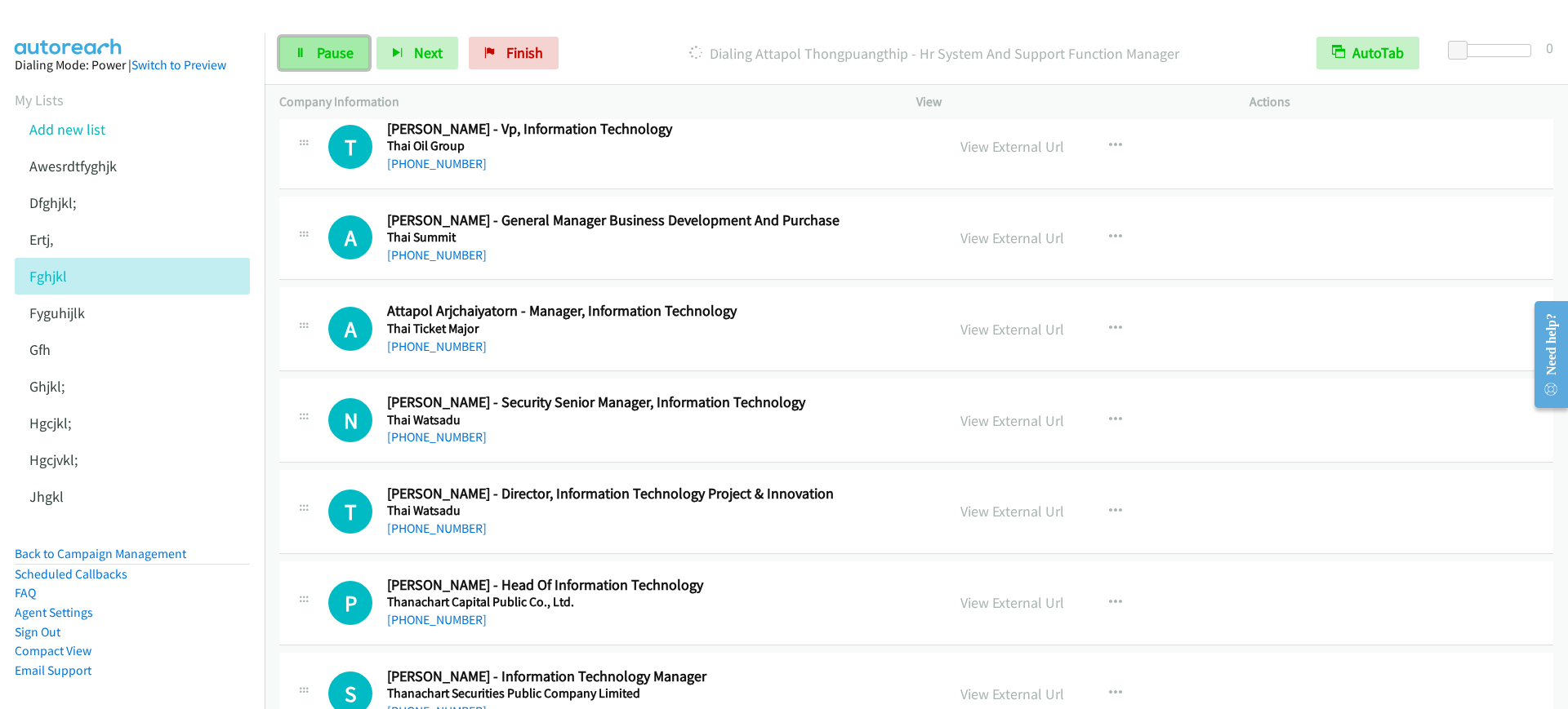
click at [309, 42] on link "Pause" at bounding box center [325, 53] width 90 height 33
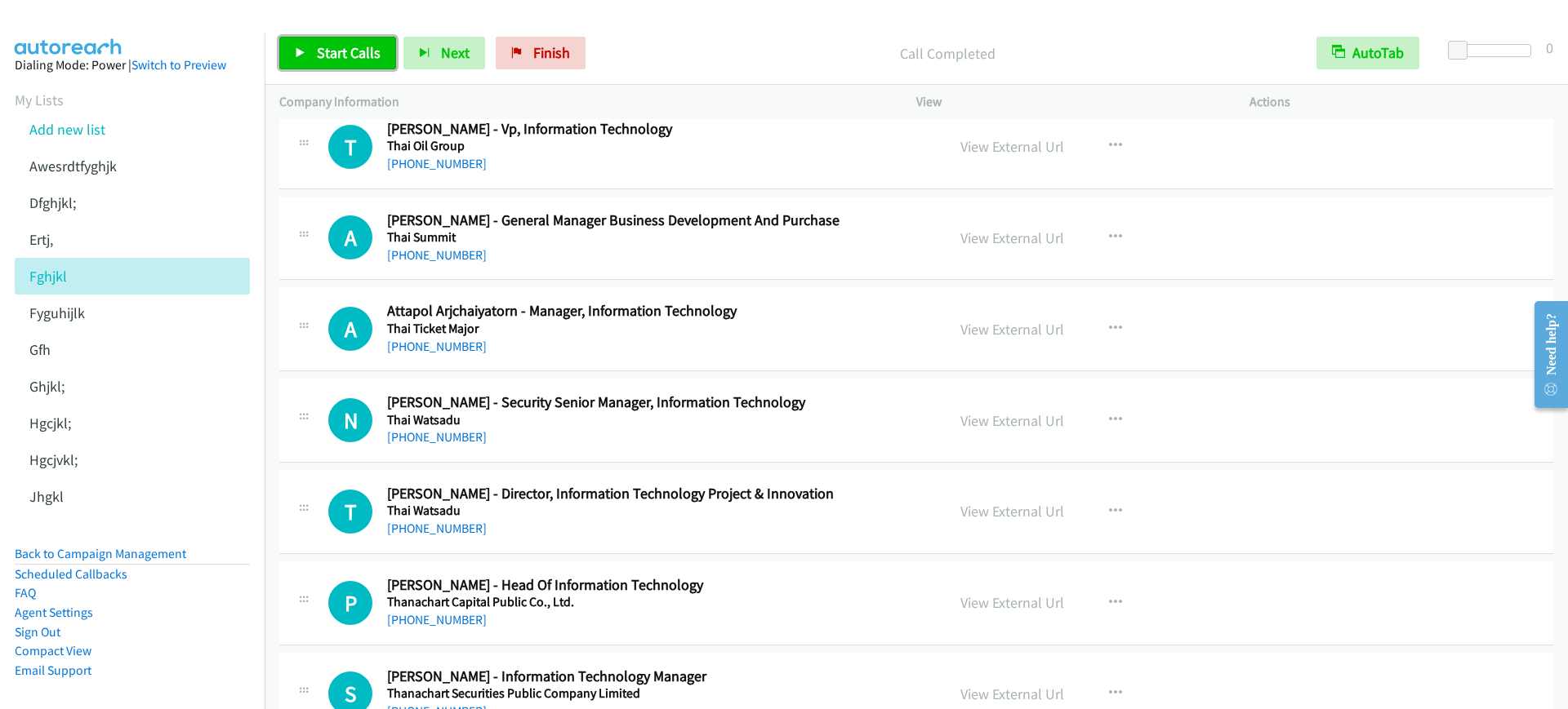
click at [349, 57] on span "Start Calls" at bounding box center [348, 53] width 64 height 19
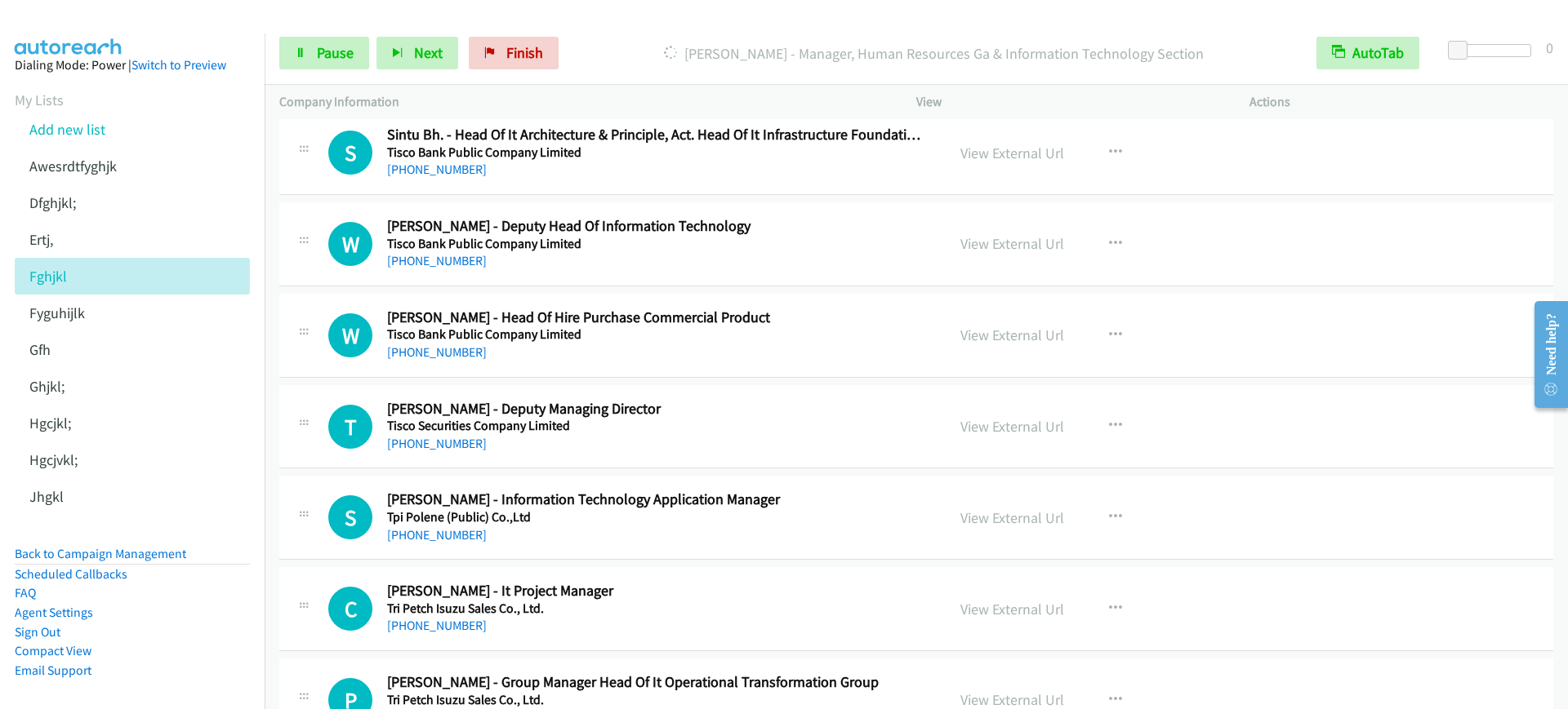
scroll to position [16705, 0]
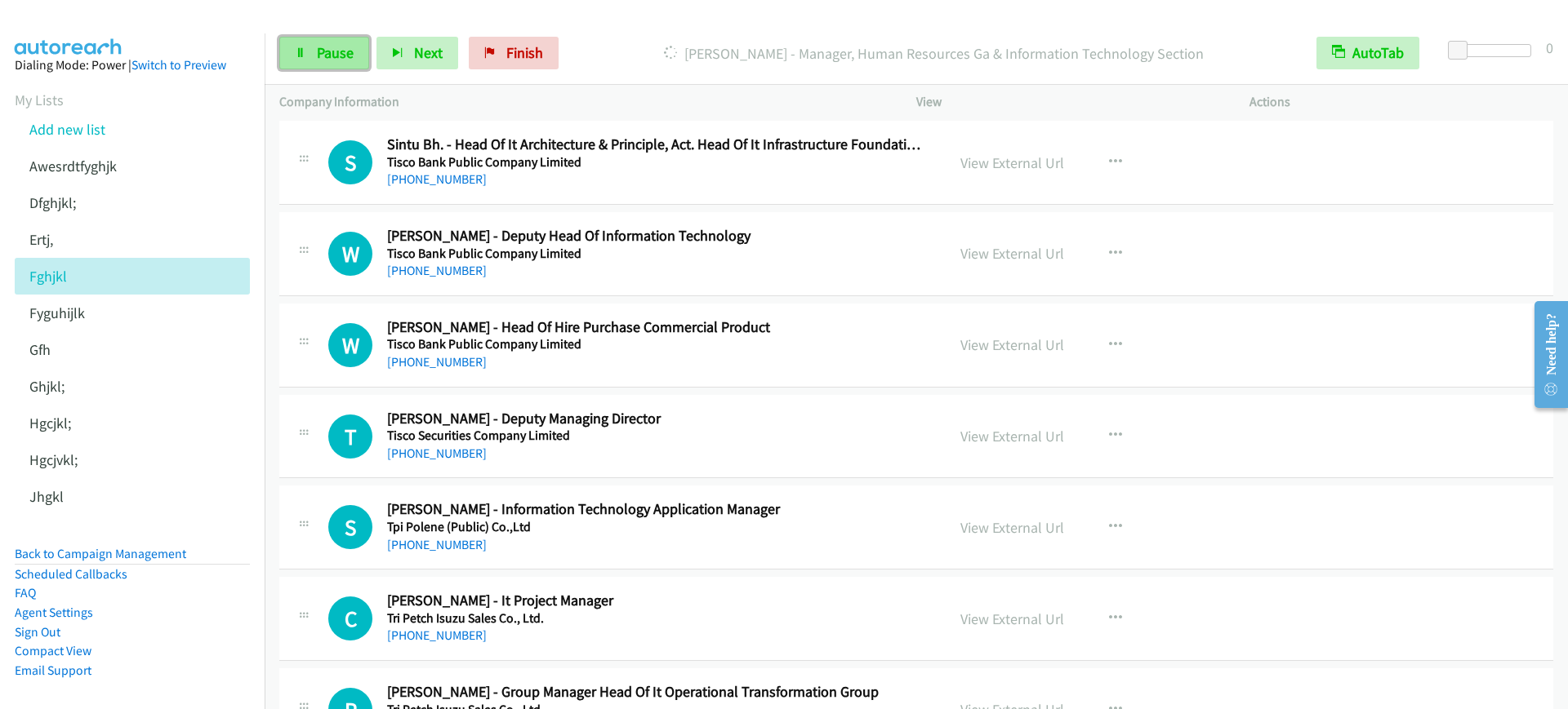
click at [333, 52] on span "Pause" at bounding box center [335, 53] width 36 height 19
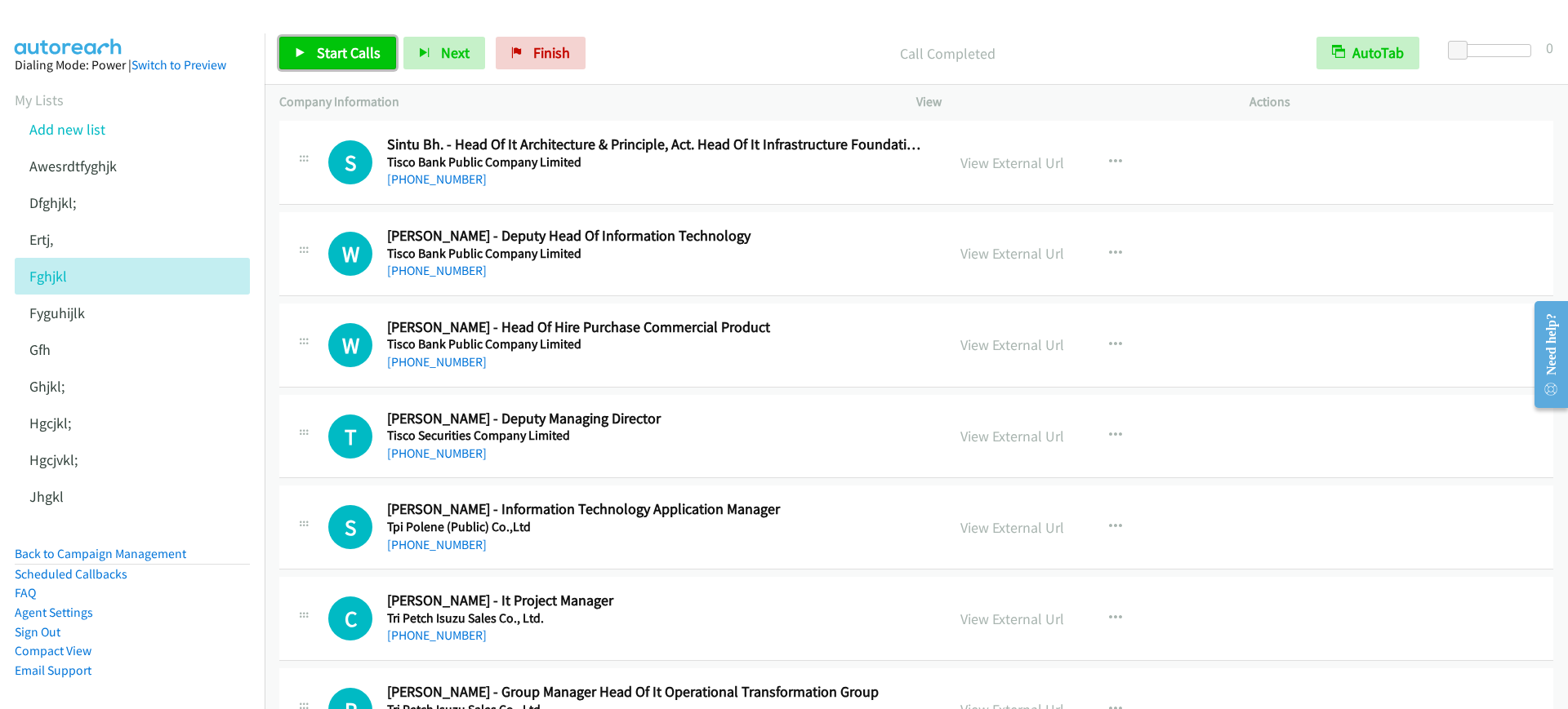
click at [330, 46] on span "Start Calls" at bounding box center [348, 53] width 64 height 19
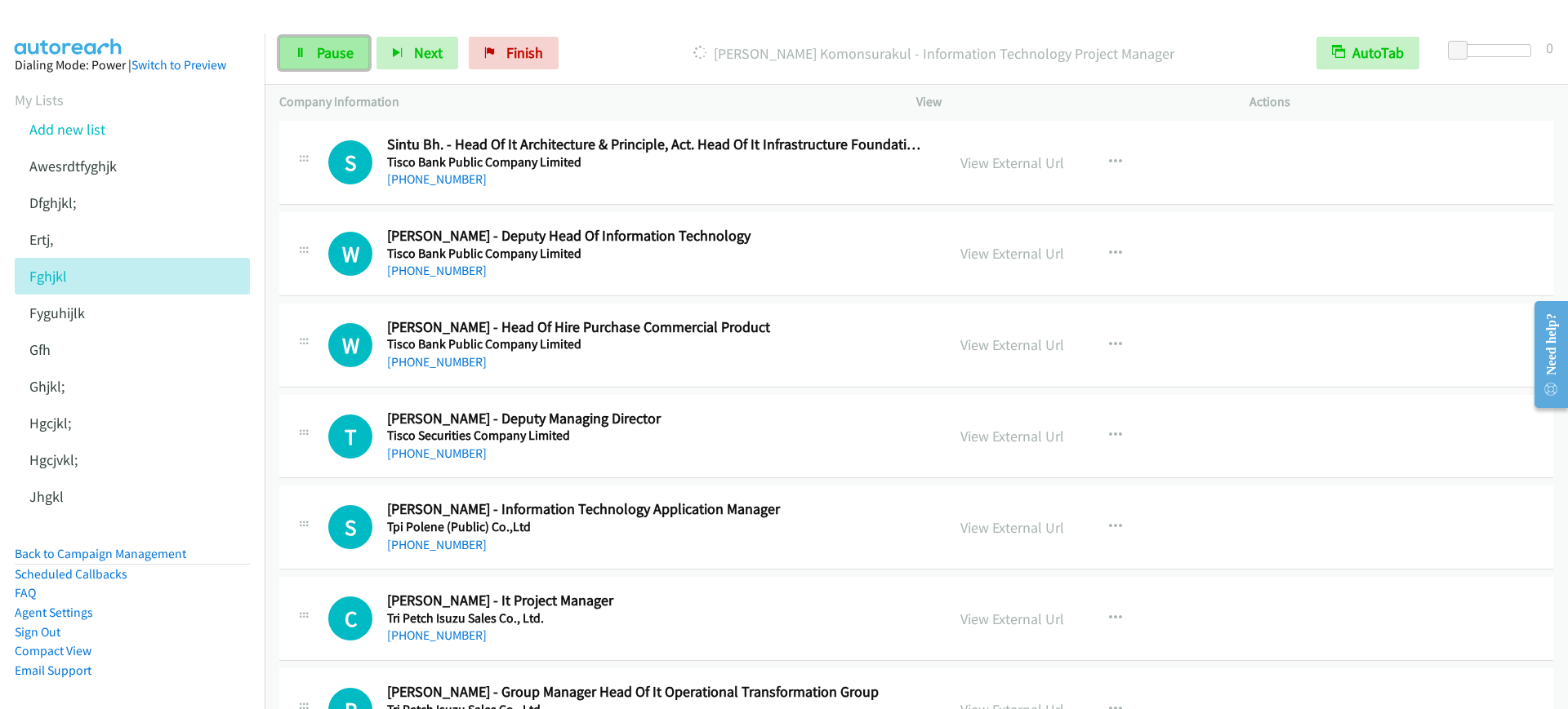
click at [326, 58] on span "Pause" at bounding box center [335, 53] width 36 height 19
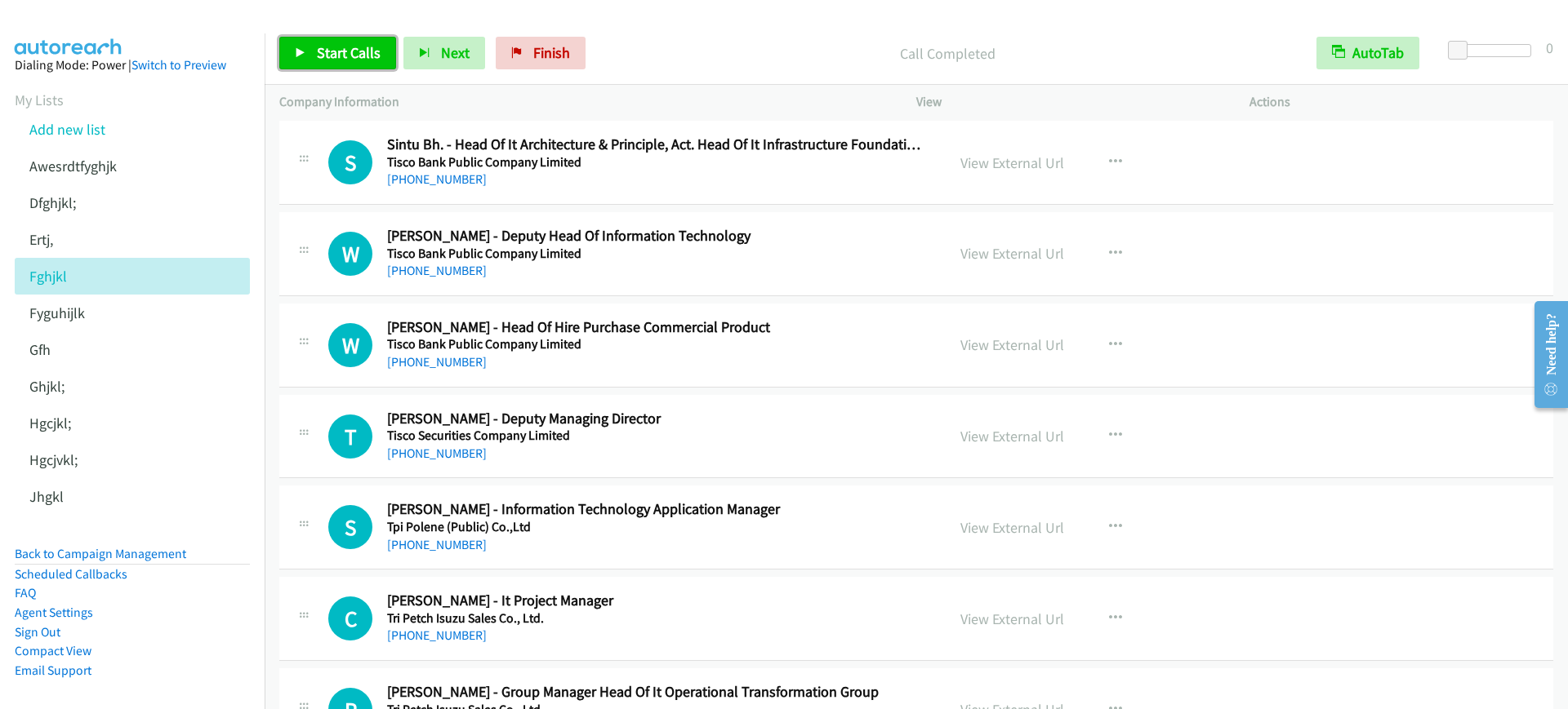
click at [341, 64] on link "Start Calls" at bounding box center [338, 53] width 117 height 33
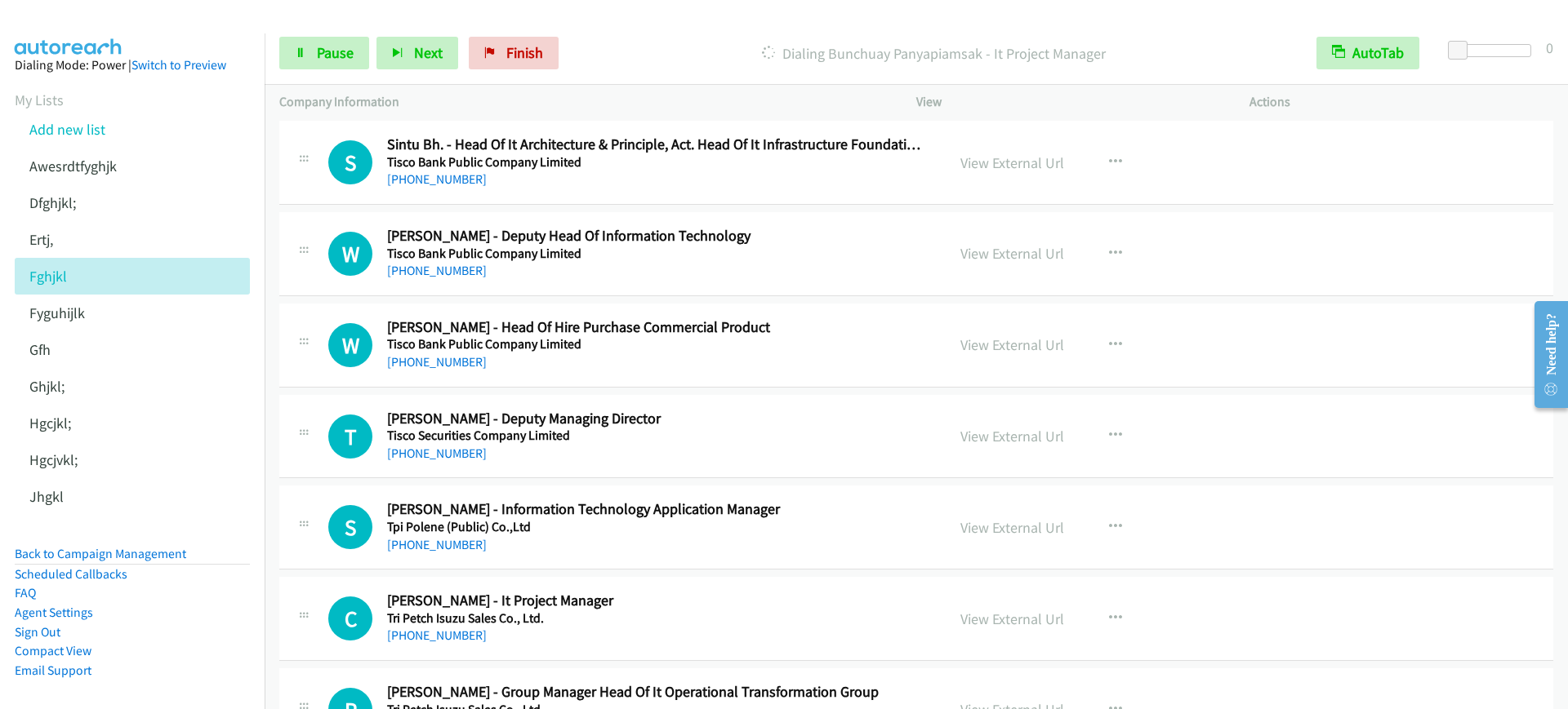
click at [726, 41] on div "Dialing Bunchuay Panyapiamsak - It Project Manager" at bounding box center [934, 53] width 736 height 33
click at [353, 52] on link "Pause" at bounding box center [325, 53] width 90 height 33
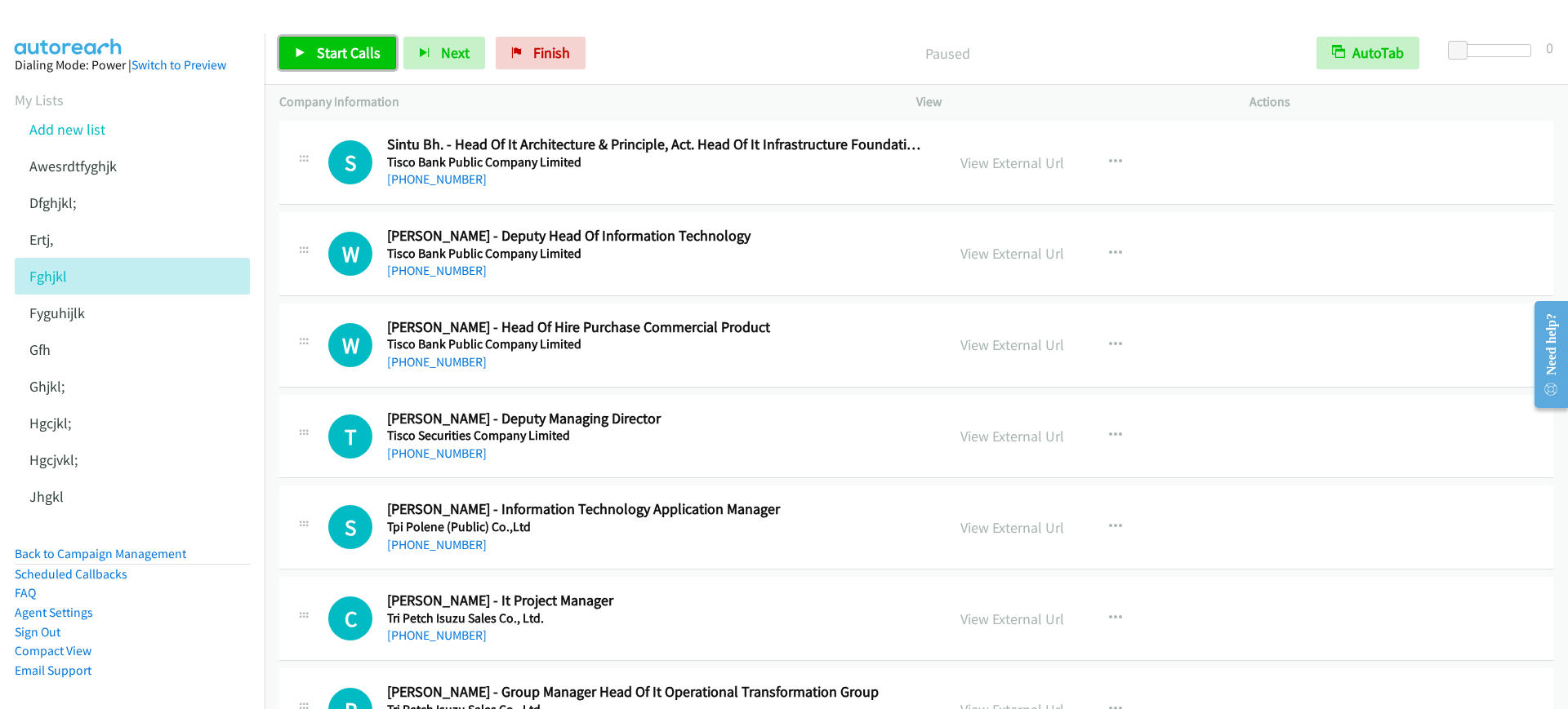
click at [341, 64] on link "Start Calls" at bounding box center [338, 53] width 117 height 33
click at [325, 51] on span "Pause" at bounding box center [335, 53] width 36 height 19
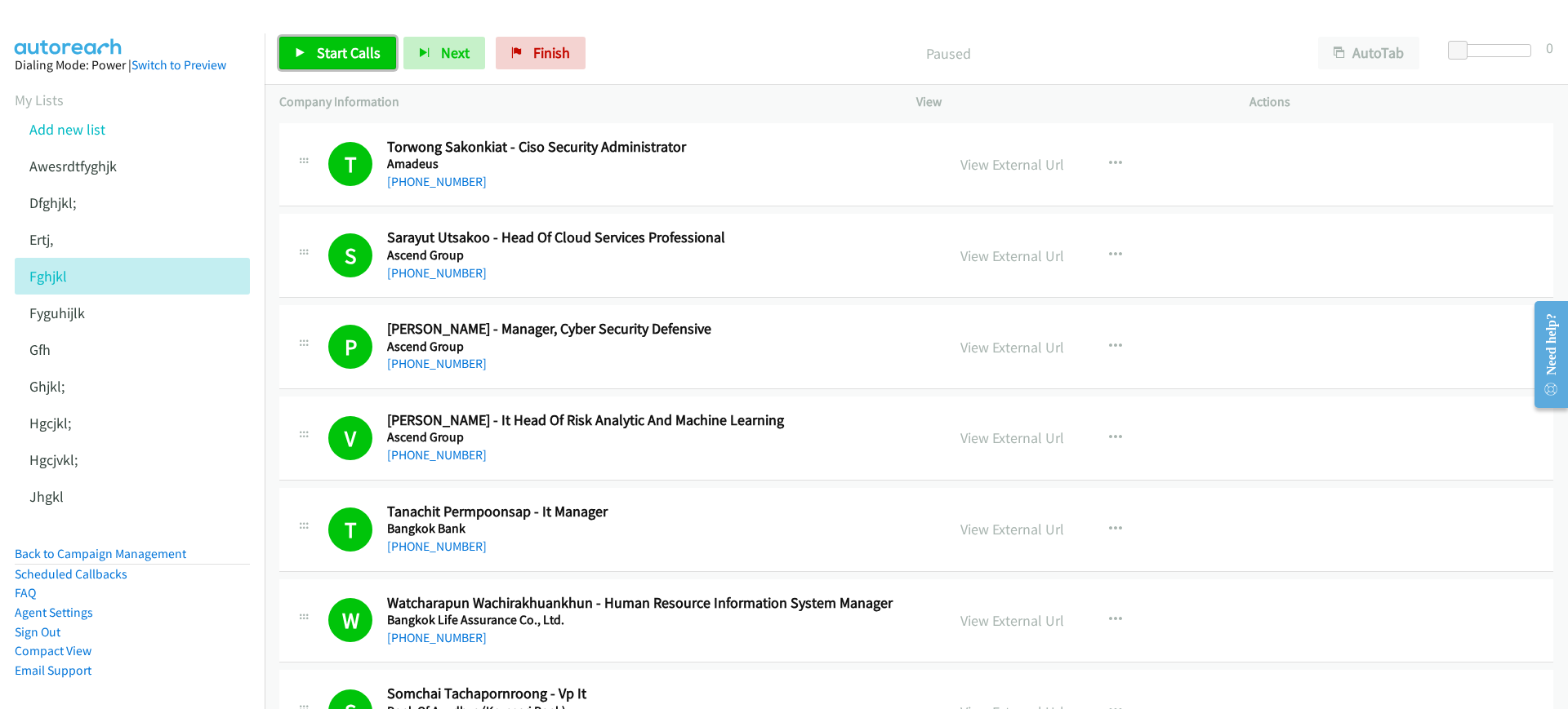
click at [332, 59] on span "Start Calls" at bounding box center [348, 53] width 64 height 19
click at [393, 48] on icon "button" at bounding box center [398, 53] width 11 height 11
click at [308, 53] on link "Pause" at bounding box center [325, 53] width 90 height 33
click at [343, 64] on link "Start Calls" at bounding box center [338, 53] width 117 height 33
click at [398, 40] on button "Next" at bounding box center [417, 53] width 81 height 33
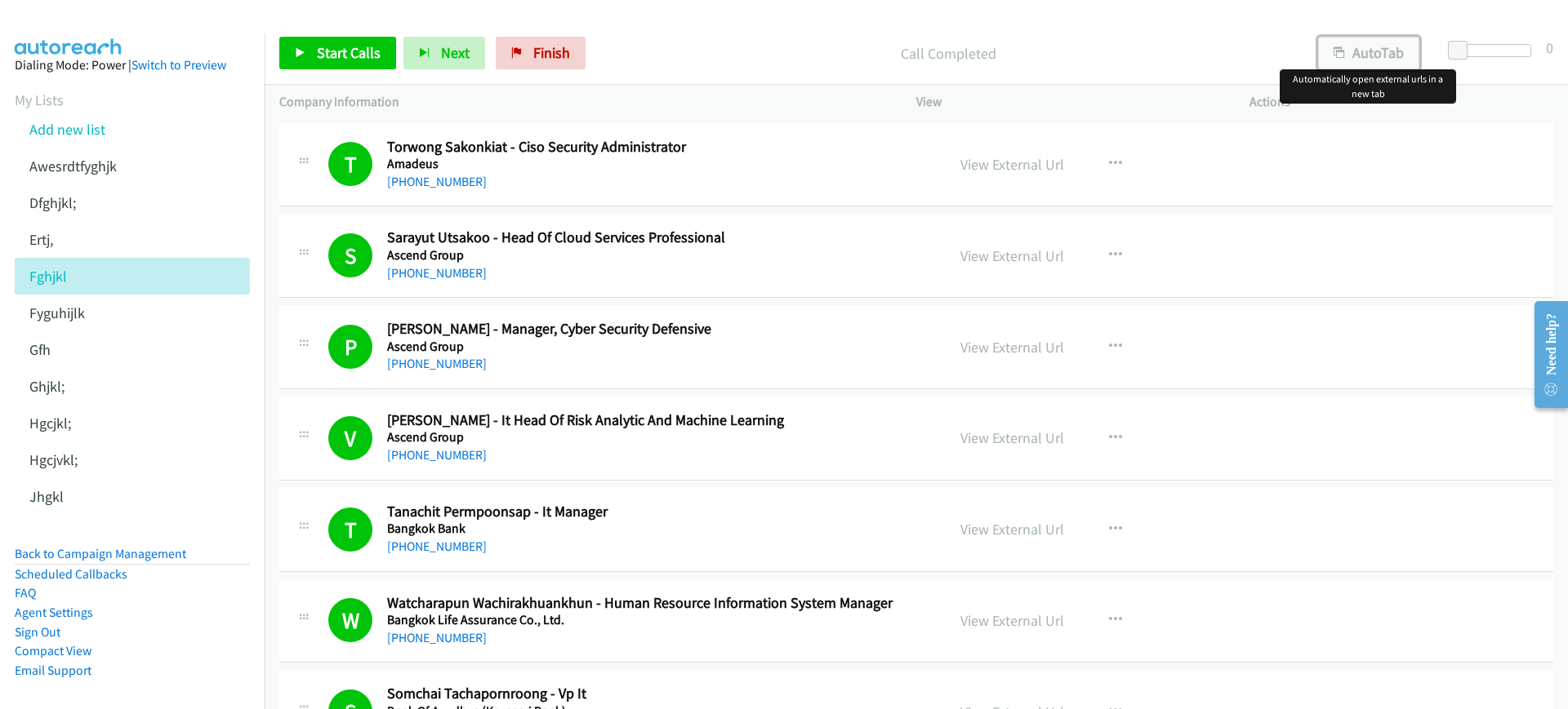
click at [1367, 62] on button "AutoTab" at bounding box center [1368, 53] width 101 height 33
click at [273, 47] on div "Start Calls Pause Next Finish Call Completed AutoTab AutoTab 0" at bounding box center [916, 53] width 1304 height 63
click at [350, 53] on span "Start Calls" at bounding box center [348, 53] width 64 height 19
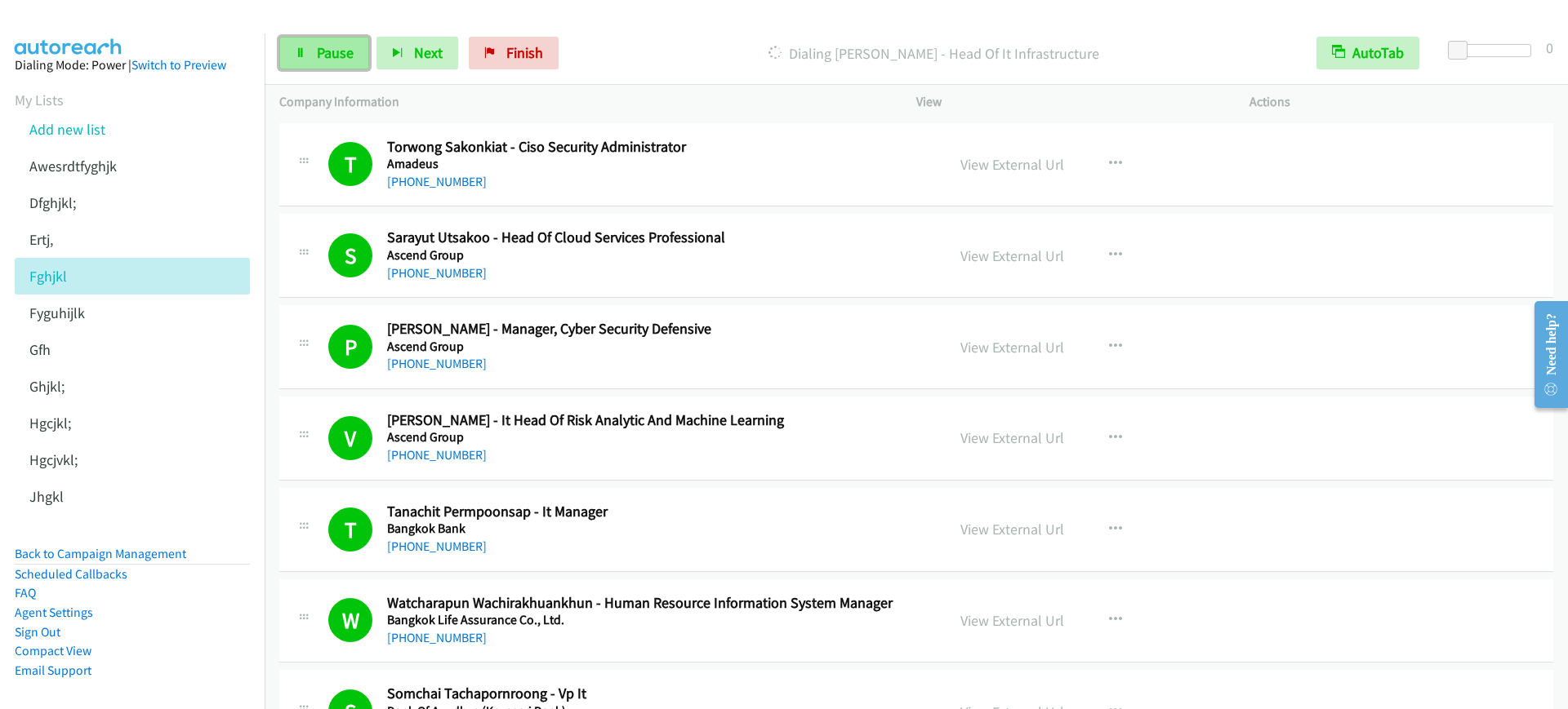
click at [323, 57] on span "Pause" at bounding box center [335, 53] width 36 height 19
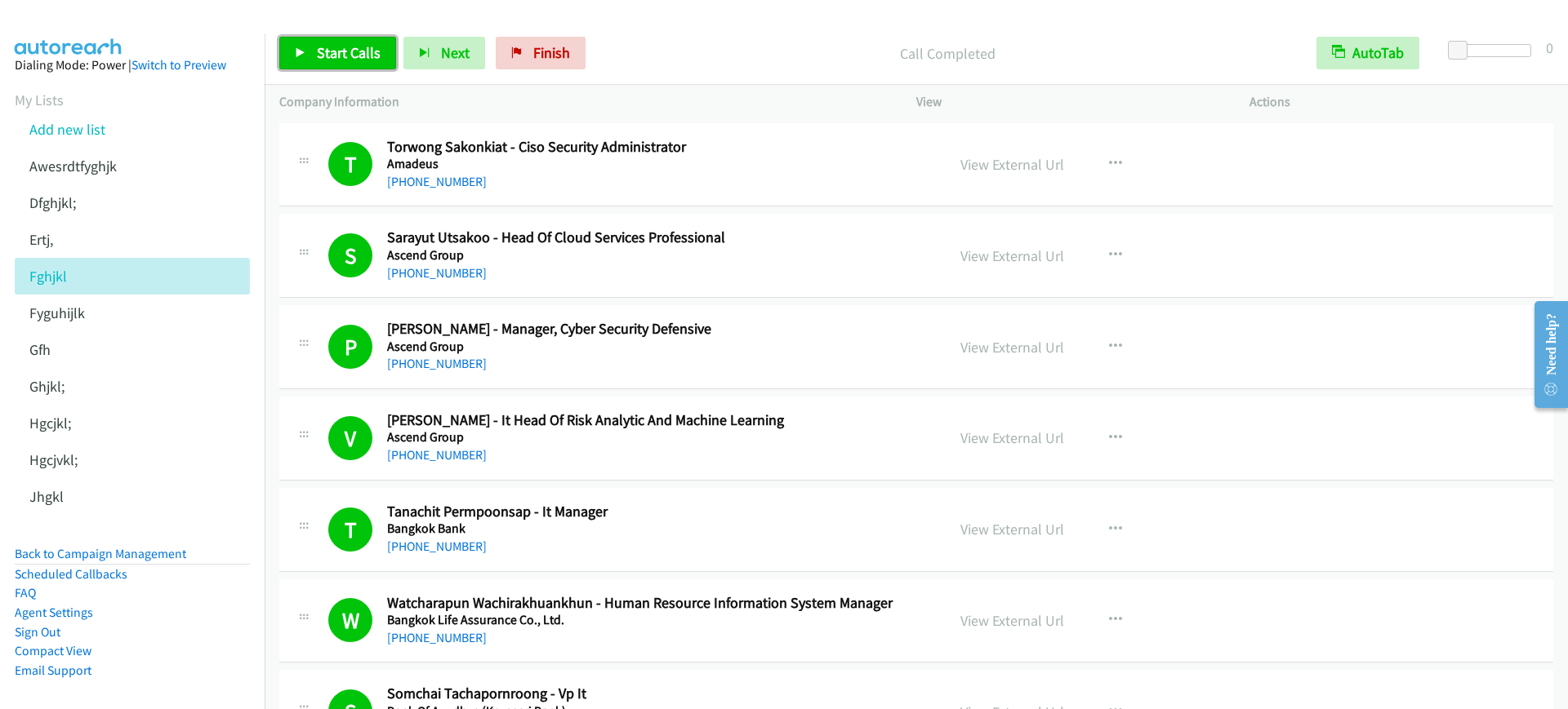
click at [371, 58] on span "Start Calls" at bounding box center [348, 53] width 64 height 19
click at [331, 38] on link "Pause" at bounding box center [325, 53] width 90 height 33
click at [353, 49] on span "Start Calls" at bounding box center [348, 53] width 64 height 19
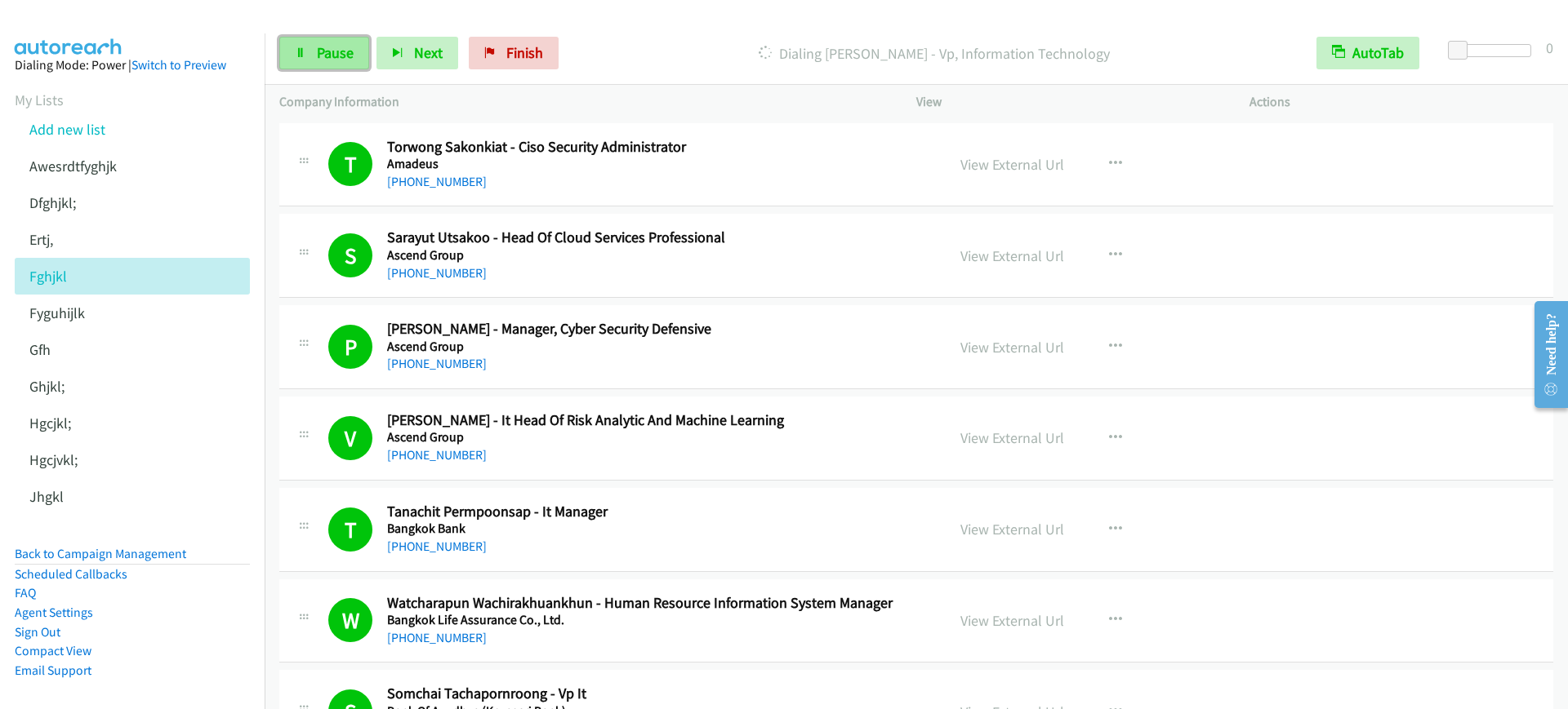
click at [298, 40] on link "Pause" at bounding box center [325, 53] width 90 height 33
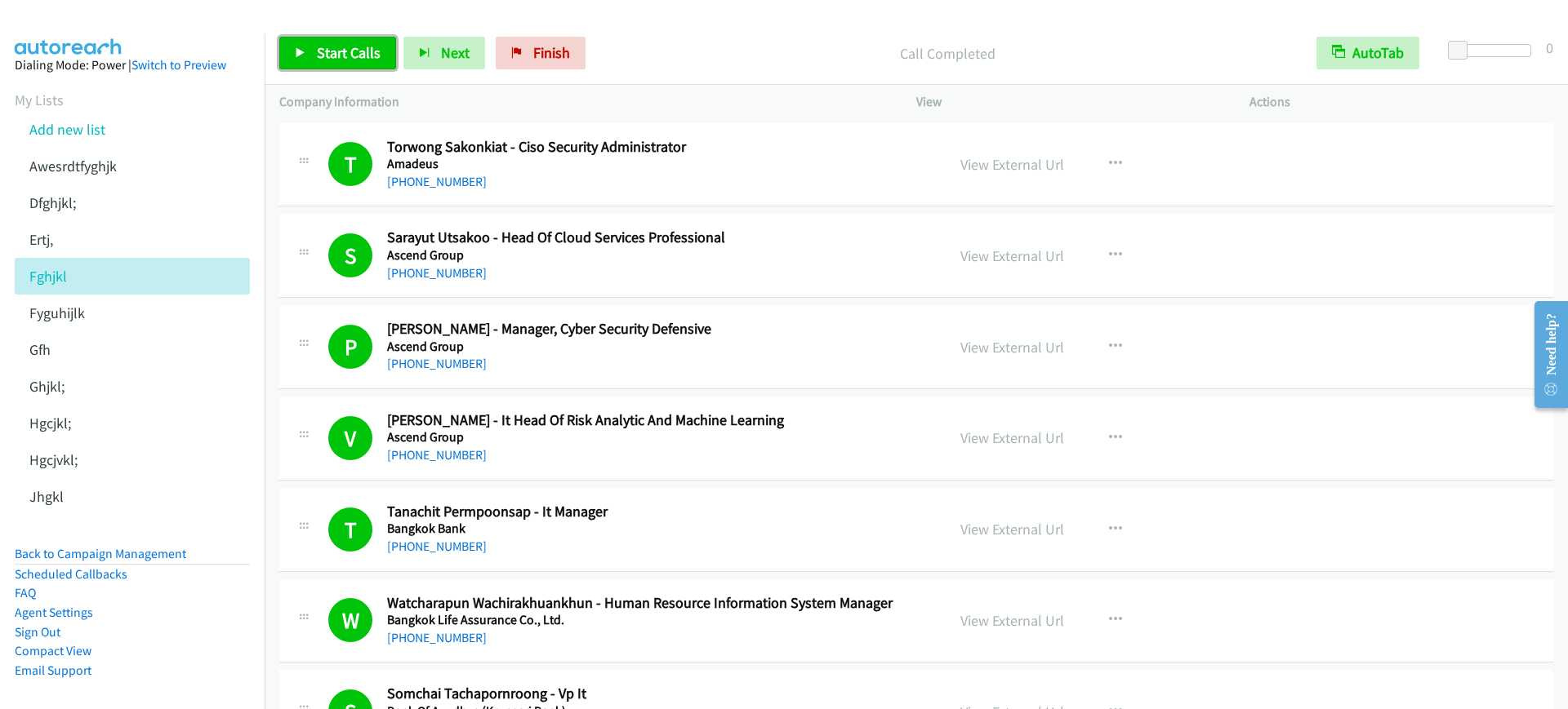
click at [360, 53] on span "Start Calls" at bounding box center [348, 53] width 64 height 19
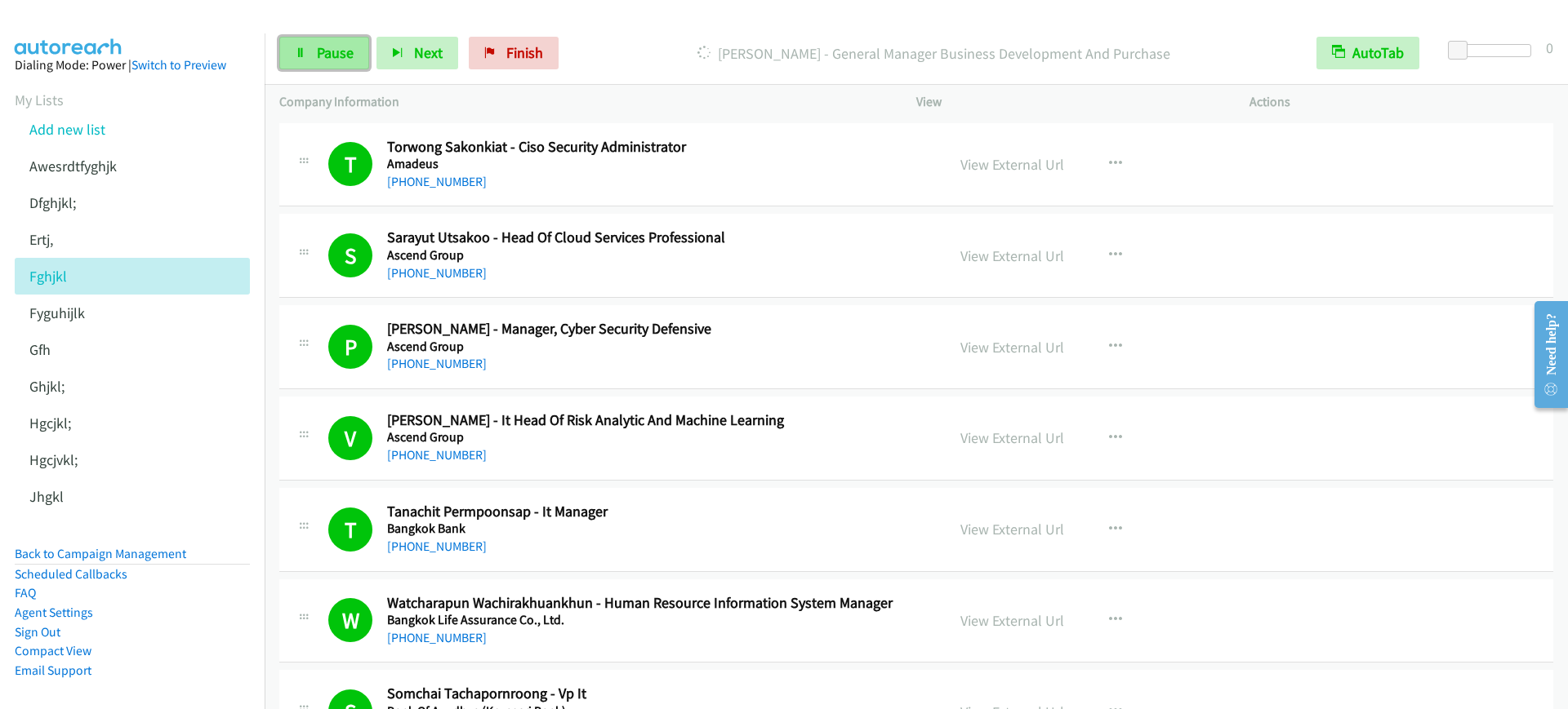
click at [342, 64] on link "Pause" at bounding box center [325, 53] width 90 height 33
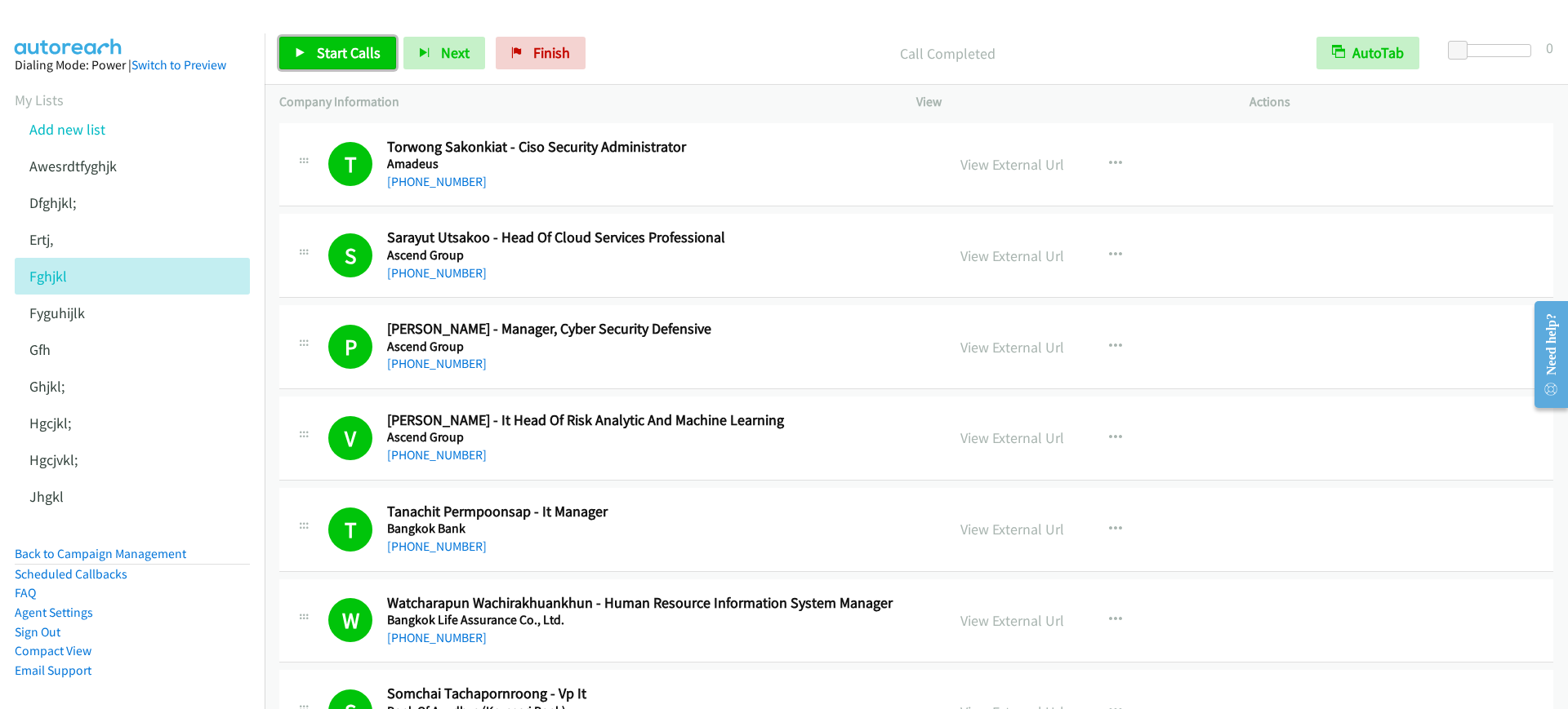
click at [329, 57] on span "Start Calls" at bounding box center [348, 53] width 64 height 19
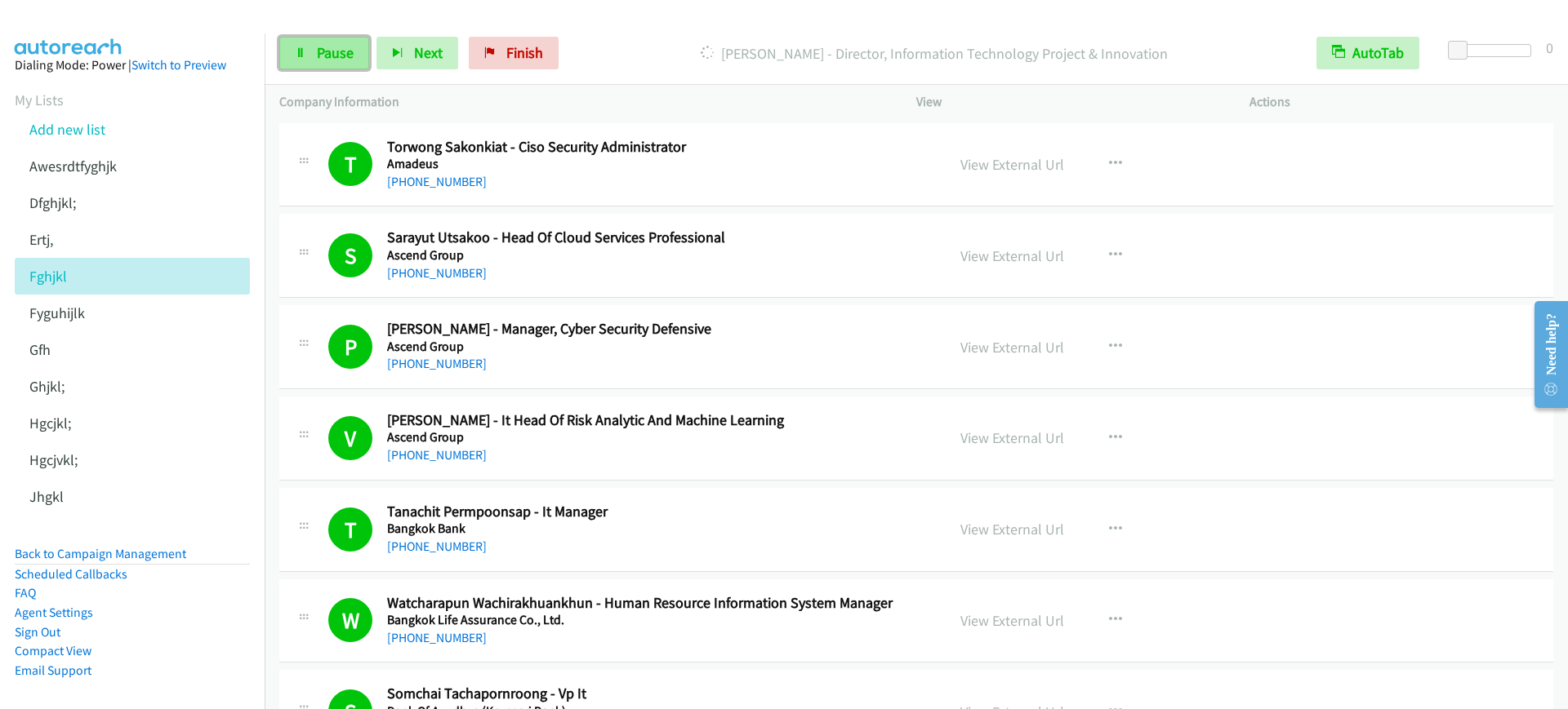
click at [333, 61] on span "Pause" at bounding box center [335, 53] width 36 height 19
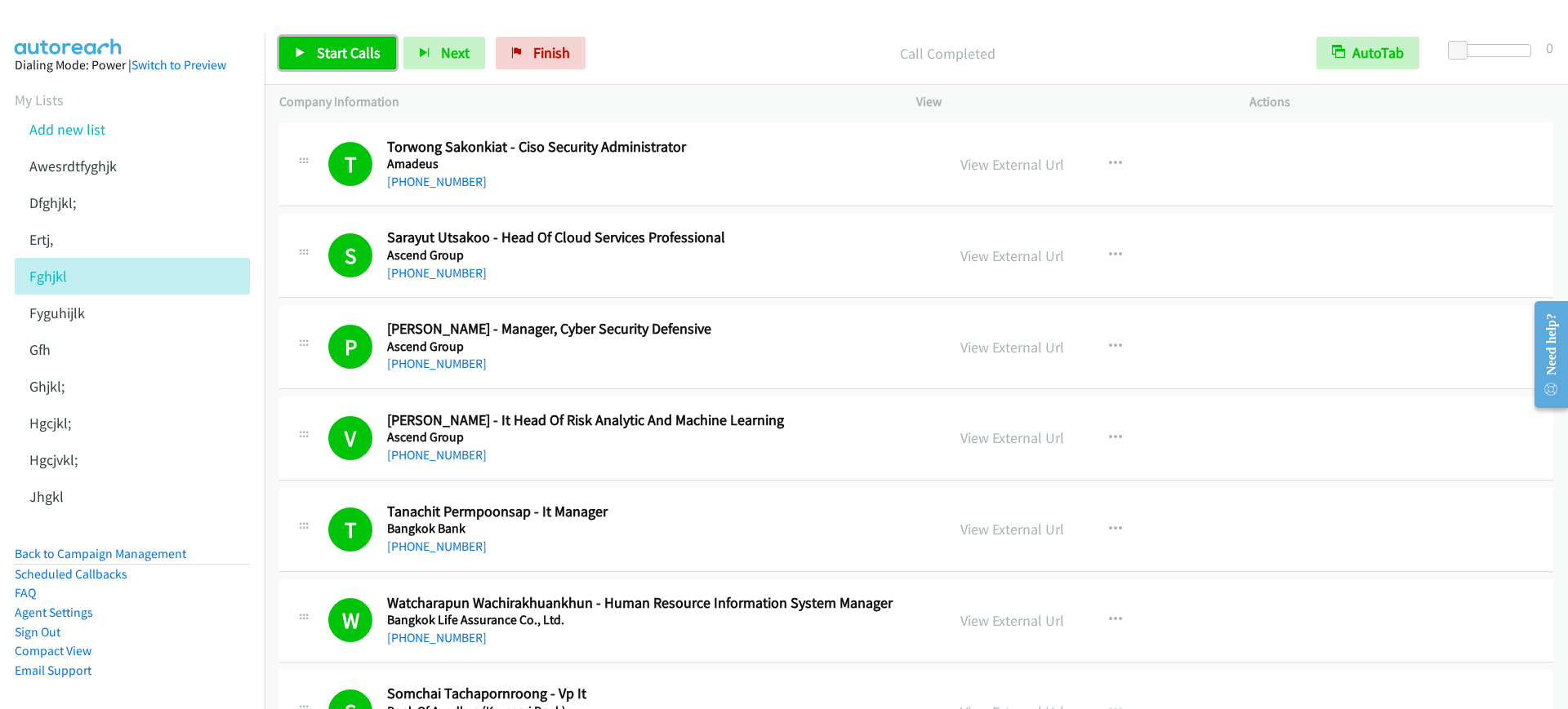
click at [342, 53] on span "Start Calls" at bounding box center [348, 53] width 64 height 19
click at [315, 49] on link "Pause" at bounding box center [325, 53] width 90 height 33
click at [371, 55] on span "Start Calls" at bounding box center [348, 53] width 64 height 19
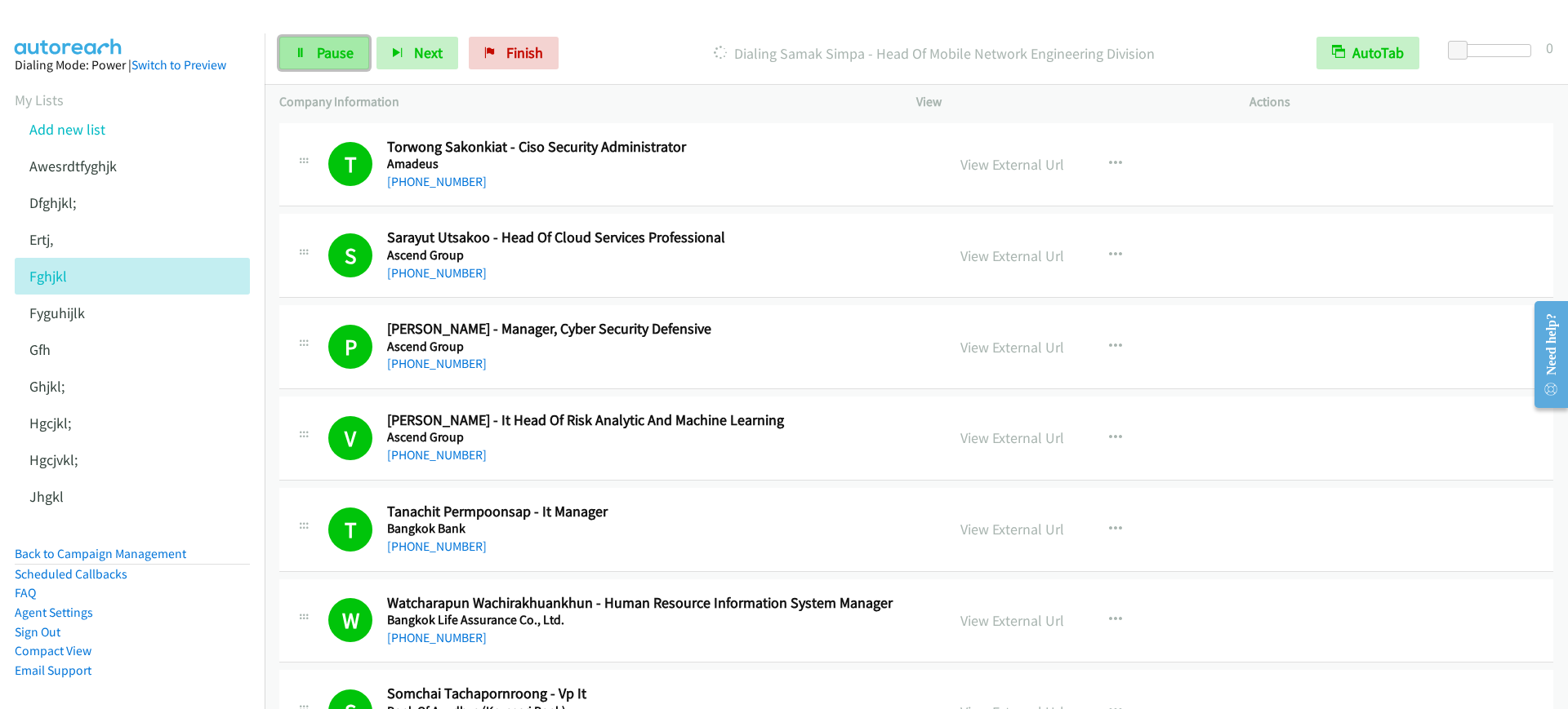
click at [339, 56] on span "Pause" at bounding box center [335, 53] width 36 height 19
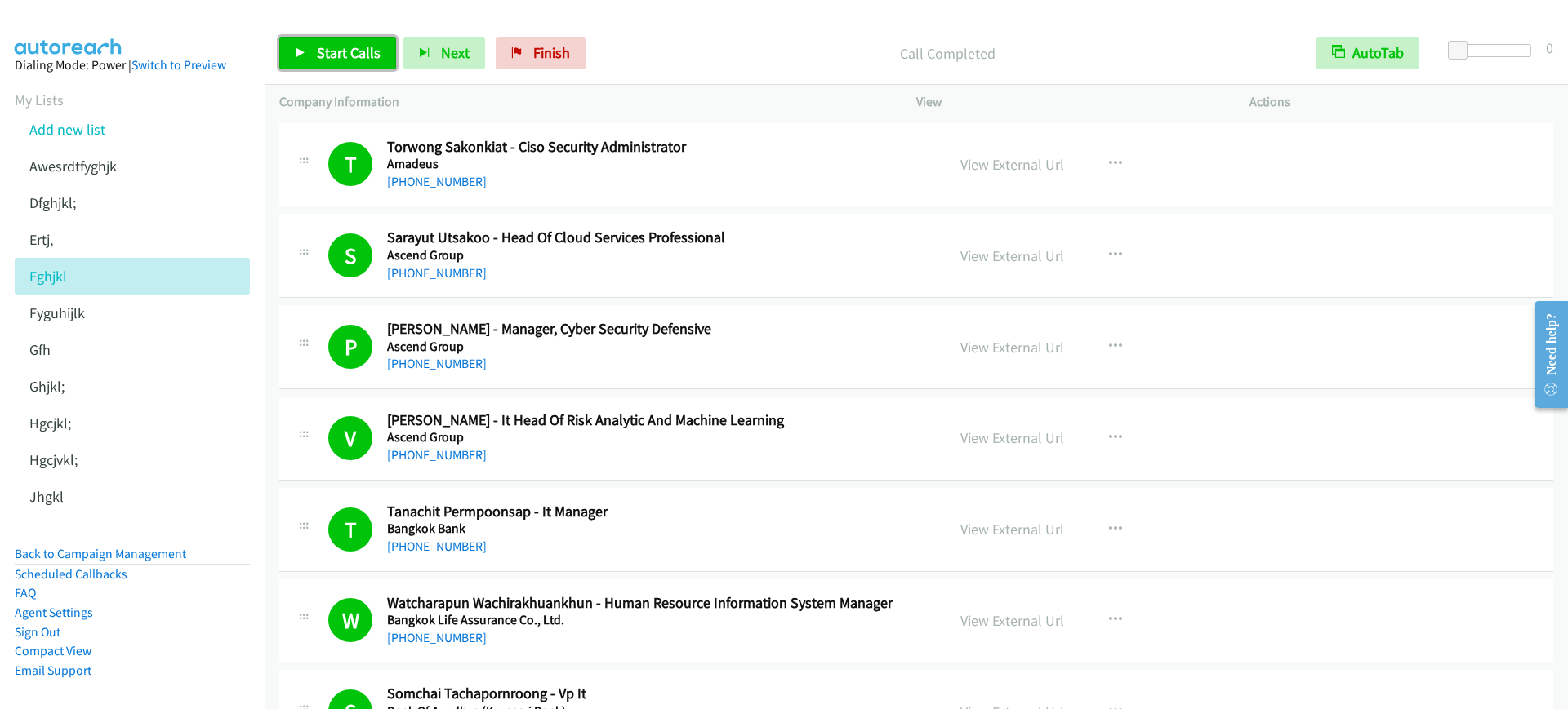
click at [377, 57] on span "Start Calls" at bounding box center [348, 53] width 64 height 19
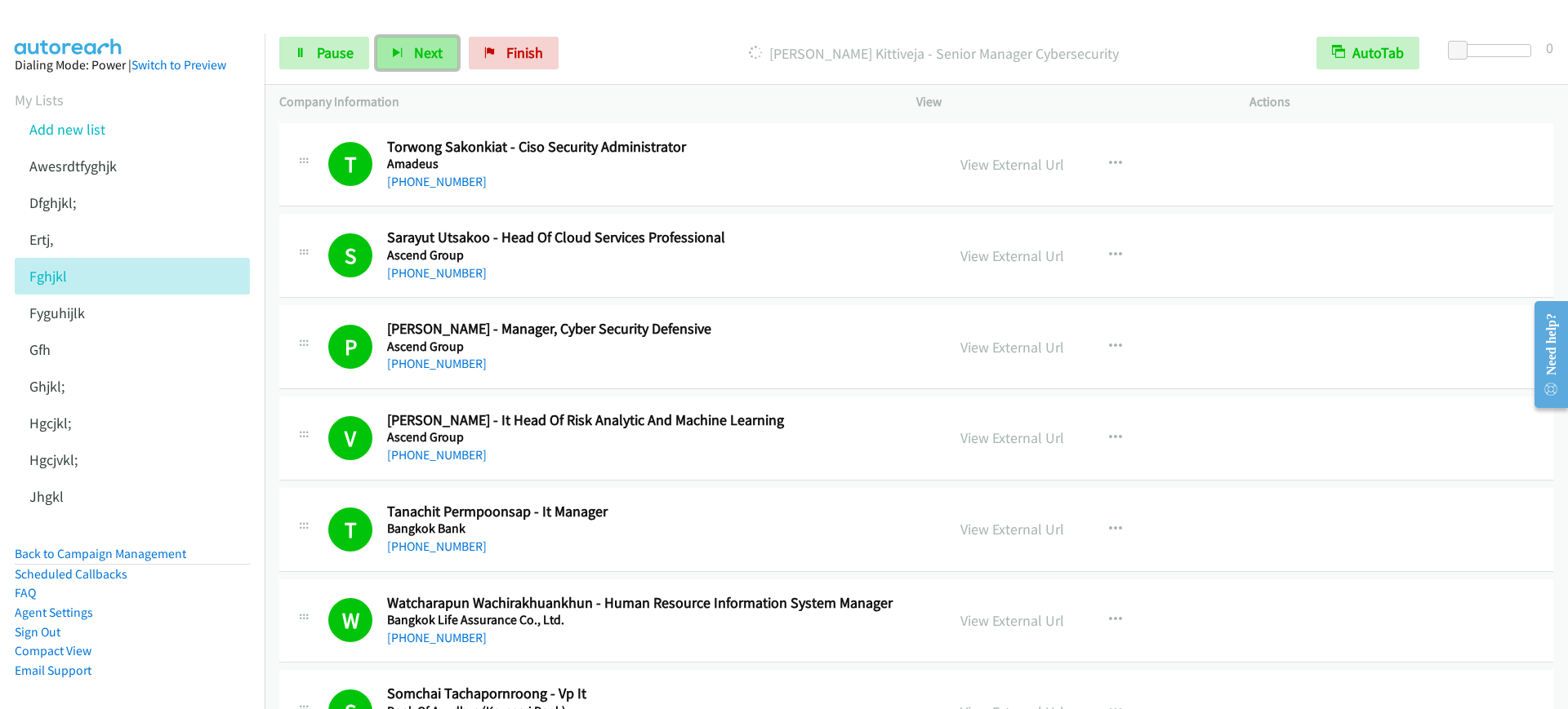
click at [377, 57] on button "Next" at bounding box center [417, 53] width 81 height 33
click at [353, 61] on link "Pause" at bounding box center [325, 53] width 90 height 33
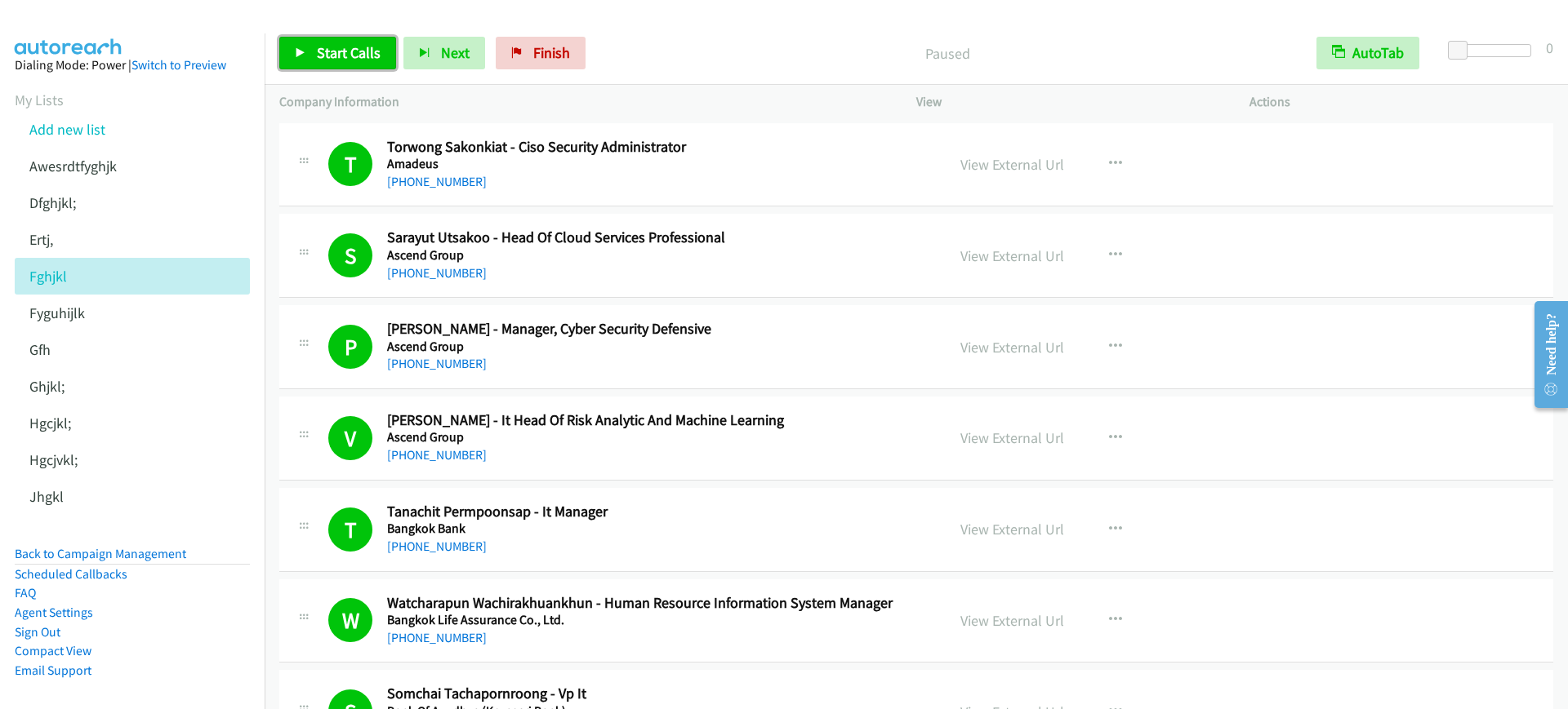
click at [342, 59] on span "Start Calls" at bounding box center [348, 53] width 64 height 19
click at [326, 61] on span "Pause" at bounding box center [335, 53] width 36 height 19
